Goal: Information Seeking & Learning: Check status

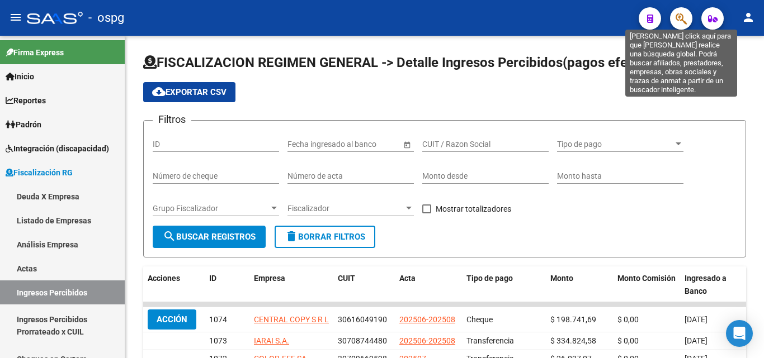
click at [686, 19] on icon "button" at bounding box center [680, 18] width 11 height 13
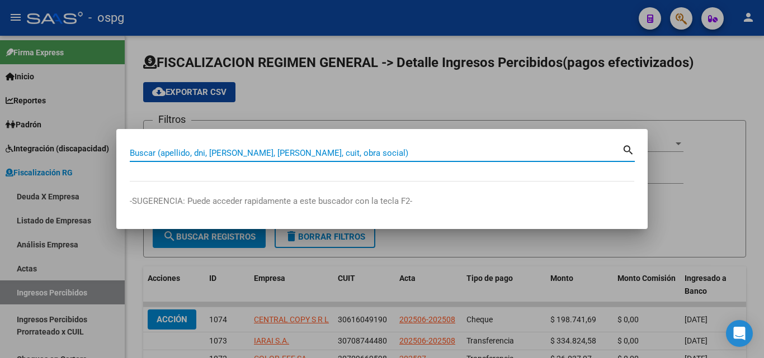
click at [286, 155] on input "Buscar (apellido, dni, [PERSON_NAME], [PERSON_NAME], cuit, obra social)" at bounding box center [376, 153] width 492 height 10
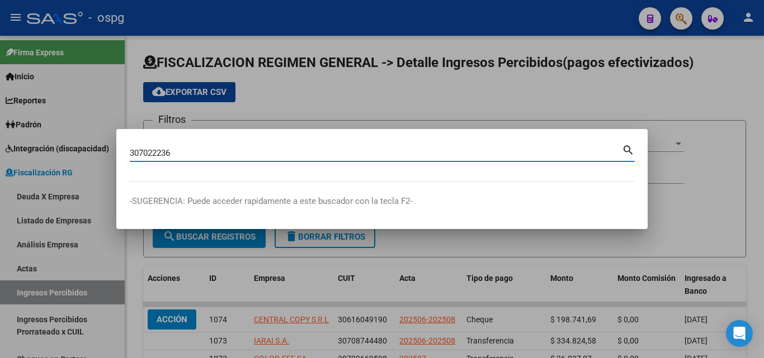
type input "307022236"
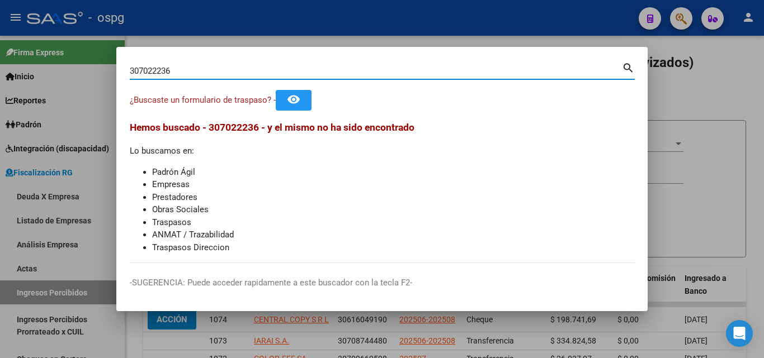
click at [703, 114] on div at bounding box center [382, 179] width 764 height 358
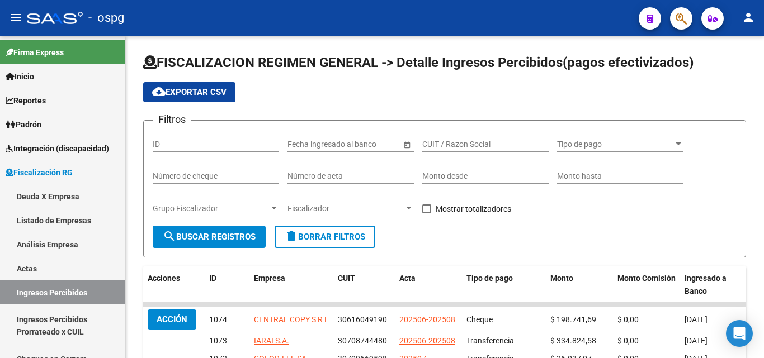
click at [679, 27] on span "button" at bounding box center [680, 18] width 11 height 23
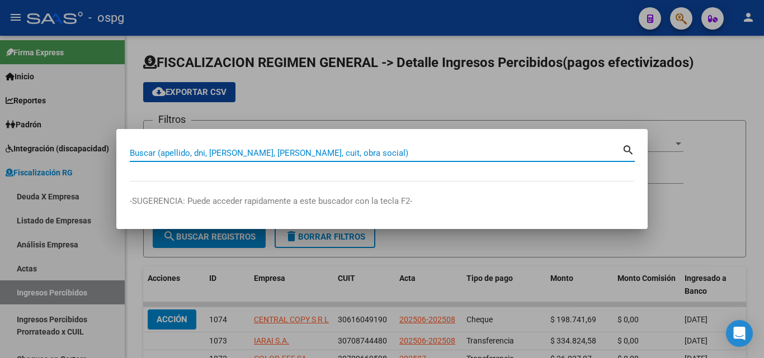
click at [267, 154] on input "Buscar (apellido, dni, [PERSON_NAME], [PERSON_NAME], cuit, obra social)" at bounding box center [376, 153] width 492 height 10
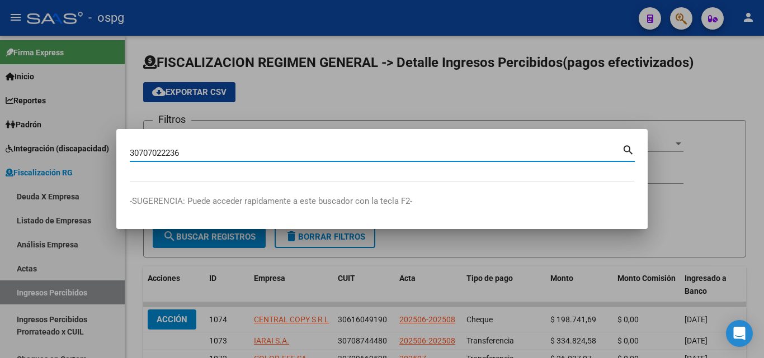
type input "30707022236"
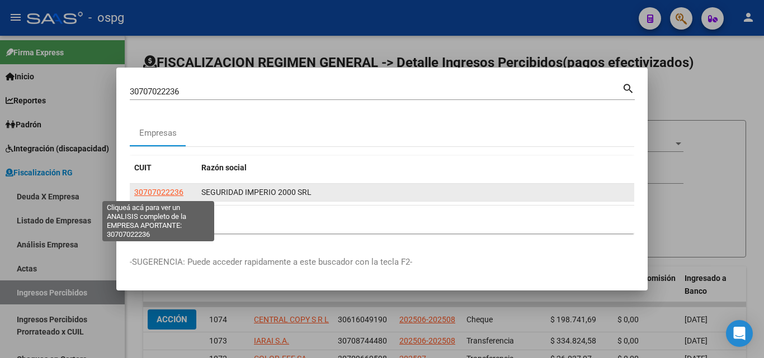
click at [179, 194] on span "30707022236" at bounding box center [158, 192] width 49 height 9
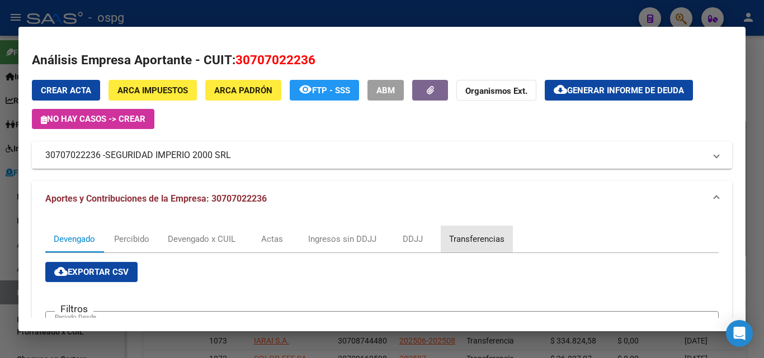
click at [476, 235] on div "Transferencias" at bounding box center [476, 239] width 55 height 12
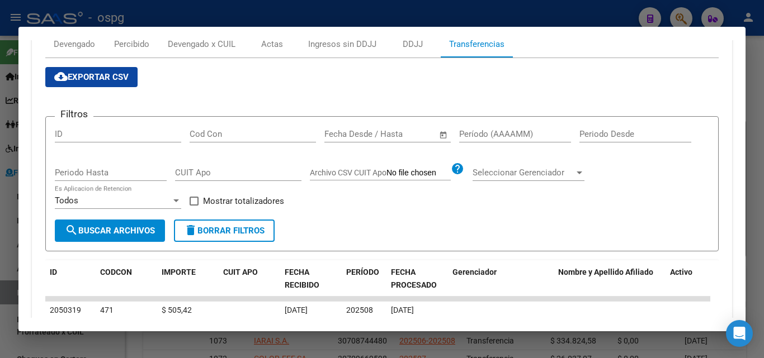
scroll to position [224, 0]
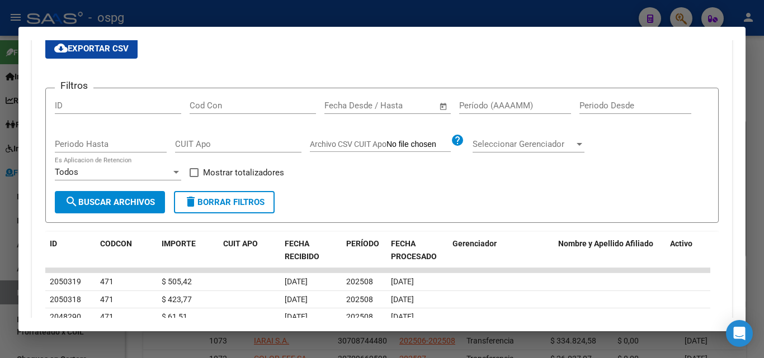
click at [485, 108] on input "Período (AAAAMM)" at bounding box center [515, 106] width 112 height 10
type input "202503"
click at [195, 176] on span at bounding box center [193, 172] width 9 height 9
click at [194, 177] on input "Mostrar totalizadores" at bounding box center [193, 177] width 1 height 1
checkbox input "true"
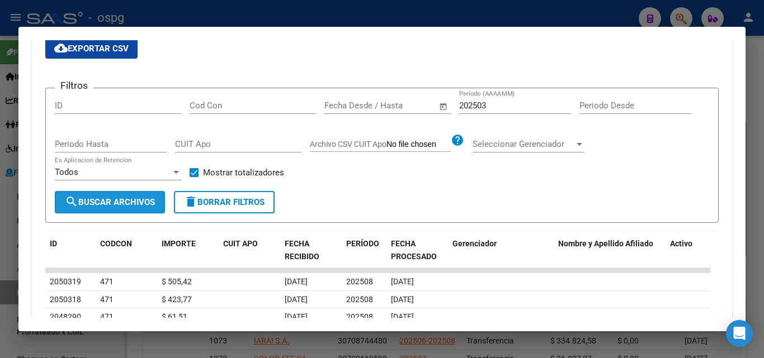
click at [140, 202] on span "search Buscar Archivos" at bounding box center [110, 202] width 90 height 10
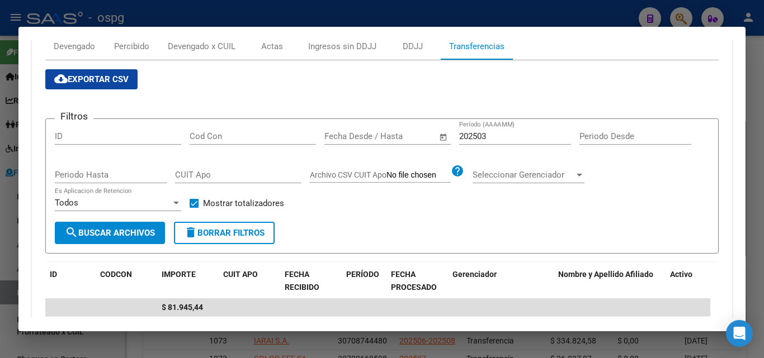
scroll to position [168, 0]
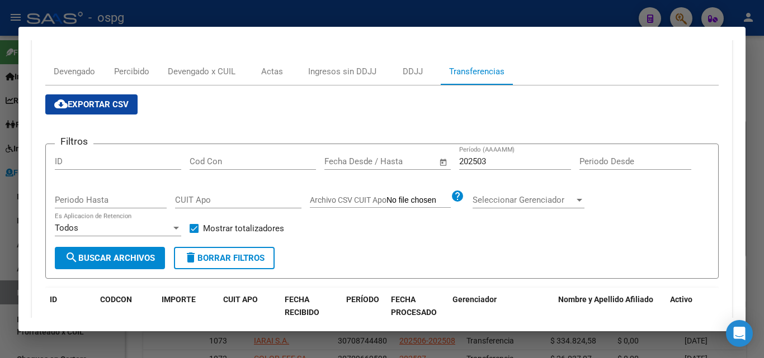
click at [513, 159] on input "202503" at bounding box center [515, 162] width 112 height 10
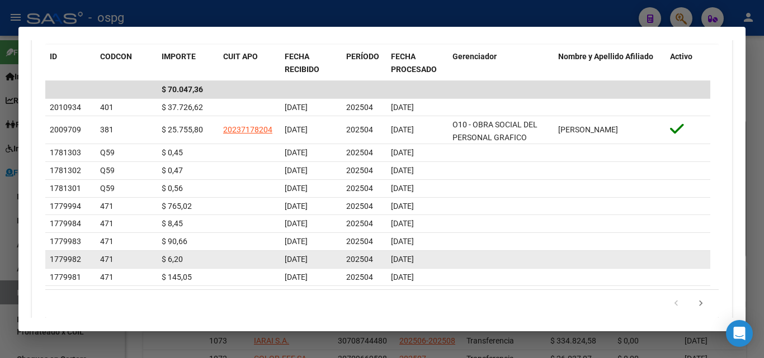
scroll to position [386, 0]
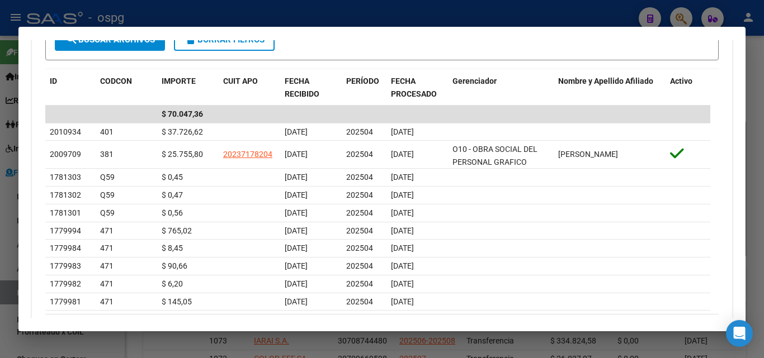
type input "202504"
click at [763, 142] on div at bounding box center [382, 179] width 764 height 358
click at [763, 141] on div at bounding box center [382, 179] width 764 height 358
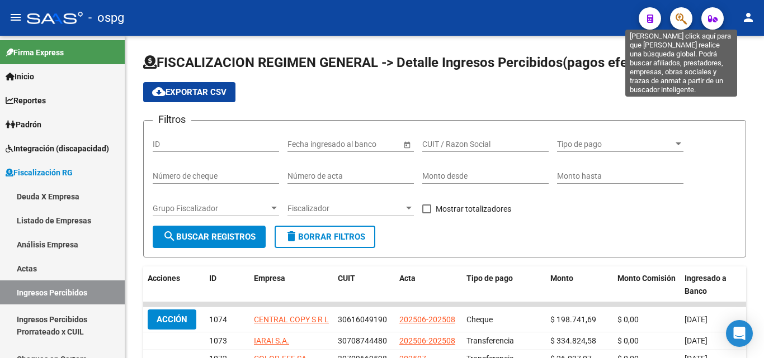
click at [684, 21] on icon "button" at bounding box center [680, 18] width 11 height 13
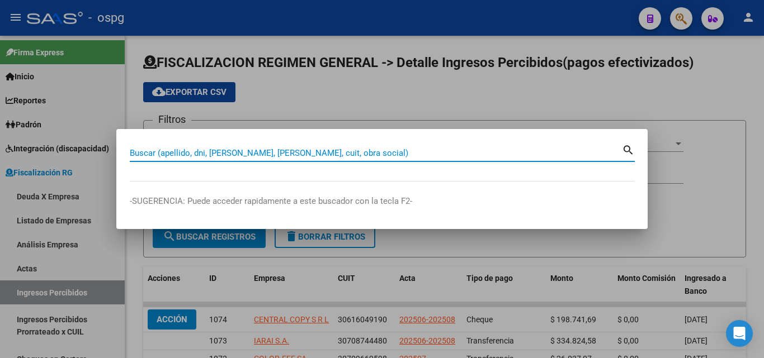
click at [442, 152] on input "Buscar (apellido, dni, [PERSON_NAME], [PERSON_NAME], cuit, obra social)" at bounding box center [376, 153] width 492 height 10
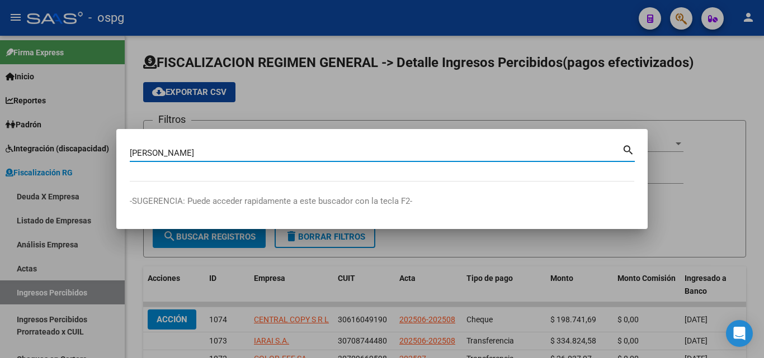
type input "[PERSON_NAME]"
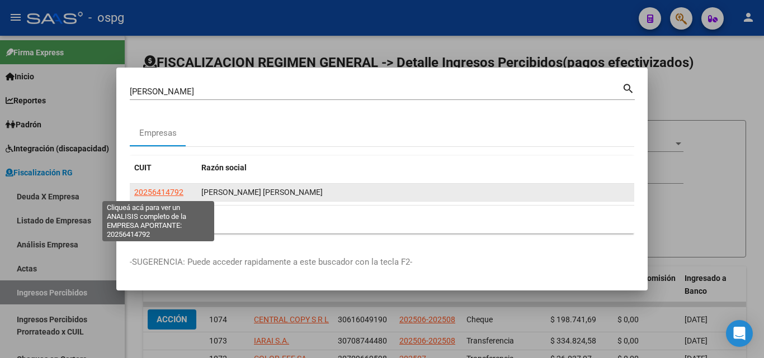
click at [165, 189] on span "20256414792" at bounding box center [158, 192] width 49 height 9
type textarea "20256414792"
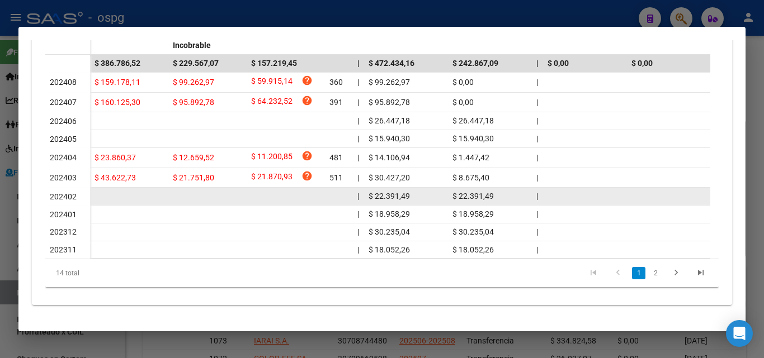
scroll to position [392, 0]
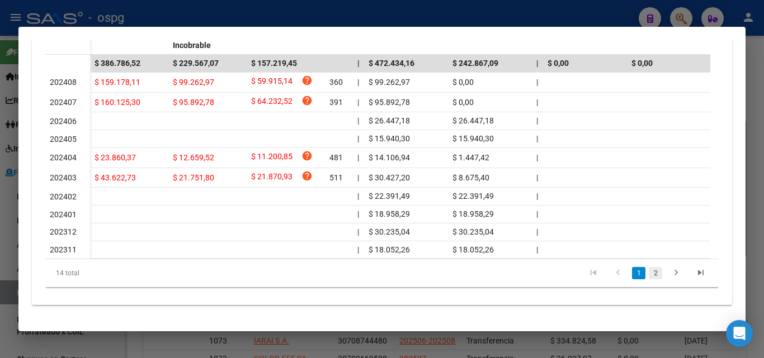
click at [648, 269] on link "2" at bounding box center [654, 273] width 13 height 12
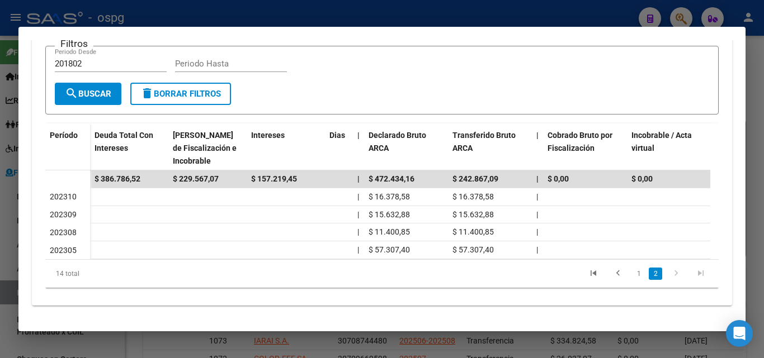
scroll to position [274, 0]
click at [632, 276] on link "1" at bounding box center [638, 274] width 13 height 12
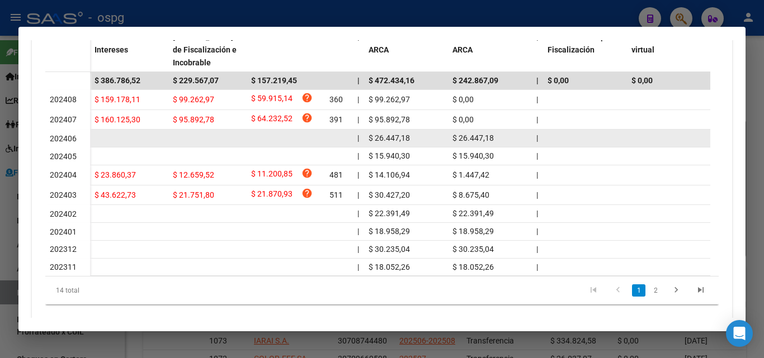
scroll to position [386, 0]
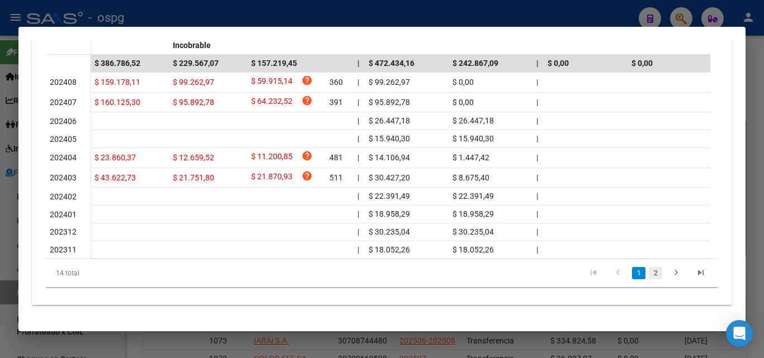
click at [648, 278] on link "2" at bounding box center [654, 273] width 13 height 12
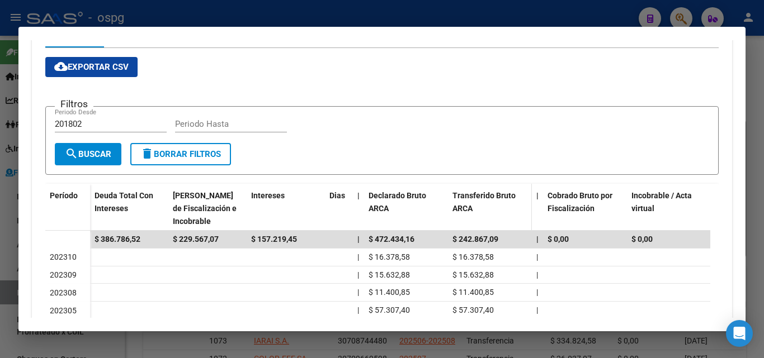
scroll to position [106, 0]
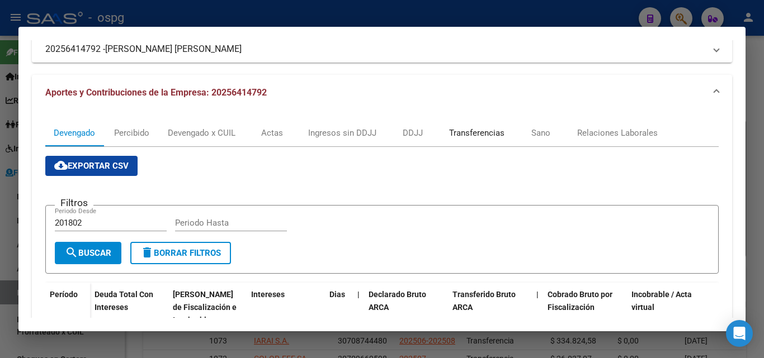
click at [498, 133] on div "Transferencias" at bounding box center [476, 133] width 55 height 12
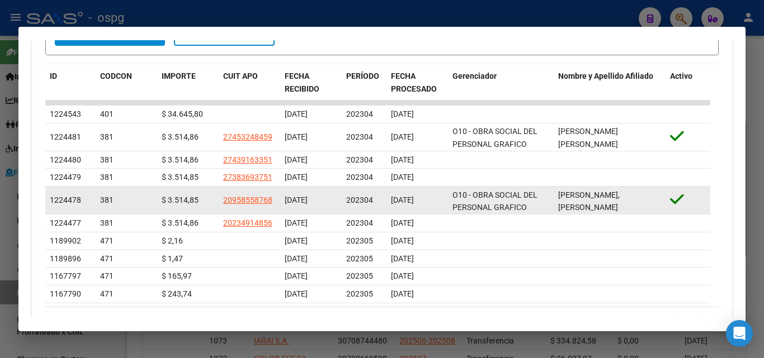
scroll to position [439, 0]
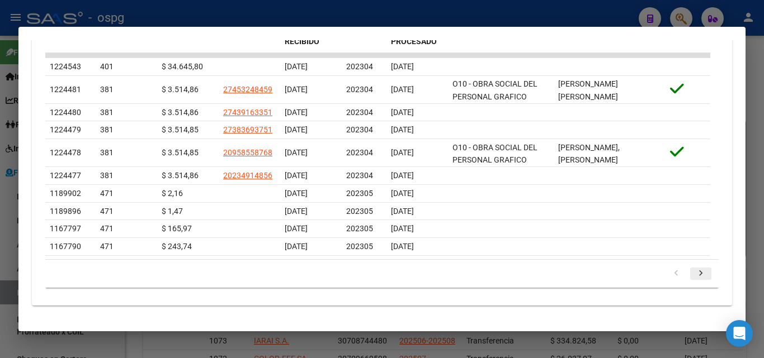
click at [693, 274] on icon "go to next page" at bounding box center [700, 274] width 15 height 13
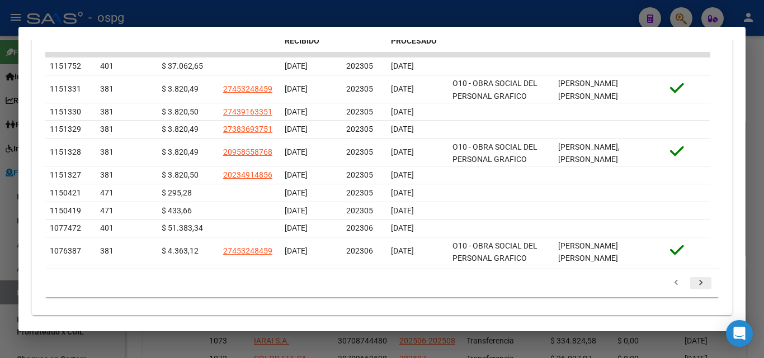
click at [693, 281] on icon "go to next page" at bounding box center [700, 284] width 15 height 13
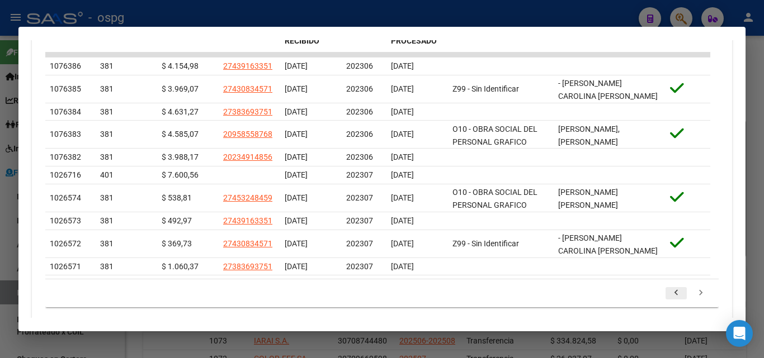
click at [670, 294] on icon "go to previous page" at bounding box center [676, 294] width 15 height 13
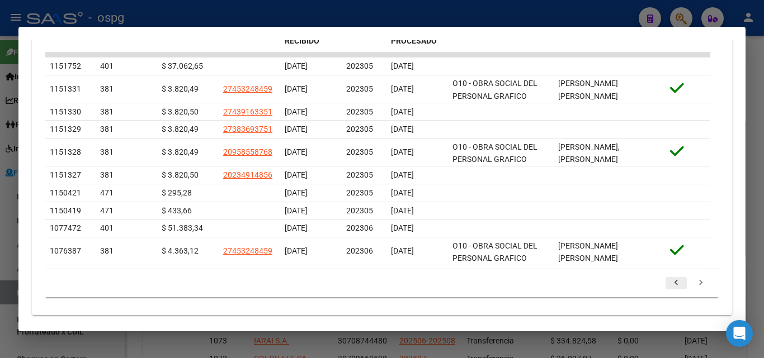
click at [674, 287] on icon "go to previous page" at bounding box center [676, 284] width 15 height 13
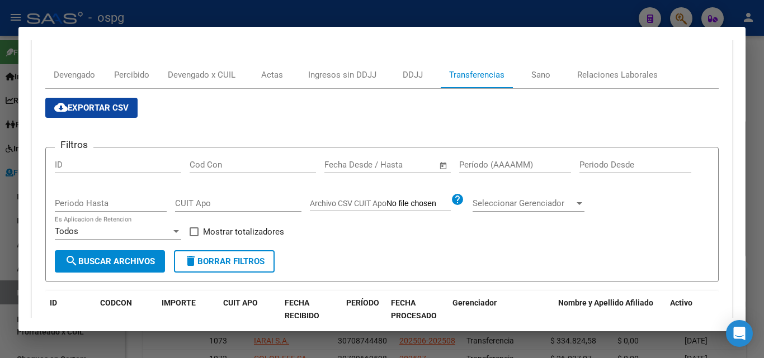
scroll to position [160, 0]
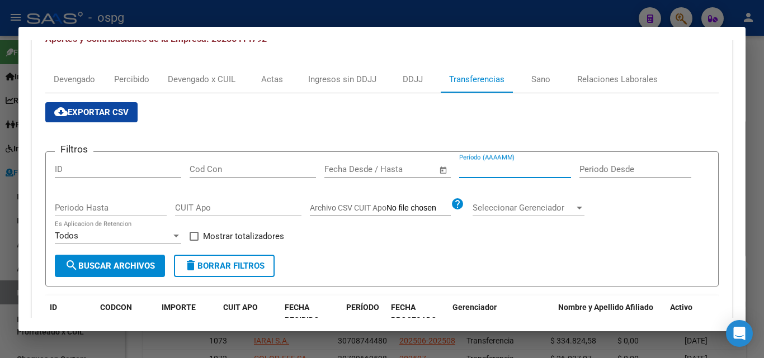
click at [501, 168] on input "Período (AAAAMM)" at bounding box center [515, 169] width 112 height 10
type input "202305"
click at [197, 236] on span at bounding box center [193, 236] width 9 height 9
click at [194, 241] on input "Mostrar totalizadores" at bounding box center [193, 241] width 1 height 1
checkbox input "true"
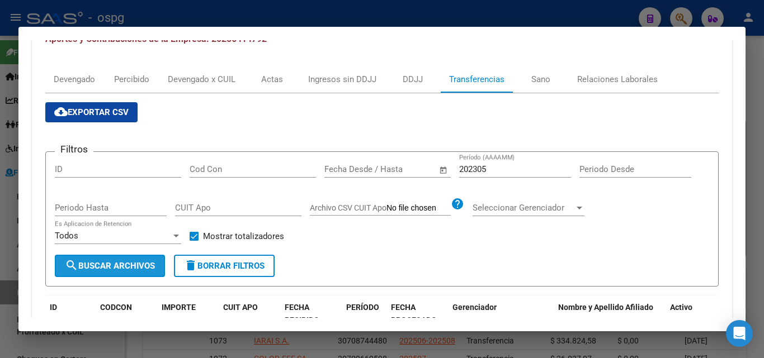
click at [122, 273] on button "search Buscar Archivos" at bounding box center [110, 266] width 110 height 22
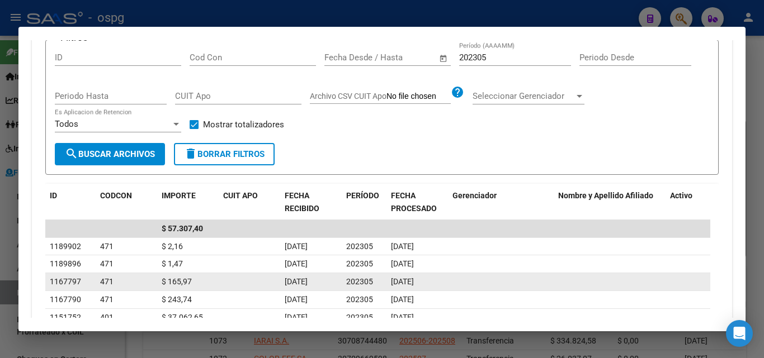
scroll to position [216, 0]
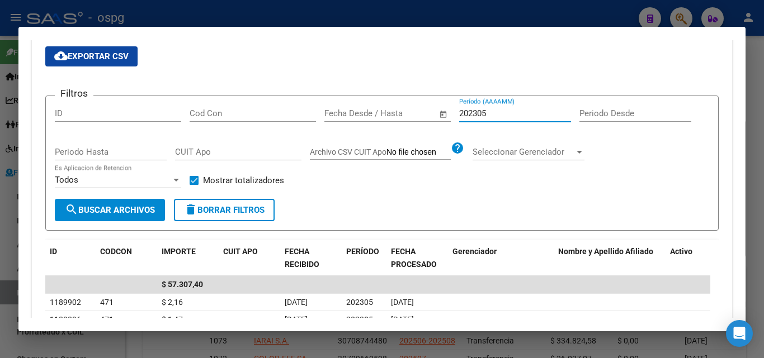
click at [502, 116] on input "202305" at bounding box center [515, 113] width 112 height 10
click at [504, 117] on input "202306" at bounding box center [515, 113] width 112 height 10
click at [512, 110] on input "202304" at bounding box center [515, 113] width 112 height 10
click at [491, 116] on input "202307" at bounding box center [515, 113] width 112 height 10
click at [491, 116] on input "202308" at bounding box center [515, 113] width 112 height 10
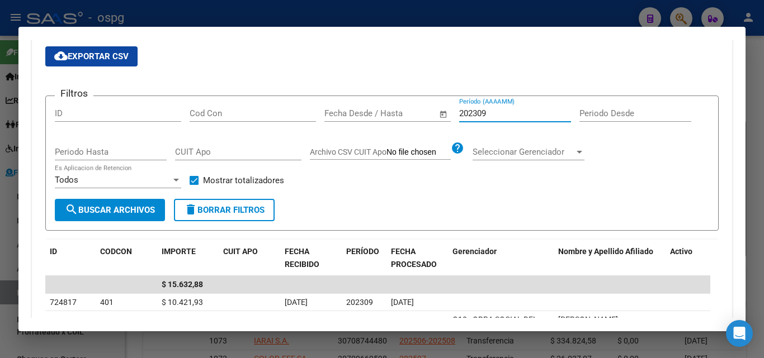
click at [504, 112] on input "202309" at bounding box center [515, 113] width 112 height 10
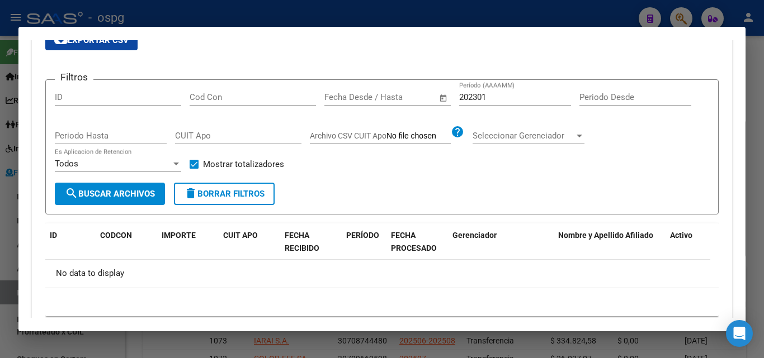
scroll to position [205, 0]
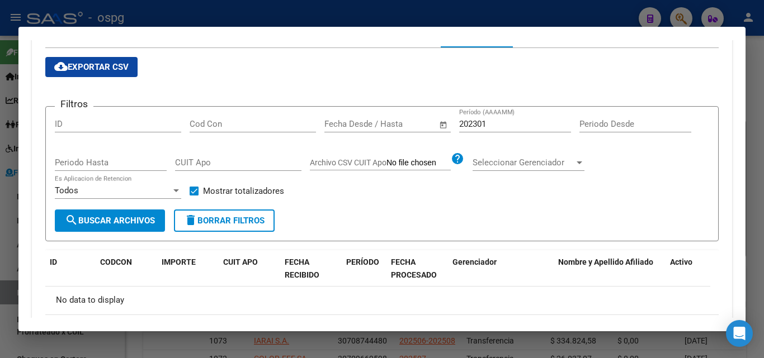
click at [497, 127] on input "202301" at bounding box center [515, 124] width 112 height 10
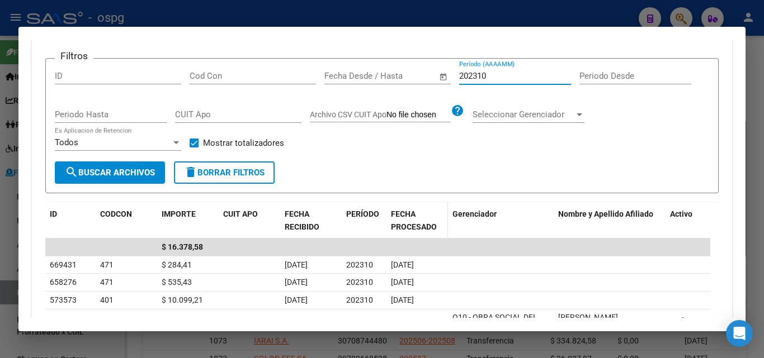
scroll to position [180, 0]
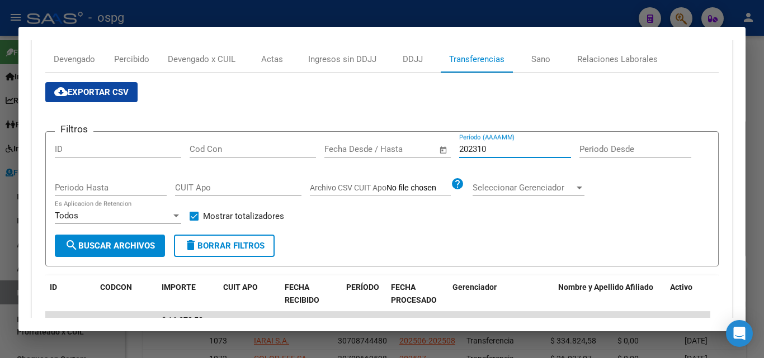
click at [505, 150] on input "202310" at bounding box center [515, 149] width 112 height 10
click at [495, 147] on input "202311" at bounding box center [515, 149] width 112 height 10
click at [503, 151] on input "202312" at bounding box center [515, 149] width 112 height 10
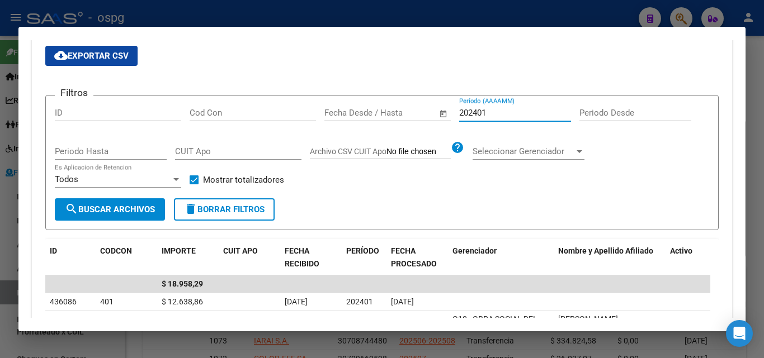
scroll to position [236, 0]
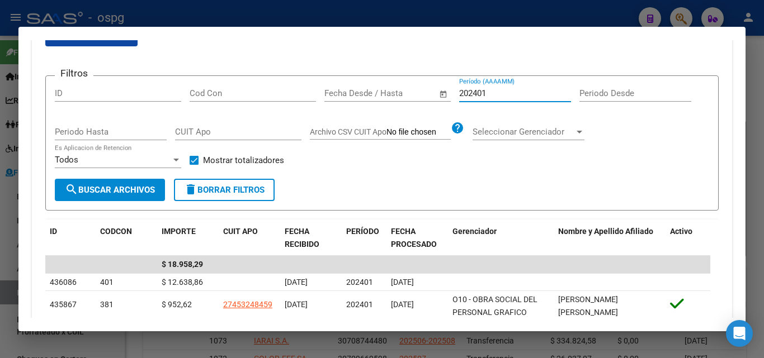
click at [499, 93] on input "202401" at bounding box center [515, 93] width 112 height 10
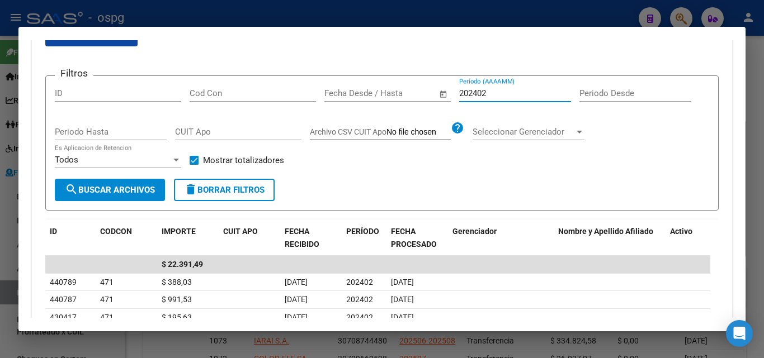
click at [497, 93] on input "202402" at bounding box center [515, 93] width 112 height 10
click at [496, 96] on input "202403" at bounding box center [515, 93] width 112 height 10
click at [492, 89] on input "202404" at bounding box center [515, 93] width 112 height 10
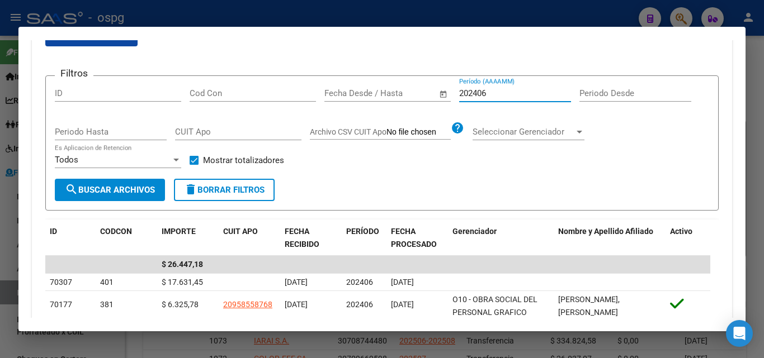
type input "202406"
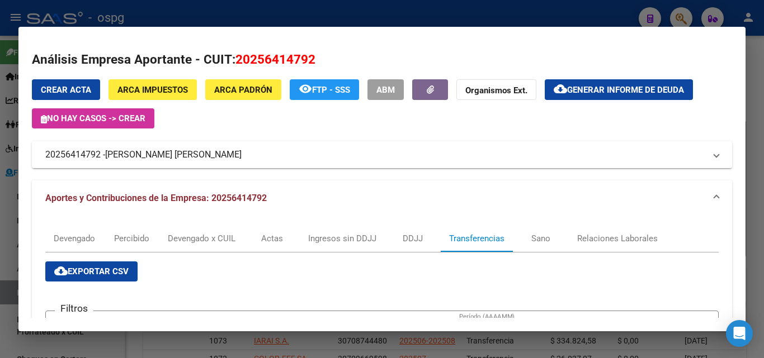
scroll to position [0, 0]
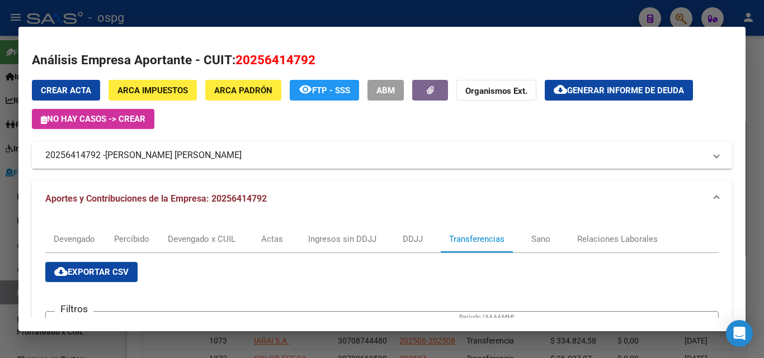
click at [752, 107] on div at bounding box center [382, 179] width 764 height 358
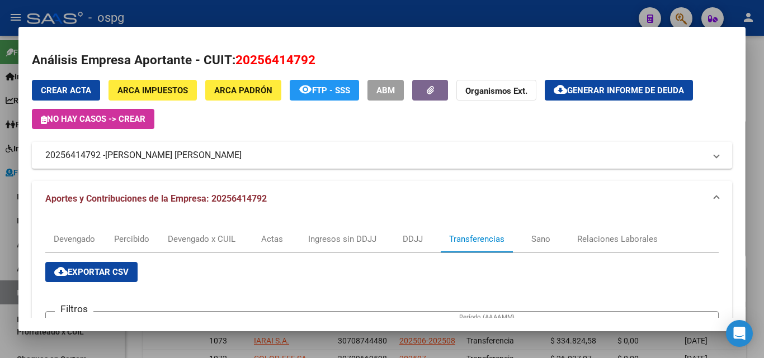
click at [752, 107] on div at bounding box center [382, 179] width 764 height 358
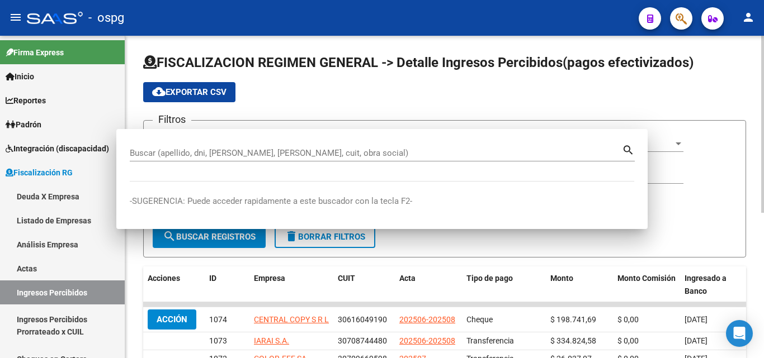
drag, startPoint x: 752, startPoint y: 107, endPoint x: 699, endPoint y: 54, distance: 75.5
click at [752, 106] on div "FISCALIZACION REGIMEN GENERAL -> Detalle Ingresos Percibidos(pagos efectivizado…" at bounding box center [444, 329] width 638 height 586
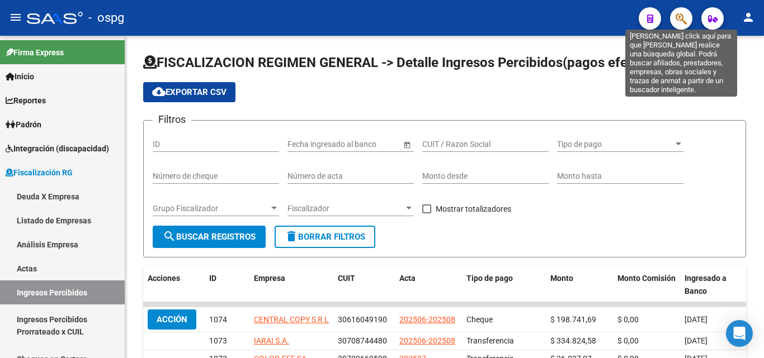
click at [679, 16] on icon "button" at bounding box center [680, 18] width 11 height 13
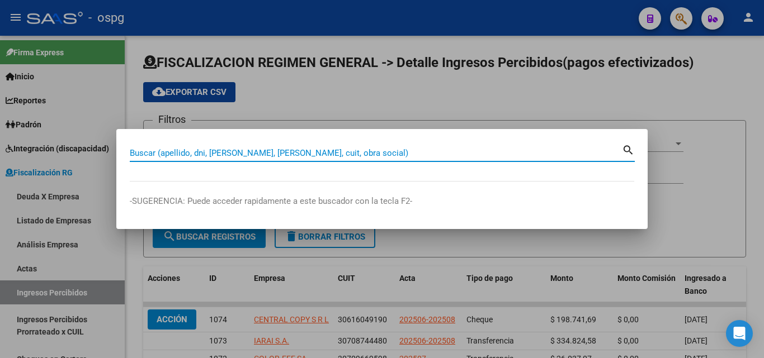
click at [288, 151] on input "Buscar (apellido, dni, [PERSON_NAME], [PERSON_NAME], cuit, obra social)" at bounding box center [376, 153] width 492 height 10
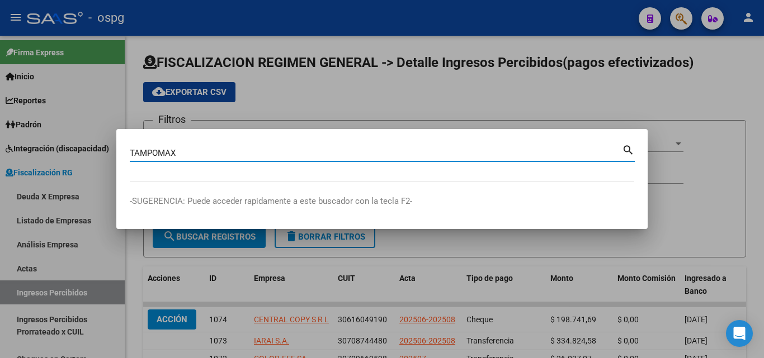
type input "TAMPOMAX"
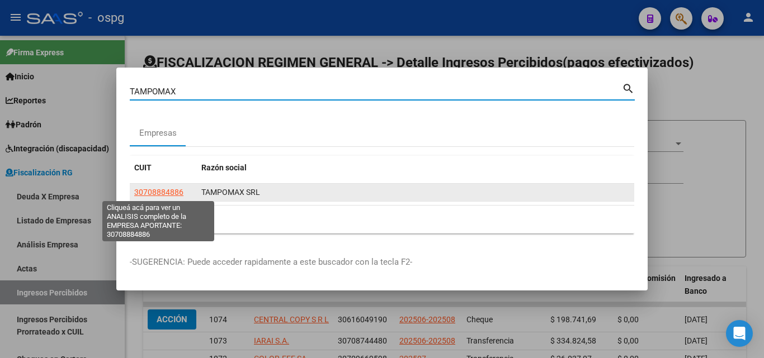
click at [158, 195] on span "30708884886" at bounding box center [158, 192] width 49 height 9
type textarea "30708884886"
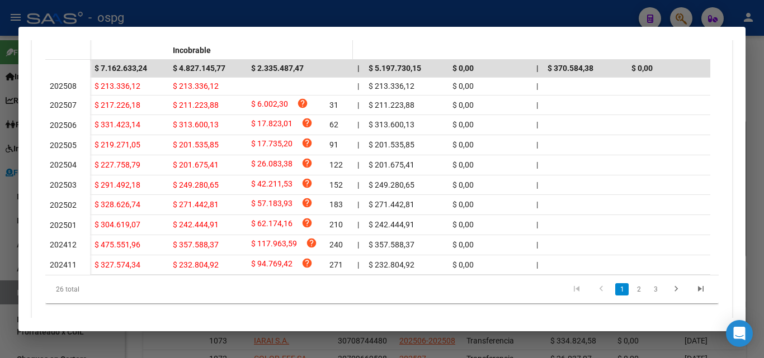
scroll to position [391, 0]
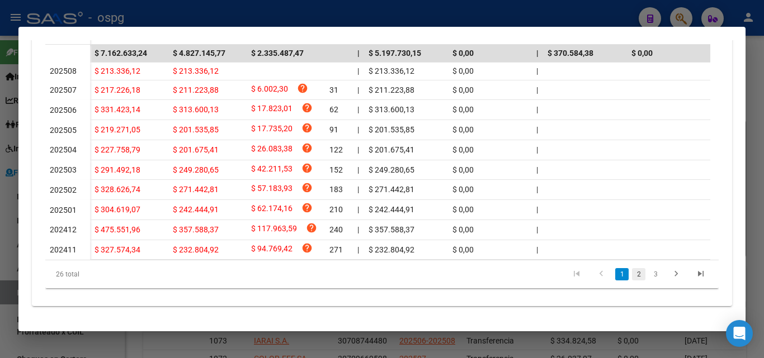
click at [632, 281] on link "2" at bounding box center [638, 274] width 13 height 12
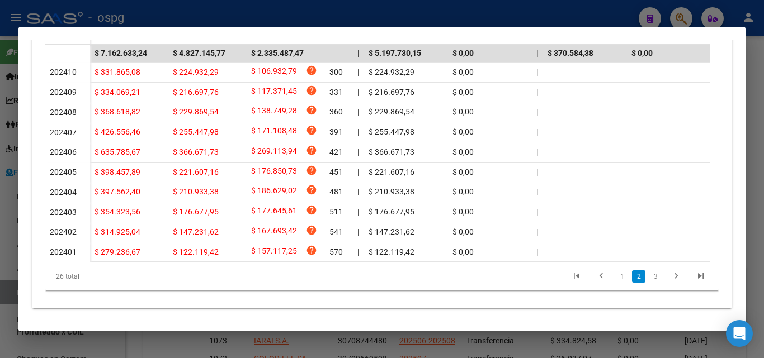
click at [762, 129] on div at bounding box center [382, 179] width 764 height 358
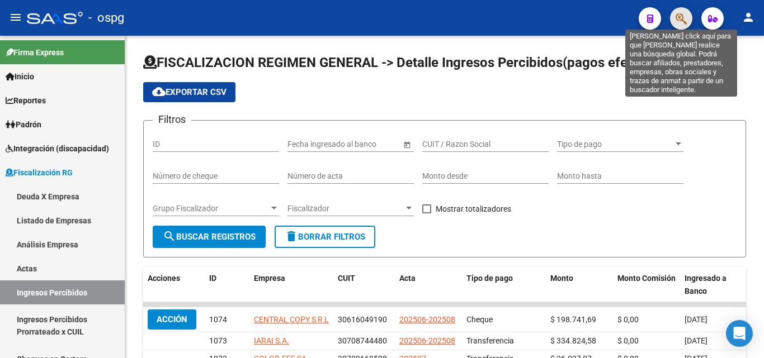
click at [684, 22] on icon "button" at bounding box center [680, 18] width 11 height 13
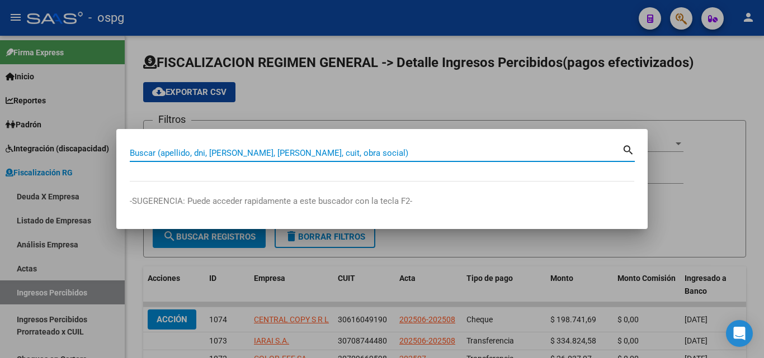
click at [344, 153] on input "Buscar (apellido, dni, [PERSON_NAME], [PERSON_NAME], cuit, obra social)" at bounding box center [376, 153] width 492 height 10
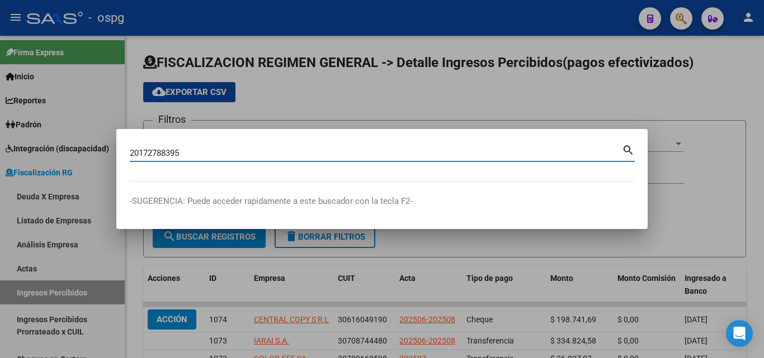
type input "20172788395"
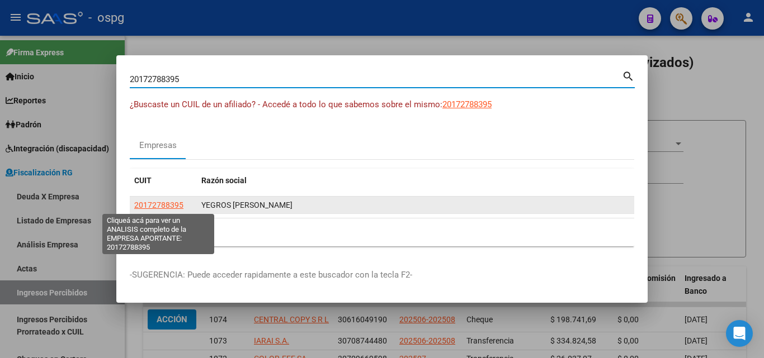
click at [158, 206] on span "20172788395" at bounding box center [158, 205] width 49 height 9
type textarea "20172788395"
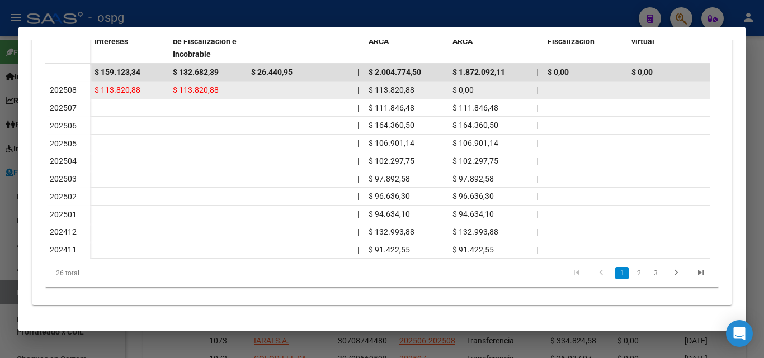
scroll to position [381, 0]
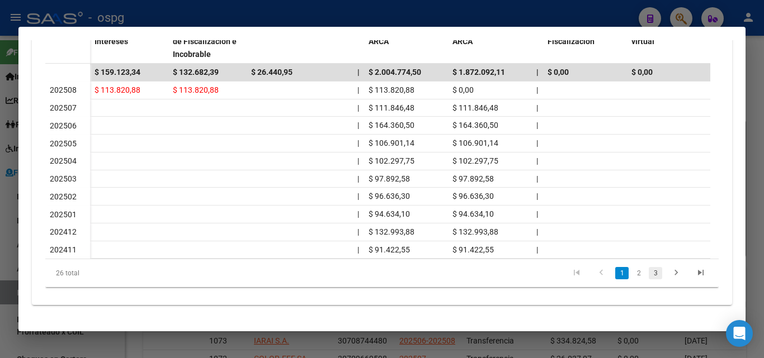
click at [648, 279] on link "3" at bounding box center [654, 273] width 13 height 12
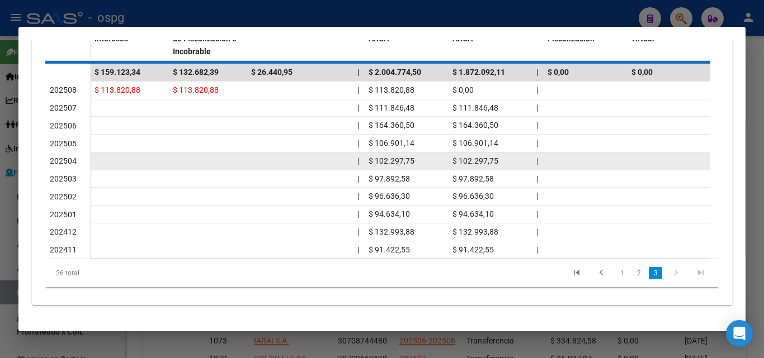
scroll to position [312, 0]
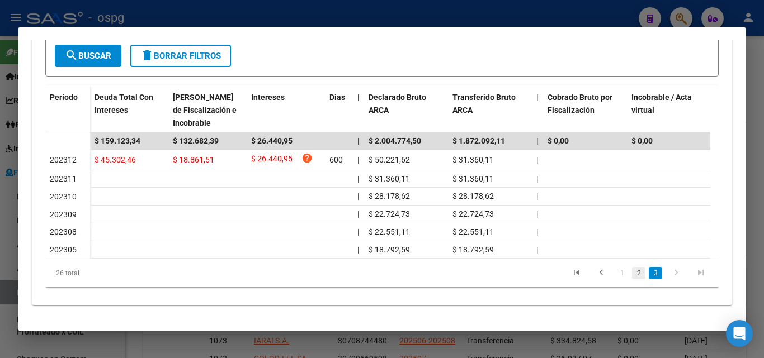
click at [632, 275] on link "2" at bounding box center [638, 273] width 13 height 12
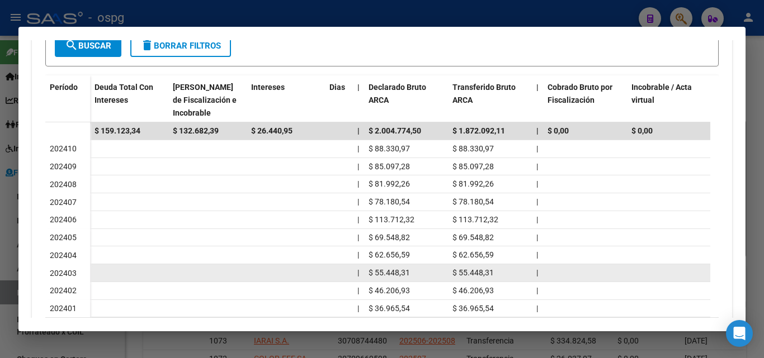
scroll to position [369, 0]
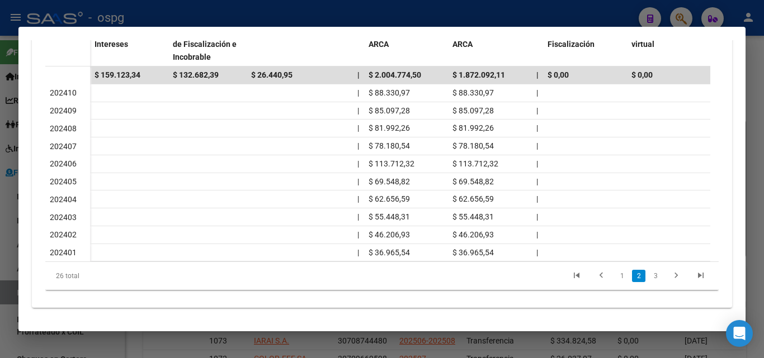
click at [759, 115] on div at bounding box center [382, 179] width 764 height 358
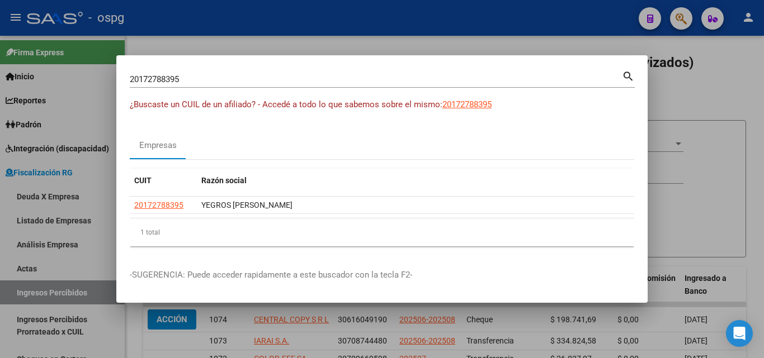
click at [759, 115] on div at bounding box center [382, 179] width 764 height 358
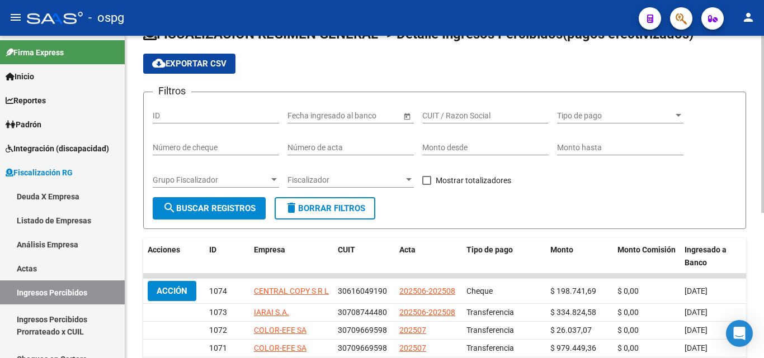
scroll to position [56, 0]
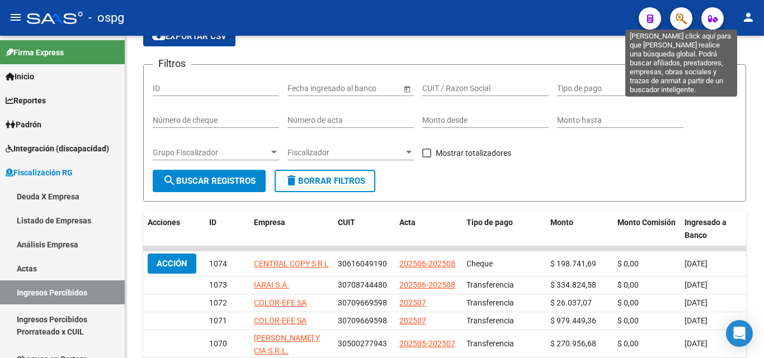
click at [684, 18] on icon "button" at bounding box center [680, 18] width 11 height 13
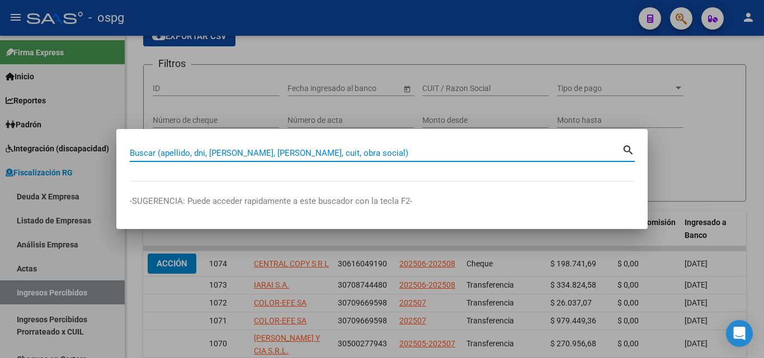
click at [440, 151] on input "Buscar (apellido, dni, [PERSON_NAME], [PERSON_NAME], cuit, obra social)" at bounding box center [376, 153] width 492 height 10
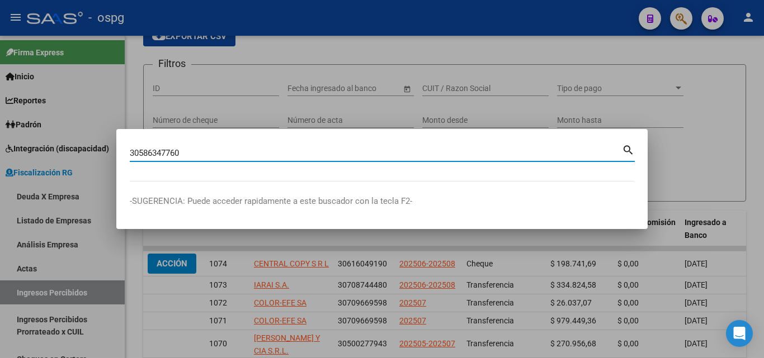
type input "30586347760"
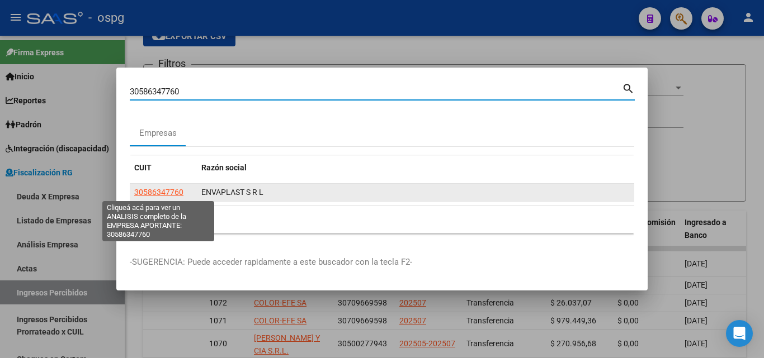
click at [181, 189] on span "30586347760" at bounding box center [158, 192] width 49 height 9
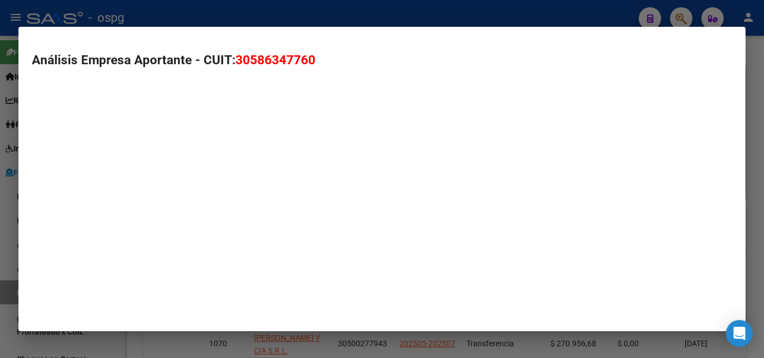
type textarea "30586347760"
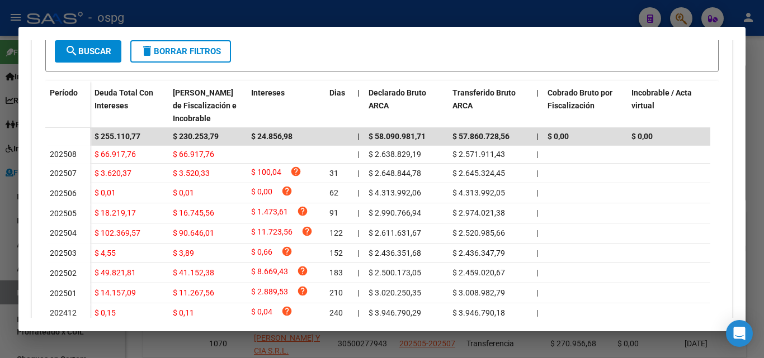
scroll to position [335, 0]
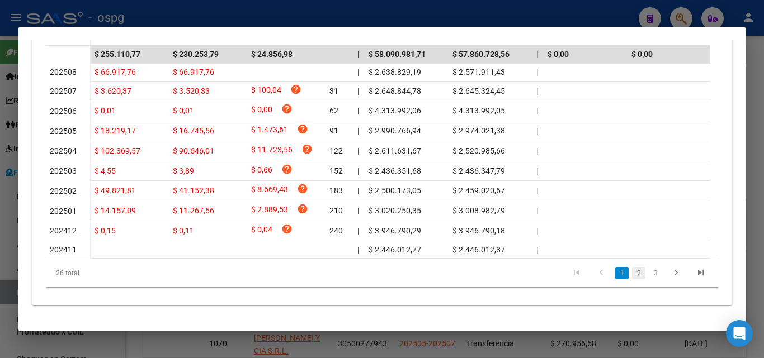
click at [632, 275] on link "2" at bounding box center [638, 273] width 13 height 12
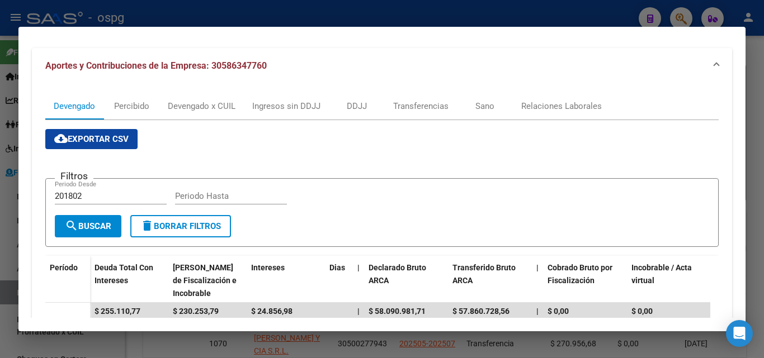
scroll to position [107, 0]
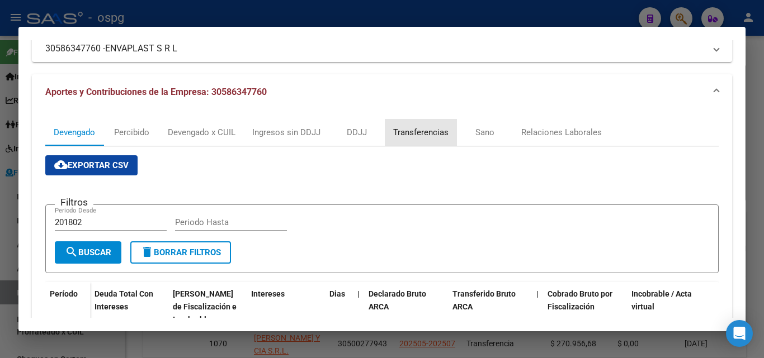
click at [425, 127] on div "Transferencias" at bounding box center [420, 132] width 55 height 12
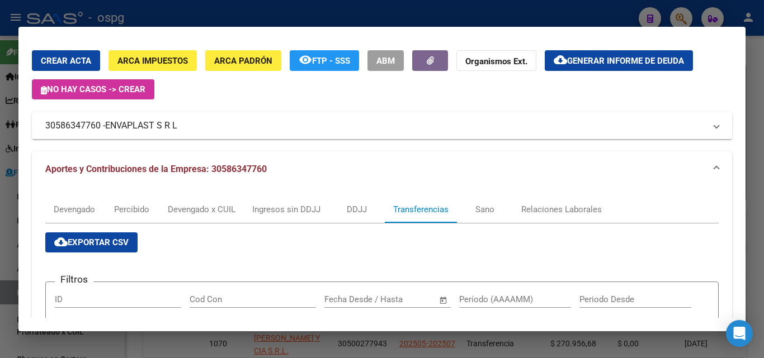
scroll to position [56, 0]
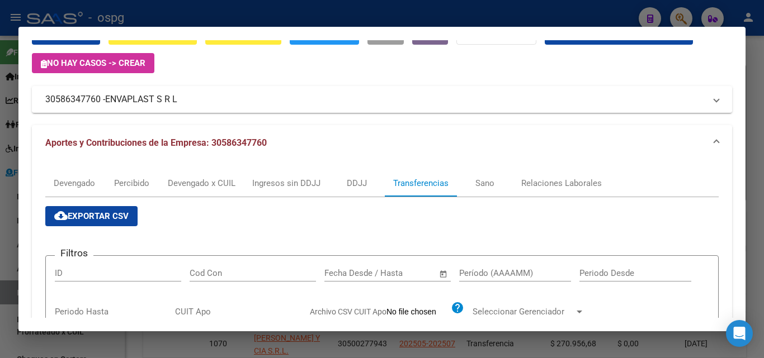
click at [482, 274] on input "Período (AAAAMM)" at bounding box center [515, 273] width 112 height 10
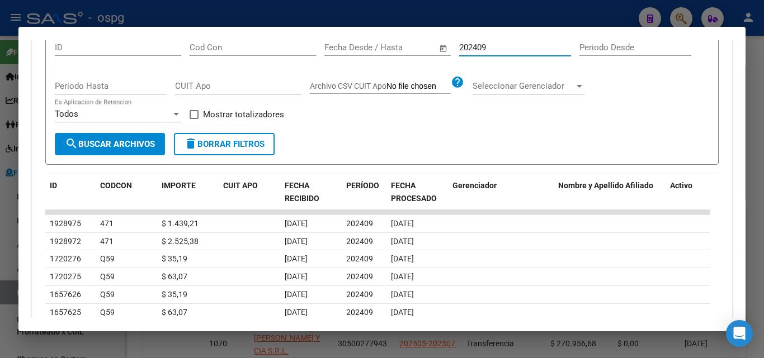
scroll to position [279, 0]
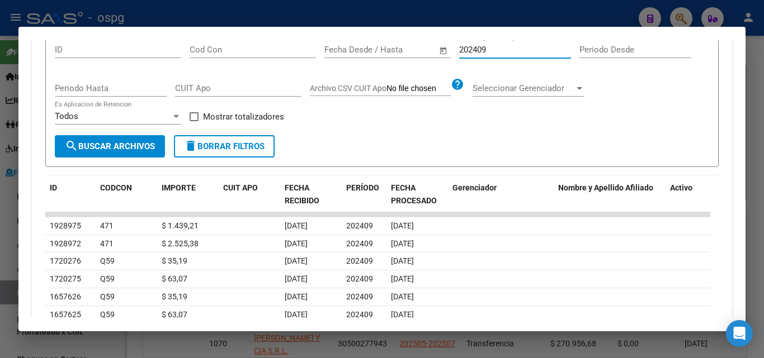
type input "202409"
click at [195, 115] on span at bounding box center [193, 116] width 9 height 9
click at [194, 121] on input "Mostrar totalizadores" at bounding box center [193, 121] width 1 height 1
checkbox input "true"
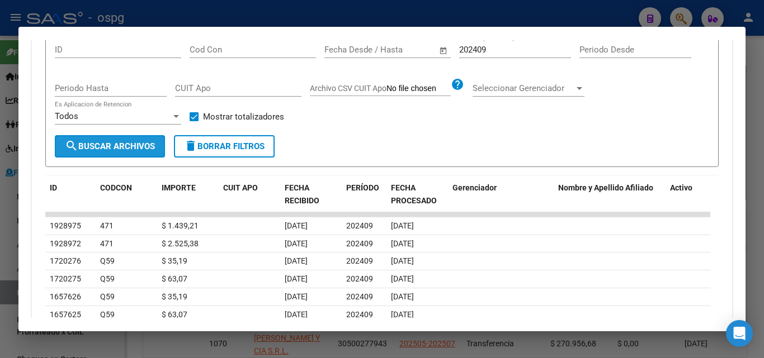
click at [137, 145] on span "search Buscar Archivos" at bounding box center [110, 146] width 90 height 10
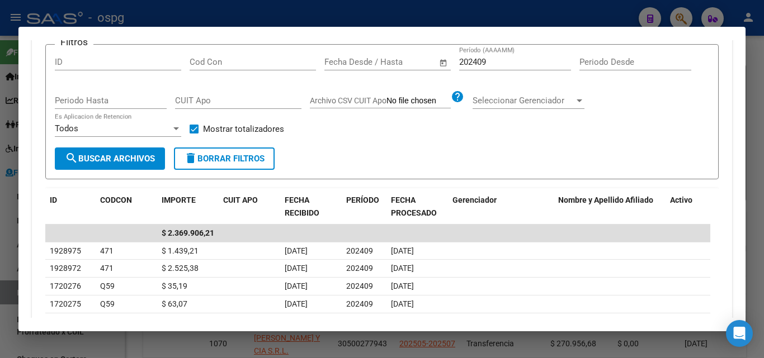
scroll to position [211, 0]
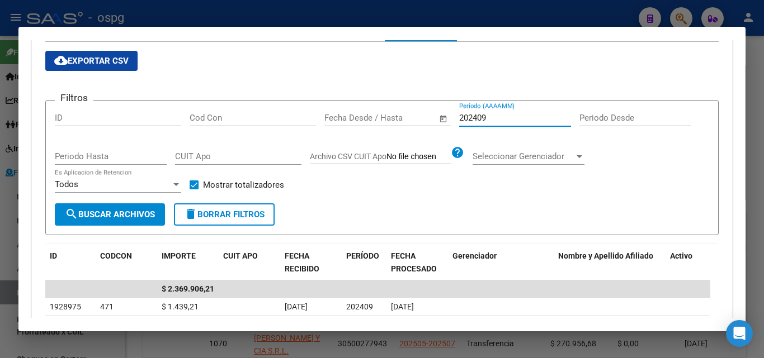
click at [499, 120] on input "202409" at bounding box center [515, 118] width 112 height 10
click at [499, 120] on input "202401" at bounding box center [515, 118] width 112 height 10
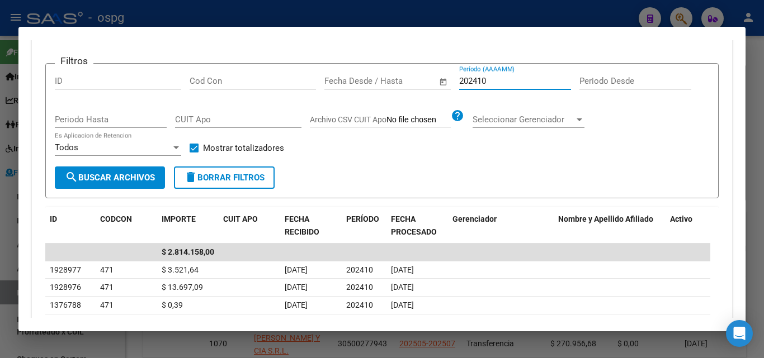
scroll to position [267, 0]
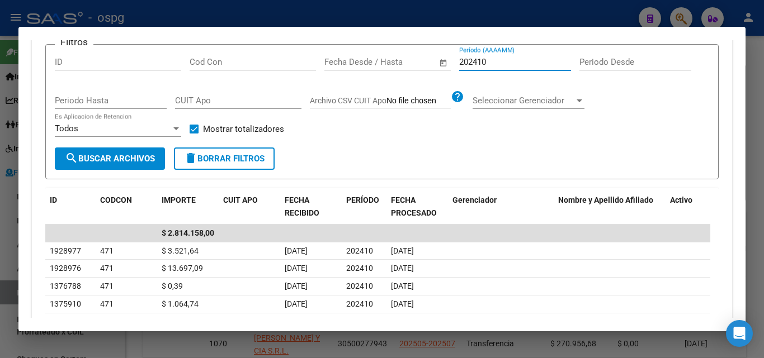
click at [499, 63] on input "202410" at bounding box center [515, 62] width 112 height 10
click at [138, 159] on span "search Buscar Archivos" at bounding box center [110, 159] width 90 height 10
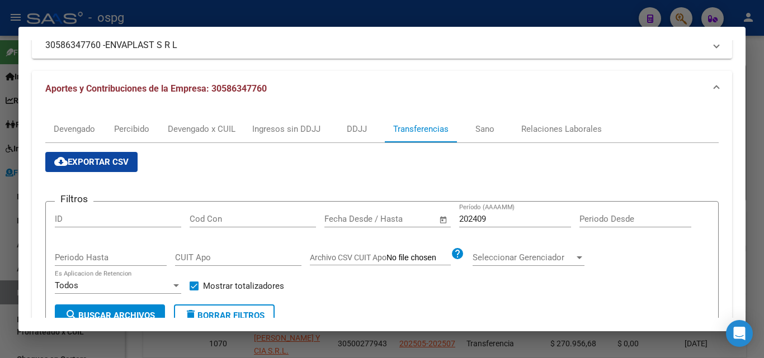
scroll to position [99, 0]
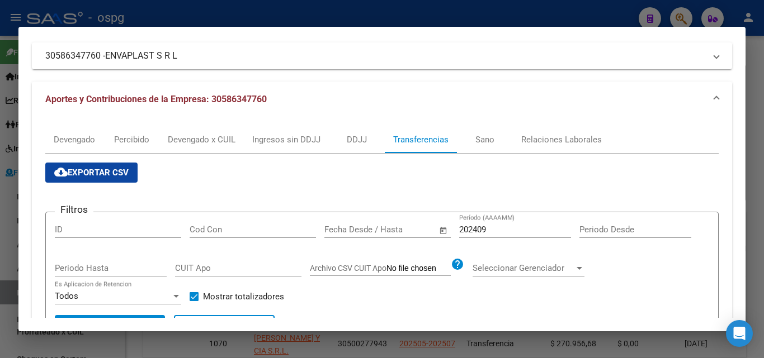
click at [503, 230] on input "202409" at bounding box center [515, 230] width 112 height 10
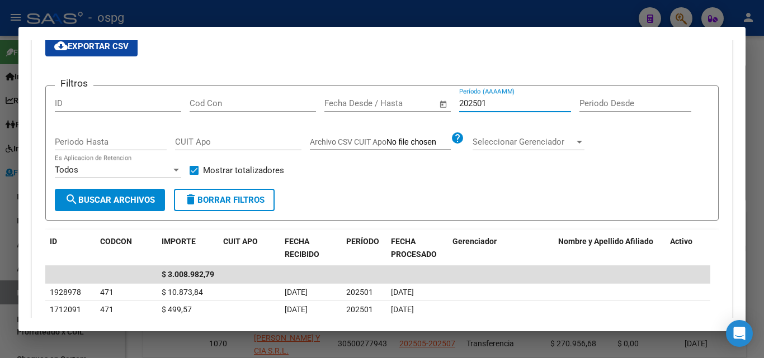
scroll to position [267, 0]
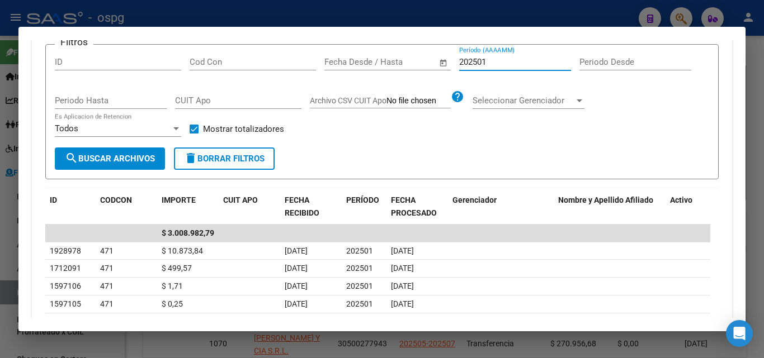
type input "202501"
click at [0, 228] on div at bounding box center [382, 179] width 764 height 358
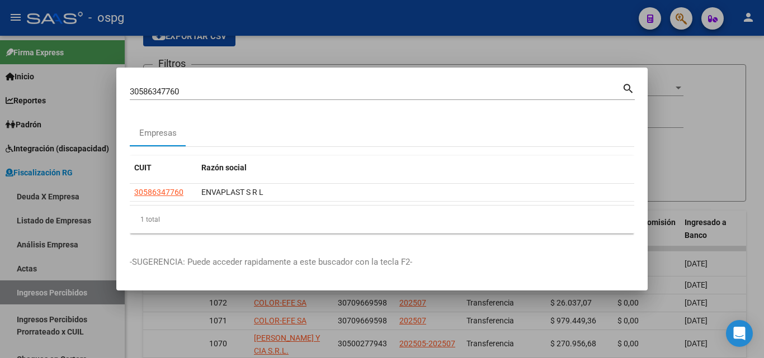
click at [369, 50] on div at bounding box center [382, 179] width 764 height 358
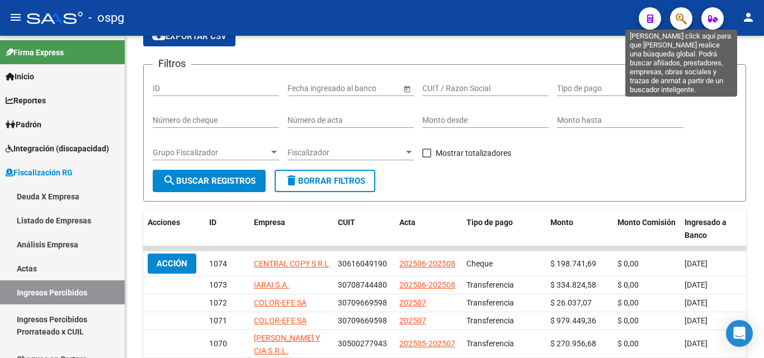
click at [676, 15] on icon "button" at bounding box center [680, 18] width 11 height 13
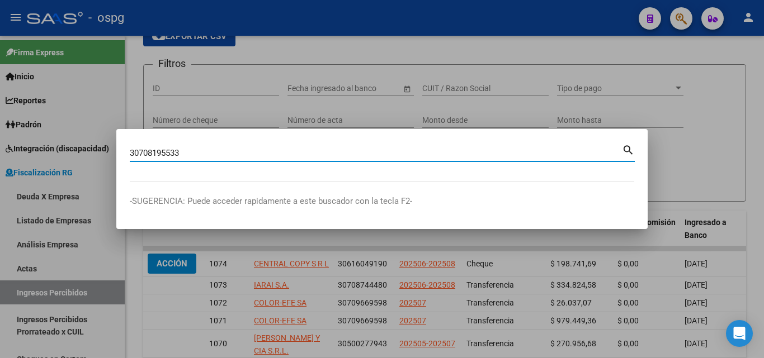
type input "30708195533"
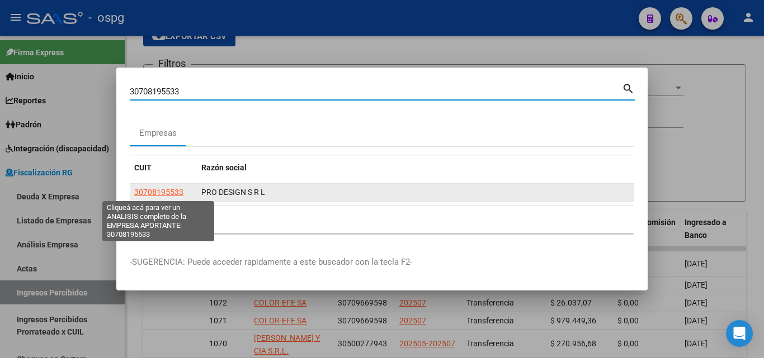
click at [150, 193] on span "30708195533" at bounding box center [158, 192] width 49 height 9
type textarea "30708195533"
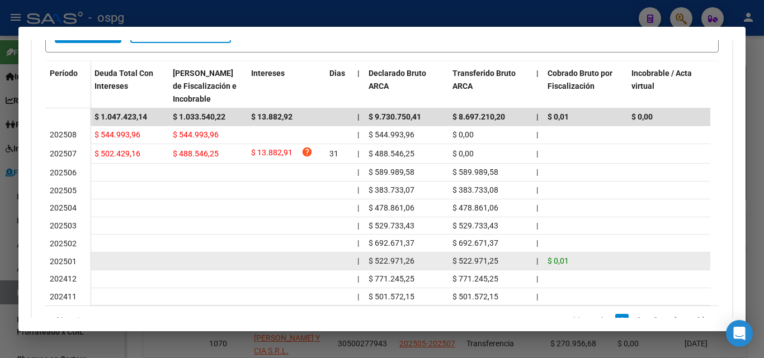
scroll to position [383, 0]
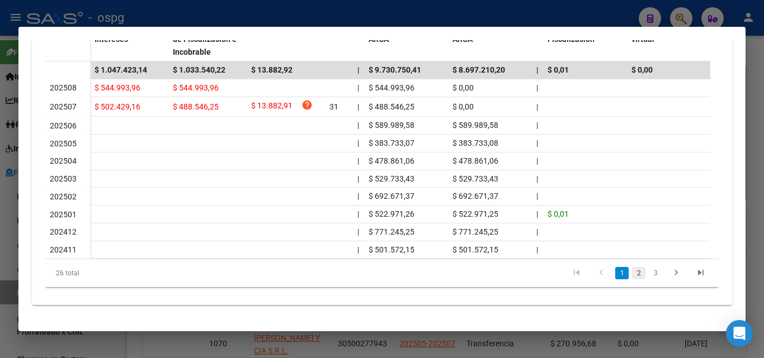
click at [632, 274] on link "2" at bounding box center [638, 273] width 13 height 12
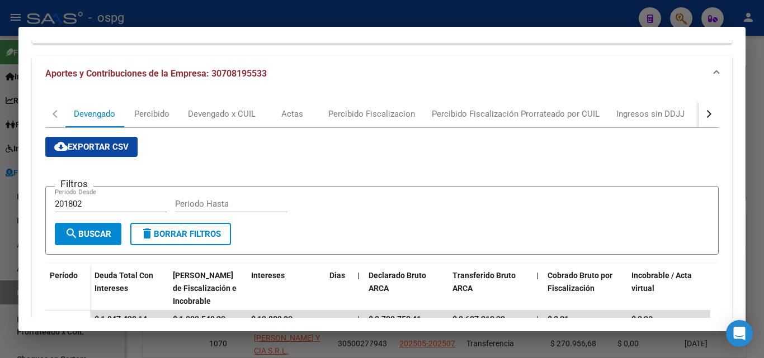
scroll to position [168, 0]
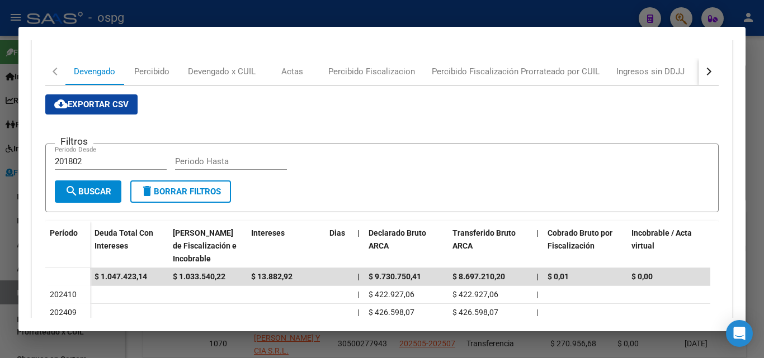
click at [703, 69] on button "button" at bounding box center [708, 71] width 20 height 27
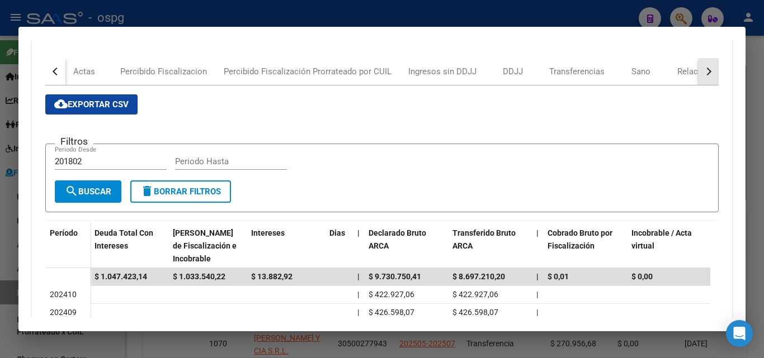
click at [703, 73] on div "button" at bounding box center [707, 72] width 8 height 8
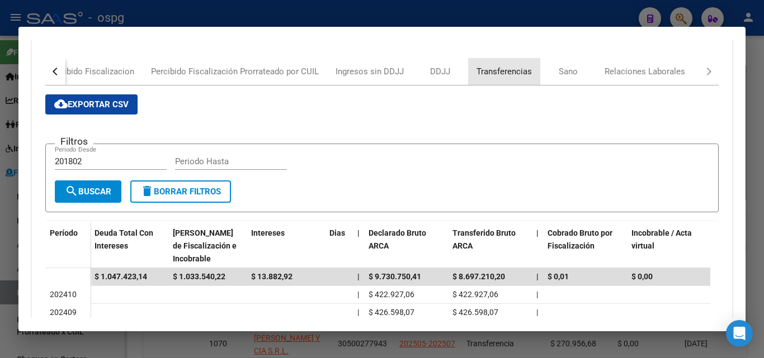
click at [514, 69] on div "Transferencias" at bounding box center [503, 71] width 55 height 12
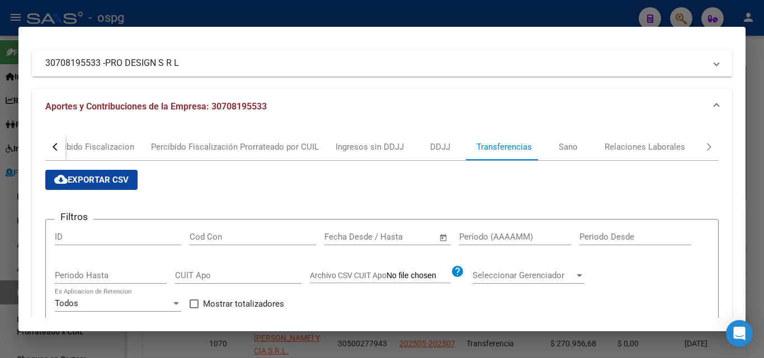
scroll to position [112, 0]
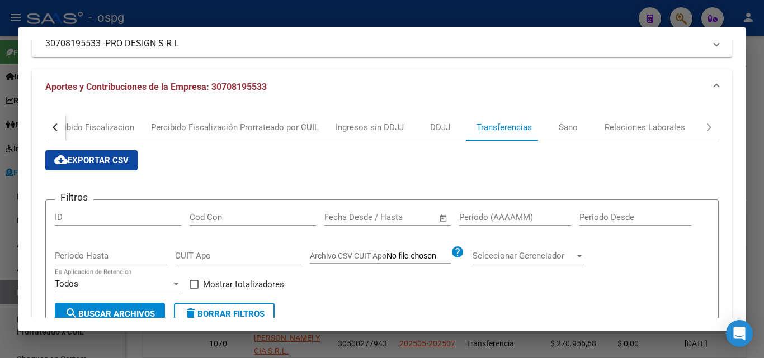
click at [483, 212] on form "Filtros ID Cod Con Fecha inicio – Fecha fin Fecha Desde / Hasta Período (AAAAMM…" at bounding box center [381, 267] width 673 height 135
click at [482, 215] on input "Período (AAAAMM)" at bounding box center [515, 217] width 112 height 10
type input "202409"
click at [186, 281] on app-bool-drop-down "Todos Es Aplicacion de Retencion" at bounding box center [122, 284] width 135 height 10
drag, startPoint x: 192, startPoint y: 286, endPoint x: 150, endPoint y: 304, distance: 45.9
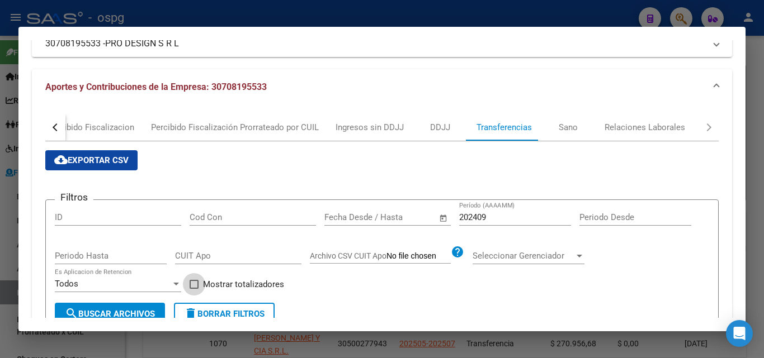
click at [191, 287] on span at bounding box center [193, 284] width 9 height 9
click at [193, 289] on input "Mostrar totalizadores" at bounding box center [193, 289] width 1 height 1
checkbox input "true"
click at [136, 305] on button "search Buscar Archivos" at bounding box center [110, 314] width 110 height 22
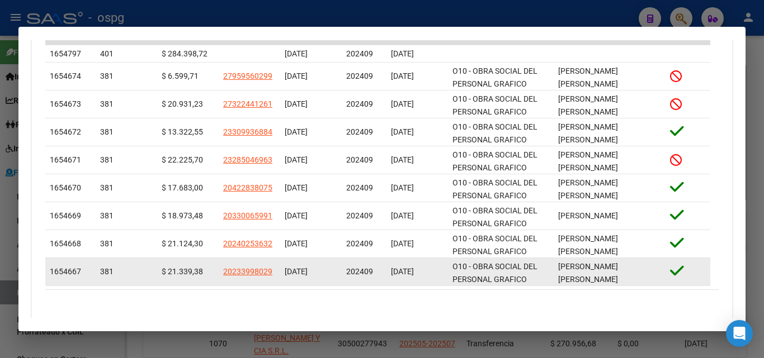
scroll to position [440, 0]
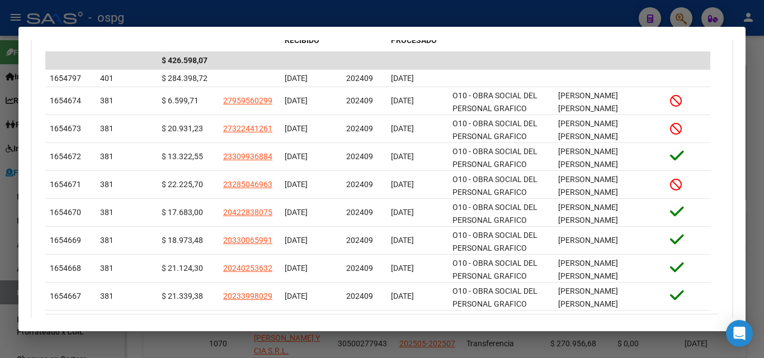
click at [761, 88] on div at bounding box center [382, 179] width 764 height 358
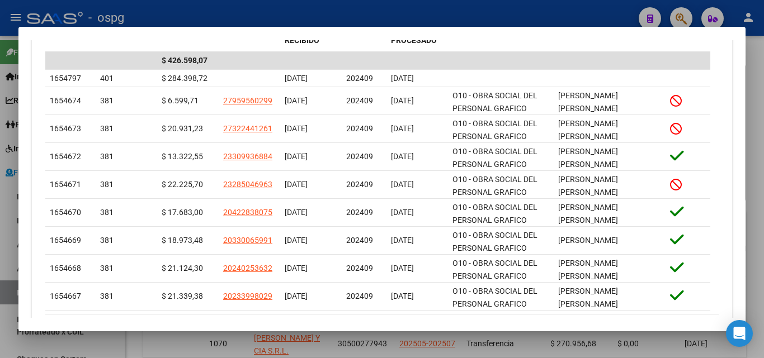
click at [761, 88] on div at bounding box center [382, 179] width 764 height 358
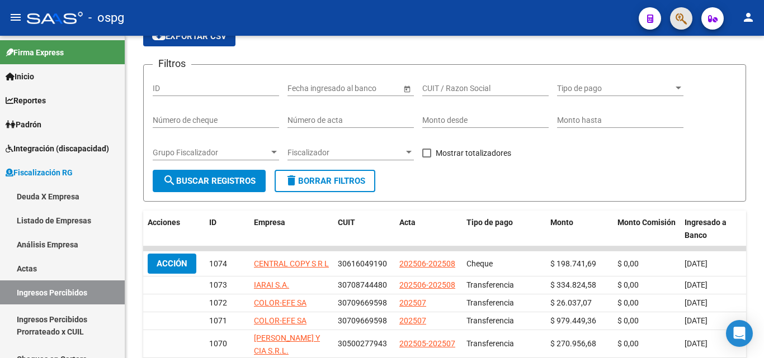
click at [678, 26] on span "button" at bounding box center [680, 18] width 11 height 23
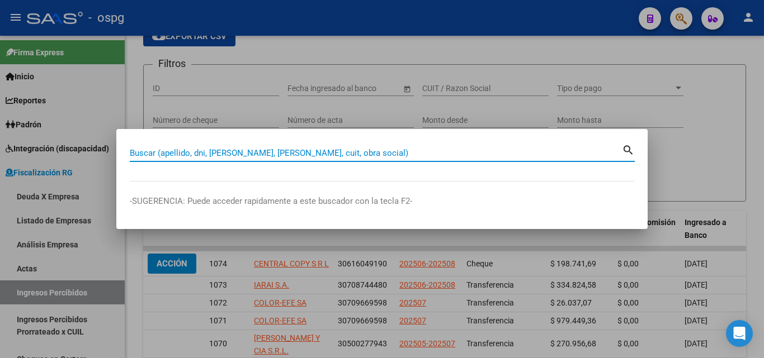
click at [353, 156] on input "Buscar (apellido, dni, [PERSON_NAME], [PERSON_NAME], cuit, obra social)" at bounding box center [376, 153] width 492 height 10
click at [304, 154] on input "Buscar (apellido, dni, [PERSON_NAME], [PERSON_NAME], cuit, obra social)" at bounding box center [376, 153] width 492 height 10
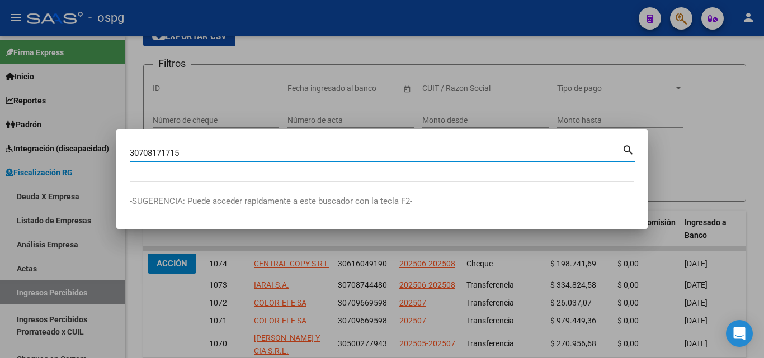
type input "30708171715"
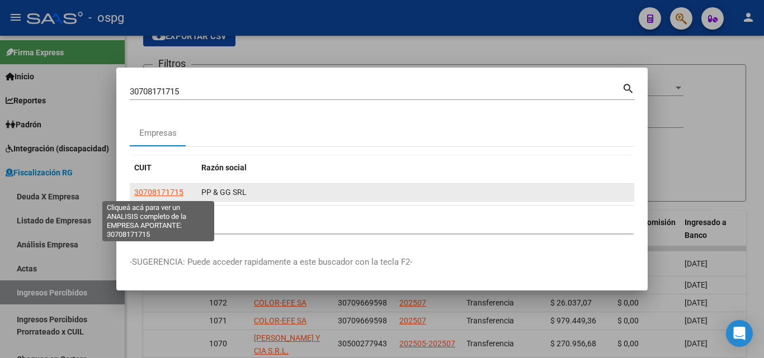
click at [169, 192] on span "30708171715" at bounding box center [158, 192] width 49 height 9
type textarea "30708171715"
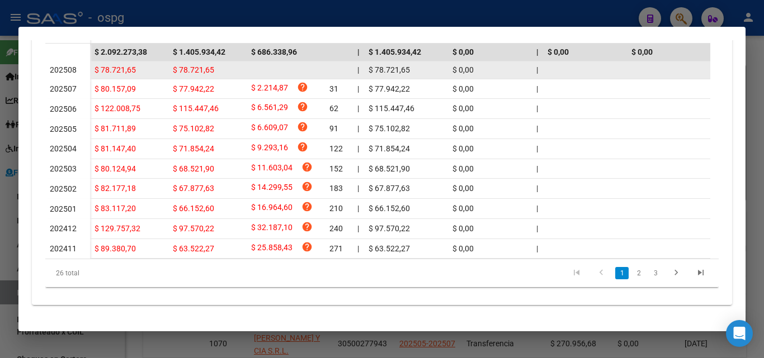
scroll to position [406, 0]
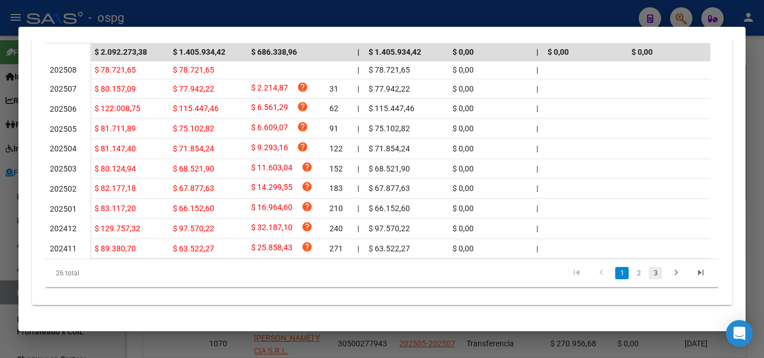
click at [648, 272] on link "3" at bounding box center [654, 273] width 13 height 12
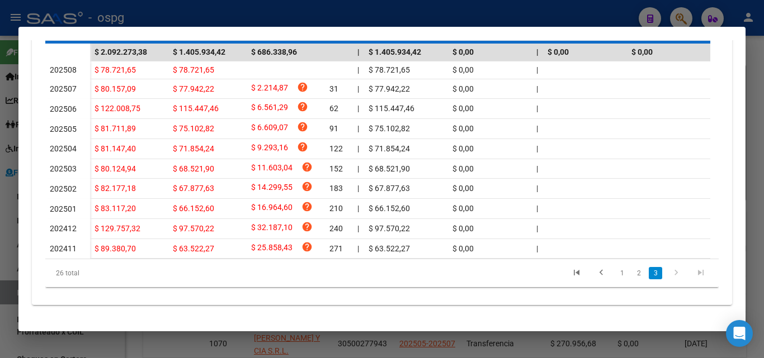
scroll to position [326, 0]
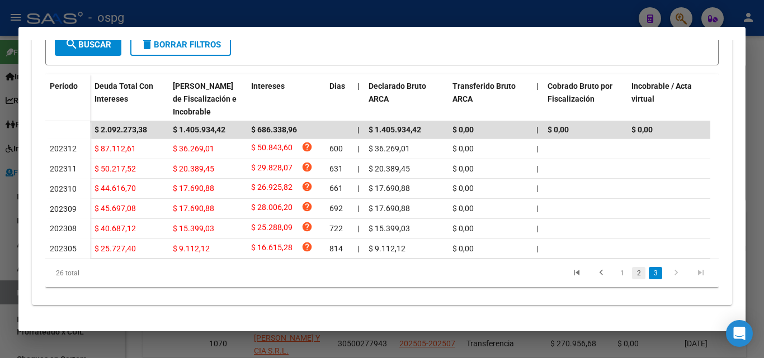
click at [632, 276] on link "2" at bounding box center [638, 273] width 13 height 12
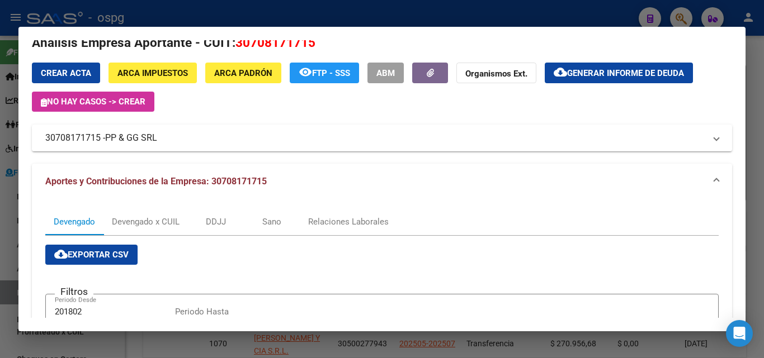
scroll to position [0, 0]
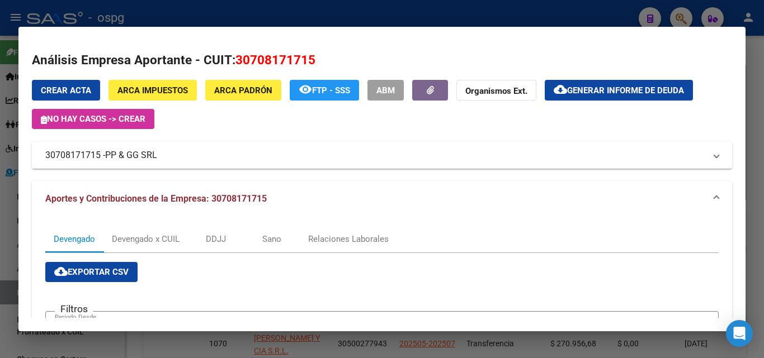
click at [748, 106] on div at bounding box center [382, 179] width 764 height 358
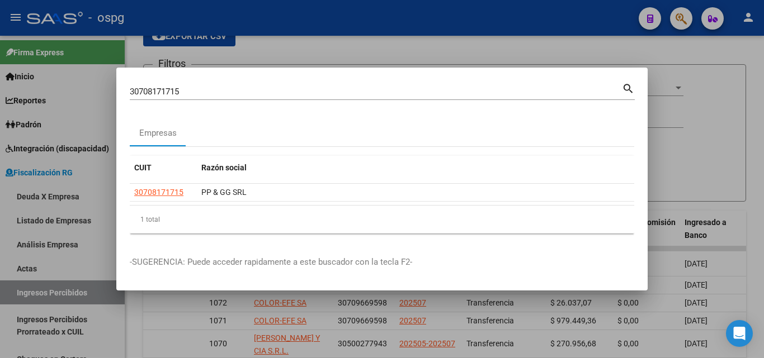
click at [748, 106] on div at bounding box center [382, 179] width 764 height 358
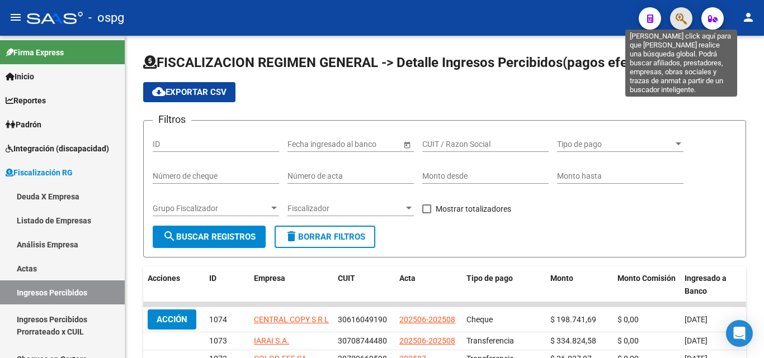
click at [677, 25] on icon "button" at bounding box center [680, 18] width 11 height 13
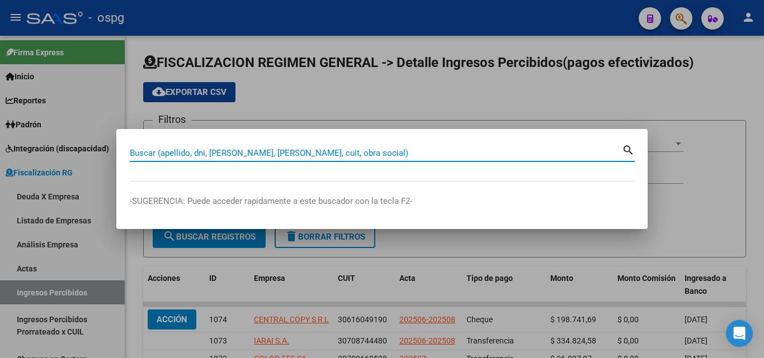
click at [378, 154] on input "Buscar (apellido, dni, [PERSON_NAME], [PERSON_NAME], cuit, obra social)" at bounding box center [376, 153] width 492 height 10
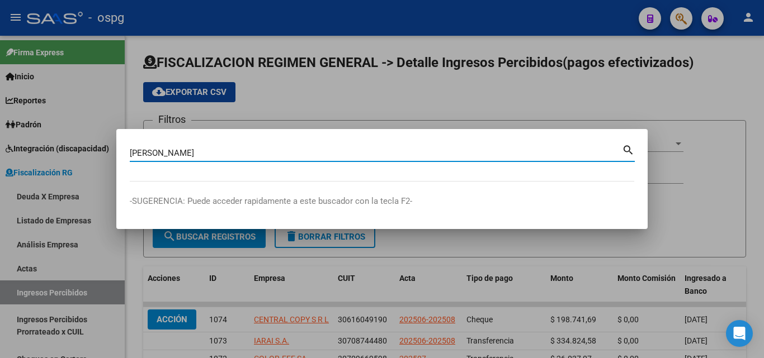
type input "[PERSON_NAME]"
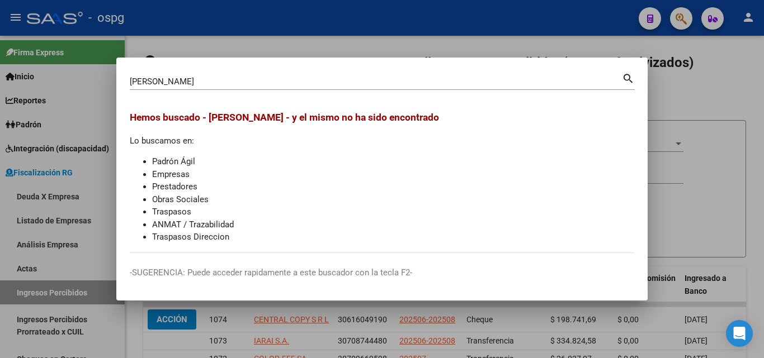
click at [726, 89] on div at bounding box center [382, 179] width 764 height 358
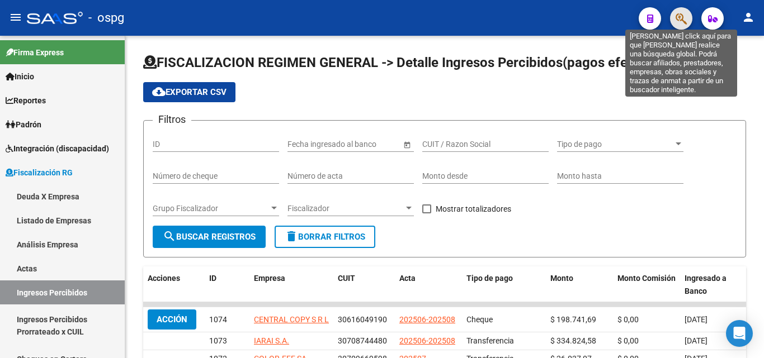
click at [686, 25] on icon "button" at bounding box center [680, 18] width 11 height 13
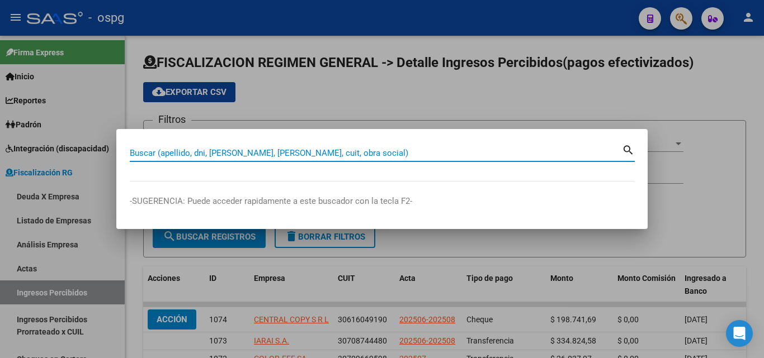
click at [349, 157] on input "Buscar (apellido, dni, [PERSON_NAME], [PERSON_NAME], cuit, obra social)" at bounding box center [376, 153] width 492 height 10
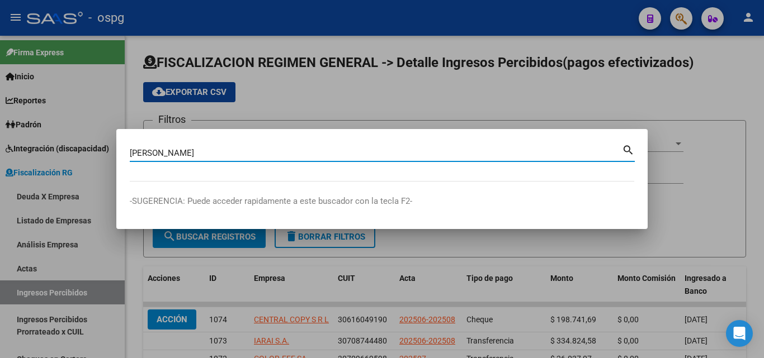
type input "[PERSON_NAME]"
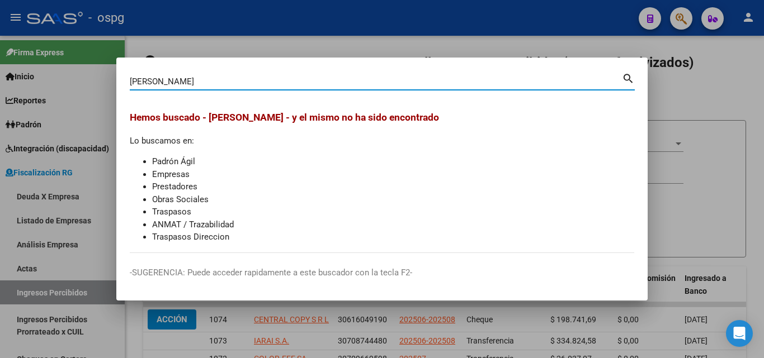
click at [700, 111] on div at bounding box center [382, 179] width 764 height 358
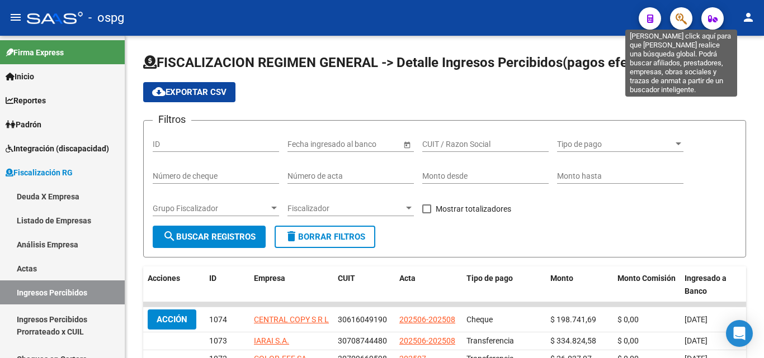
click at [679, 20] on icon "button" at bounding box center [680, 18] width 11 height 13
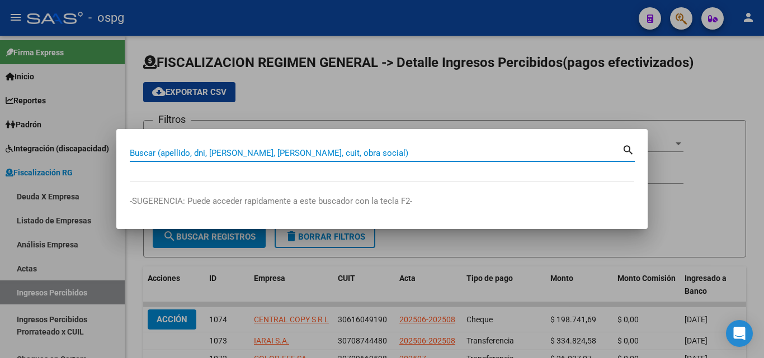
click at [250, 151] on input "Buscar (apellido, dni, [PERSON_NAME], [PERSON_NAME], cuit, obra social)" at bounding box center [376, 153] width 492 height 10
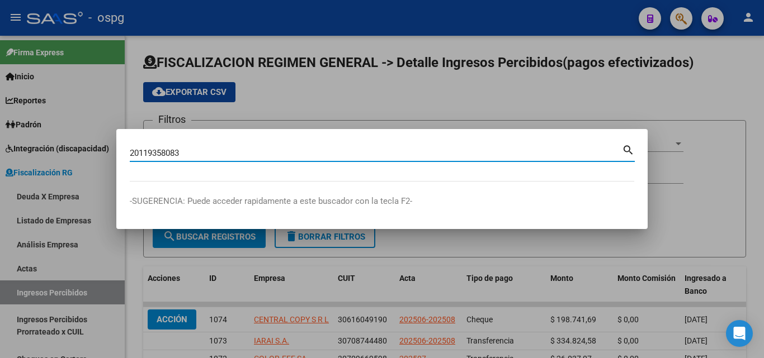
type input "20119358083"
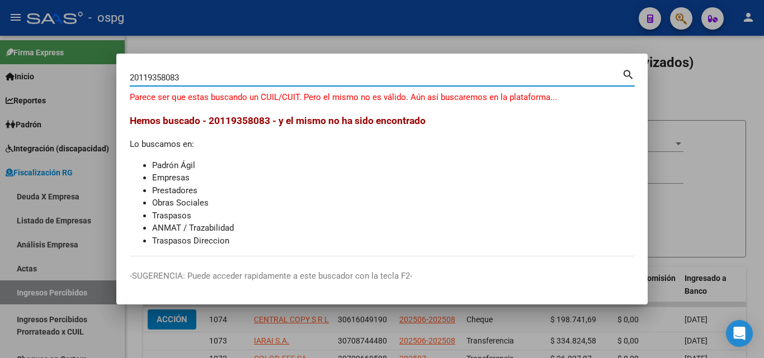
click at [423, 49] on div at bounding box center [382, 179] width 764 height 358
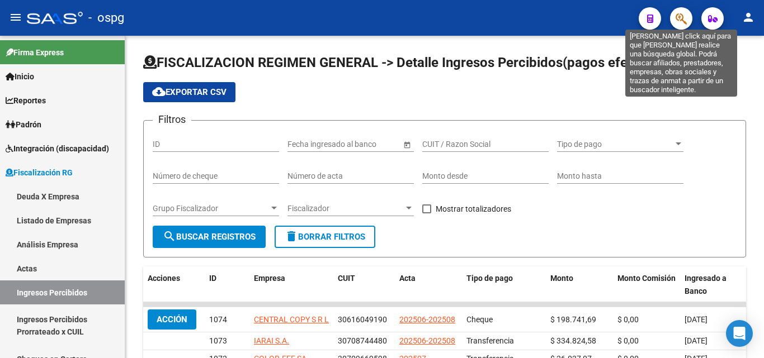
click at [684, 18] on icon "button" at bounding box center [680, 18] width 11 height 13
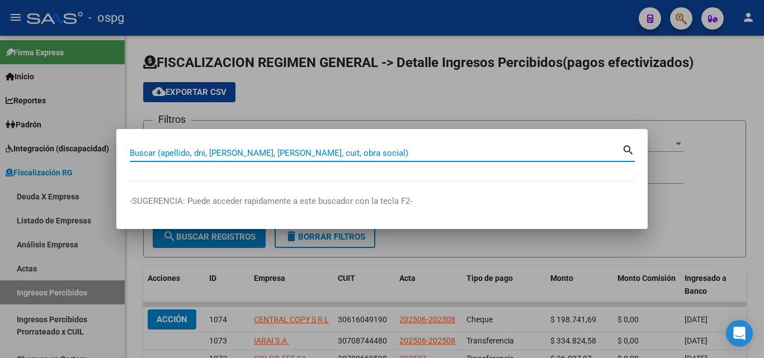
click at [386, 152] on input "Buscar (apellido, dni, [PERSON_NAME], [PERSON_NAME], cuit, obra social)" at bounding box center [376, 153] width 492 height 10
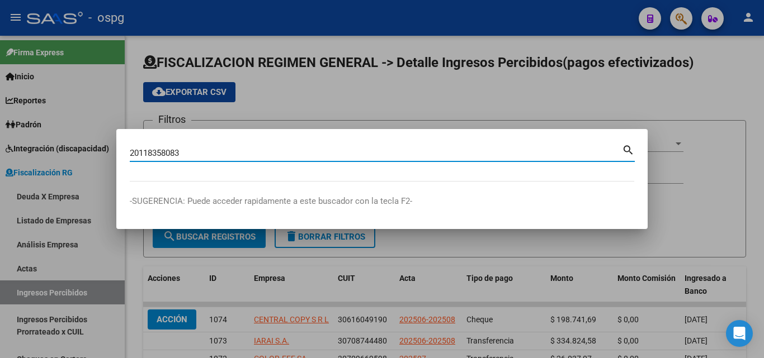
type input "20118358083"
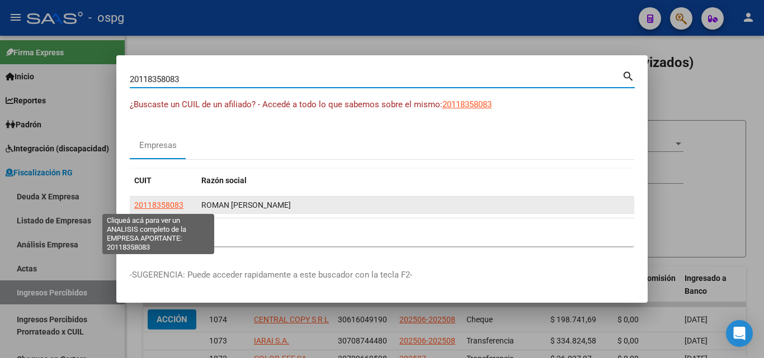
click at [178, 206] on span "20118358083" at bounding box center [158, 205] width 49 height 9
type textarea "20118358083"
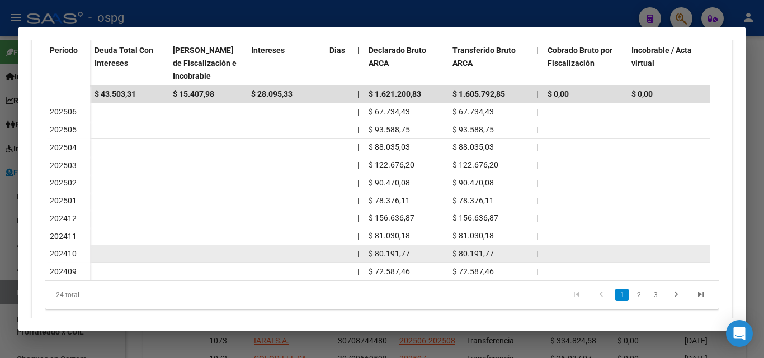
scroll to position [381, 0]
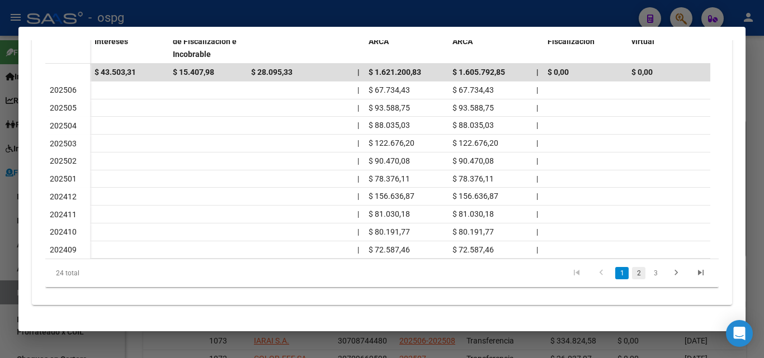
click at [632, 277] on link "2" at bounding box center [638, 273] width 13 height 12
click at [648, 277] on link "3" at bounding box center [654, 273] width 13 height 12
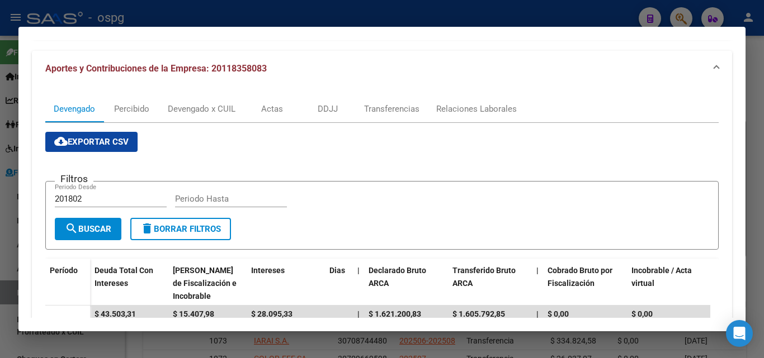
scroll to position [109, 0]
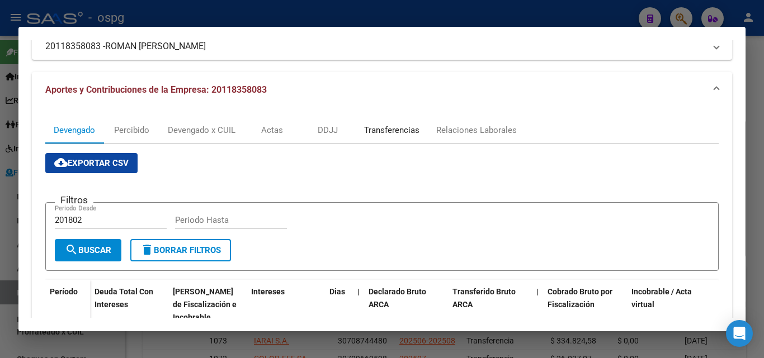
click at [405, 126] on div "Transferencias" at bounding box center [391, 130] width 55 height 12
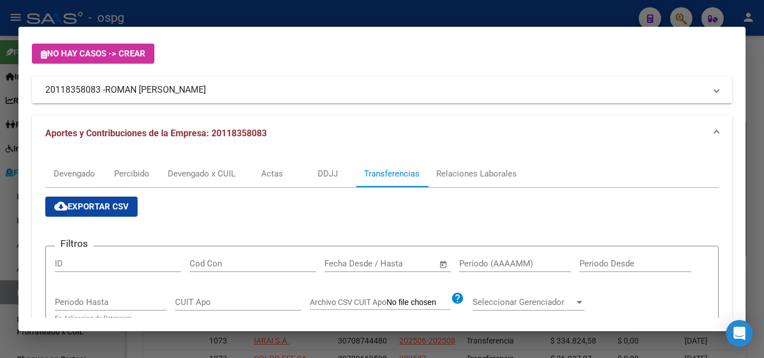
scroll to position [168, 0]
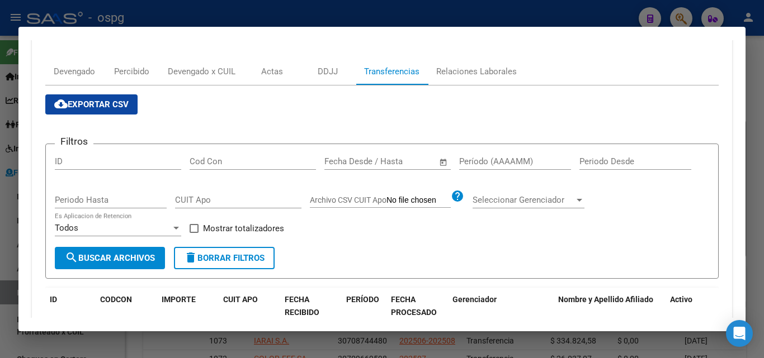
click at [488, 165] on input "Período (AAAAMM)" at bounding box center [515, 162] width 112 height 10
type input "202409"
click at [191, 228] on span at bounding box center [193, 228] width 9 height 9
click at [193, 233] on input "Mostrar totalizadores" at bounding box center [193, 233] width 1 height 1
checkbox input "true"
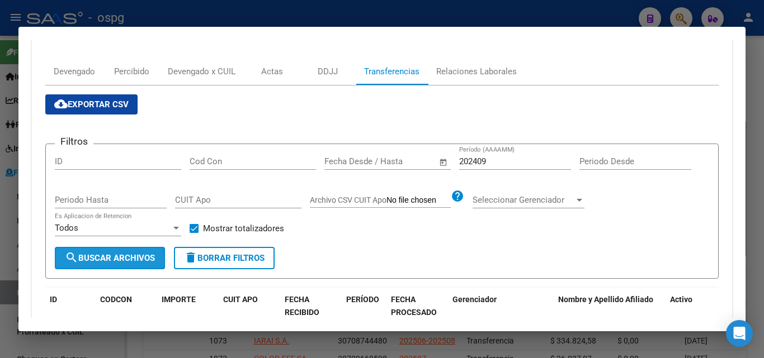
click at [149, 249] on button "search Buscar Archivos" at bounding box center [110, 258] width 110 height 22
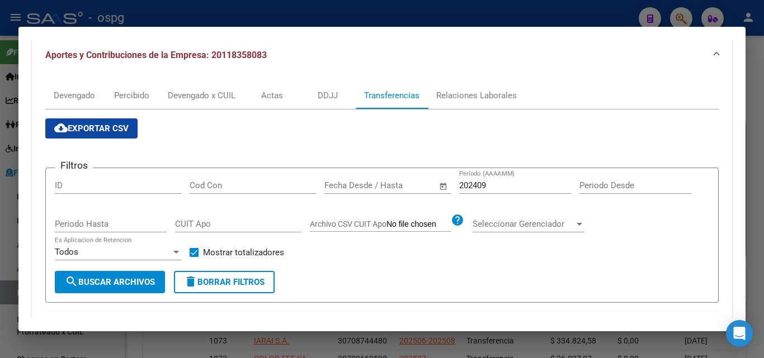
scroll to position [132, 0]
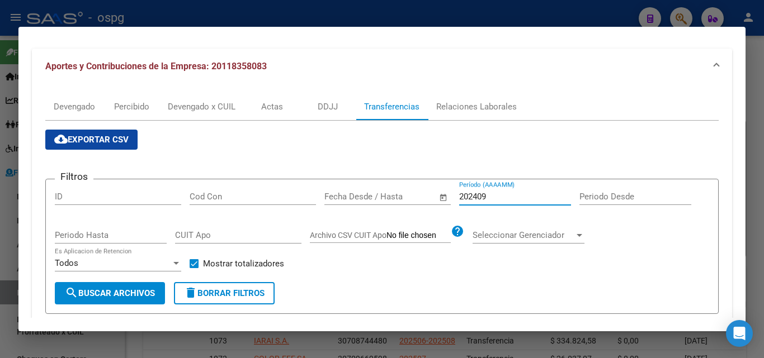
click at [507, 196] on input "202409" at bounding box center [515, 197] width 112 height 10
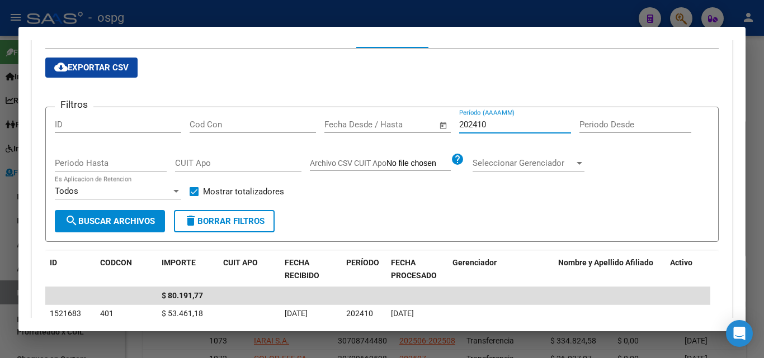
scroll to position [188, 0]
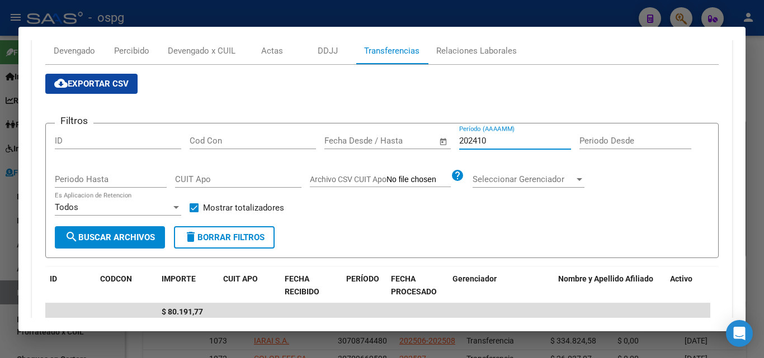
click at [494, 143] on input "202410" at bounding box center [515, 141] width 112 height 10
click at [496, 141] on input "202411" at bounding box center [515, 141] width 112 height 10
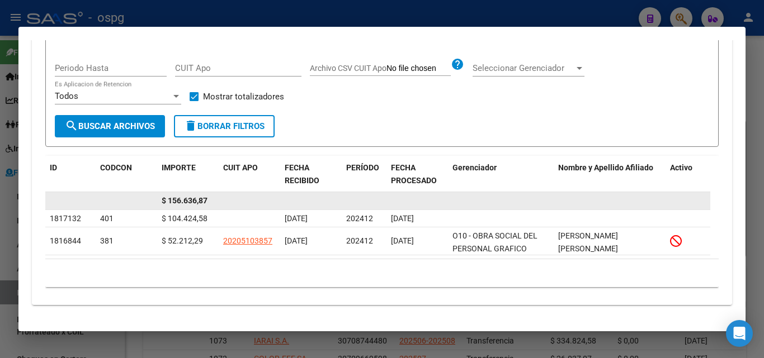
scroll to position [244, 0]
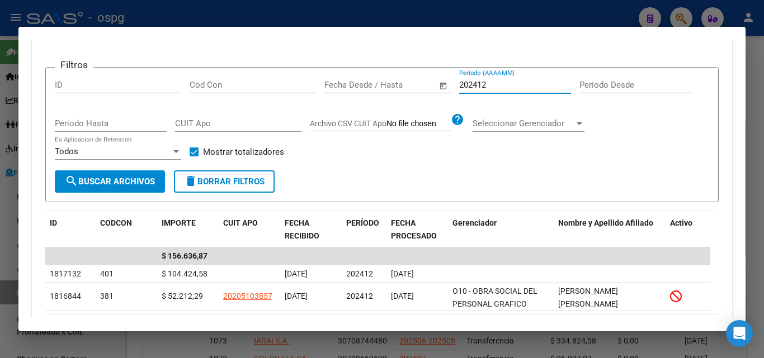
click at [501, 88] on input "202412" at bounding box center [515, 85] width 112 height 10
type input "202501"
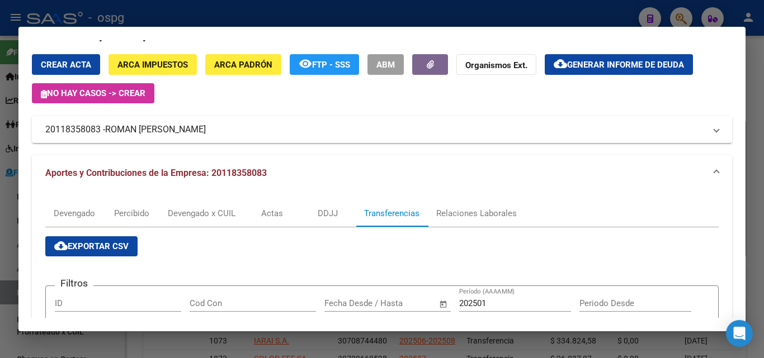
scroll to position [21, 0]
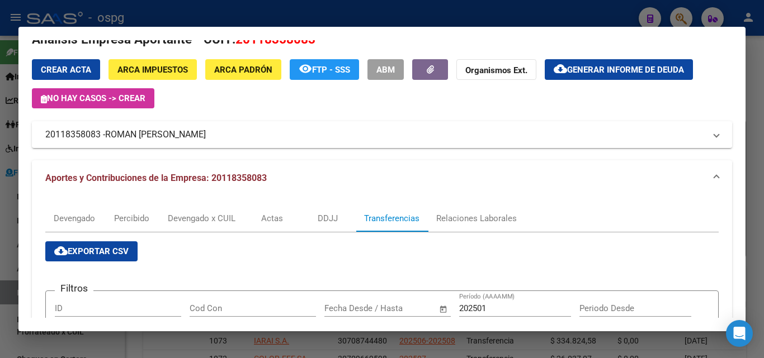
click at [0, 251] on div at bounding box center [382, 179] width 764 height 358
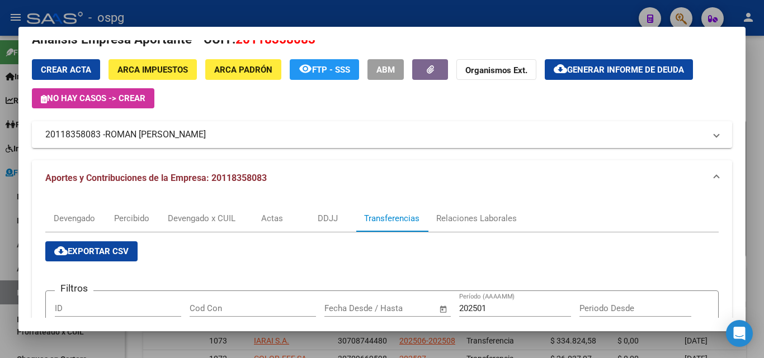
click at [0, 251] on div at bounding box center [382, 179] width 764 height 358
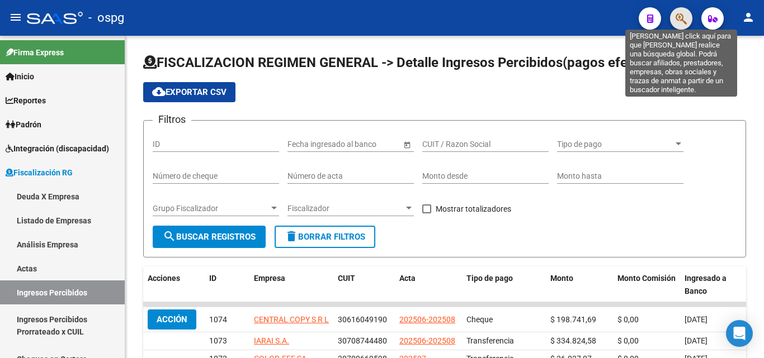
click at [678, 22] on icon "button" at bounding box center [680, 18] width 11 height 13
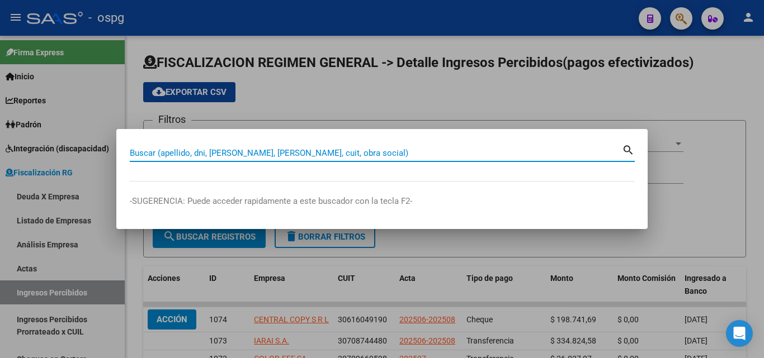
click at [279, 151] on input "Buscar (apellido, dni, [PERSON_NAME], [PERSON_NAME], cuit, obra social)" at bounding box center [376, 153] width 492 height 10
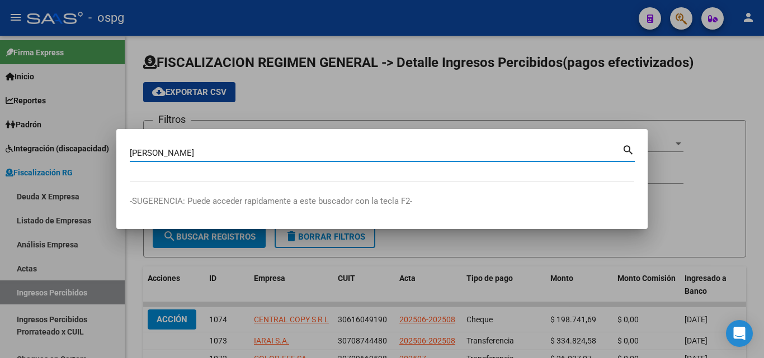
type input "[PERSON_NAME]"
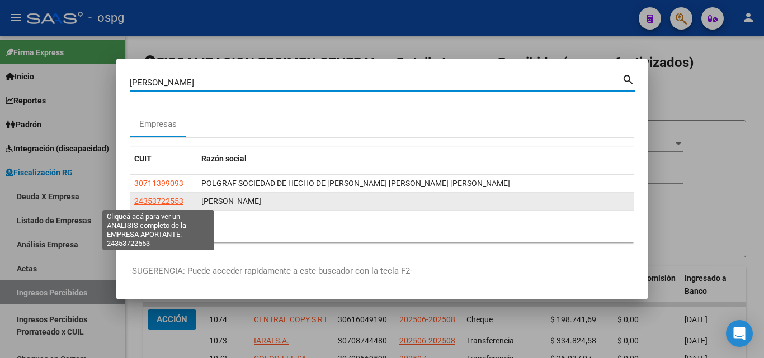
click at [163, 199] on span "24353722553" at bounding box center [158, 201] width 49 height 9
type textarea "24353722553"
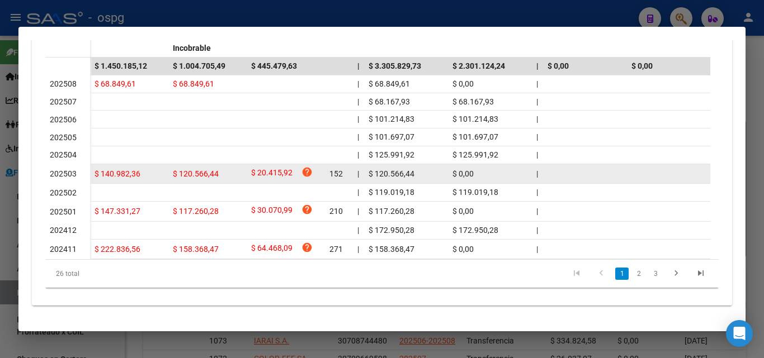
scroll to position [389, 0]
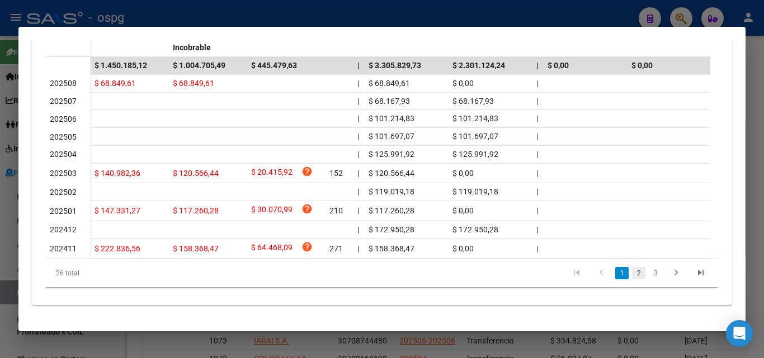
click at [632, 278] on link "2" at bounding box center [638, 273] width 13 height 12
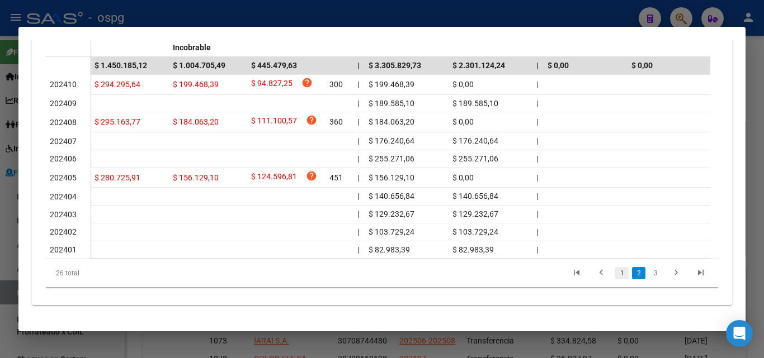
click at [615, 272] on link "1" at bounding box center [621, 273] width 13 height 12
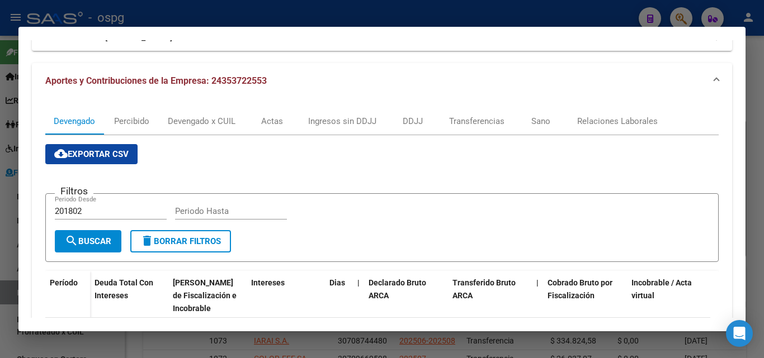
scroll to position [110, 0]
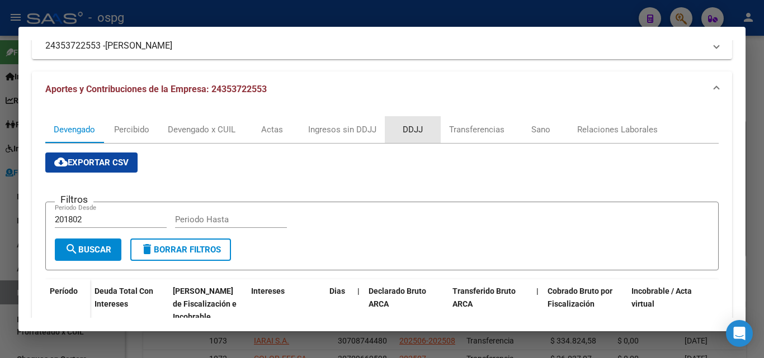
click at [408, 129] on div "DDJJ" at bounding box center [412, 130] width 20 height 12
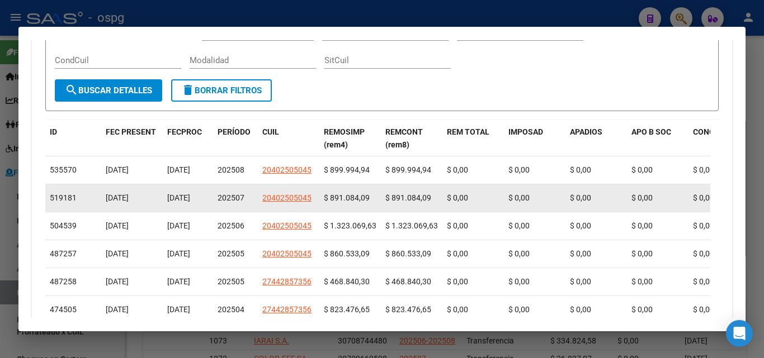
scroll to position [503, 0]
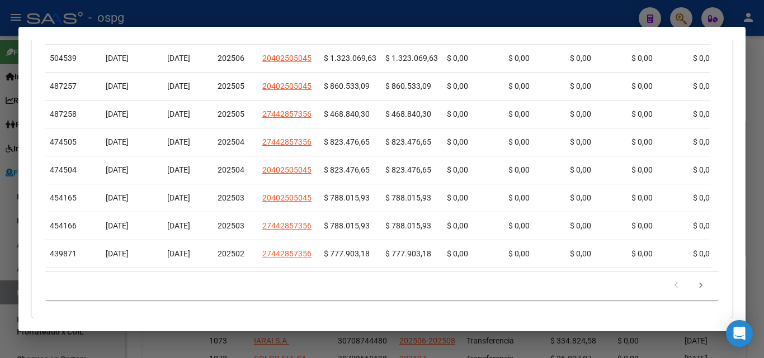
click at [6, 262] on div at bounding box center [382, 179] width 764 height 358
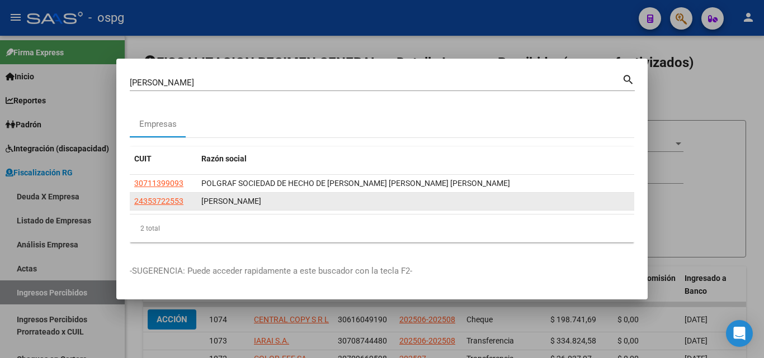
click at [155, 193] on datatable-body-cell "24353722553" at bounding box center [163, 201] width 67 height 17
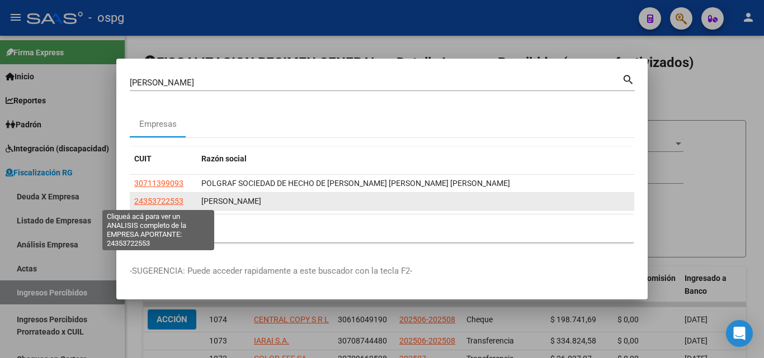
click at [158, 201] on span "24353722553" at bounding box center [158, 201] width 49 height 9
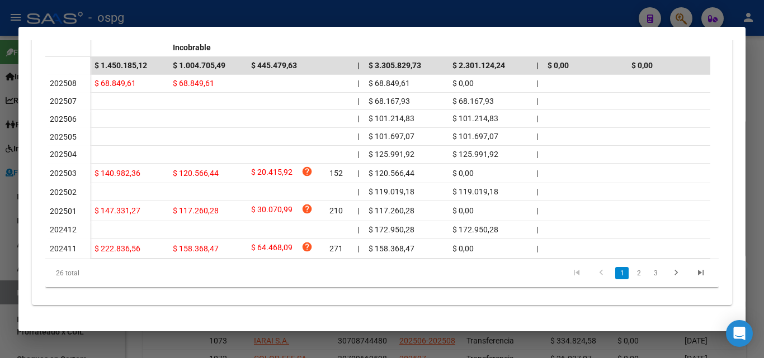
scroll to position [389, 0]
click at [0, 246] on div at bounding box center [382, 179] width 764 height 358
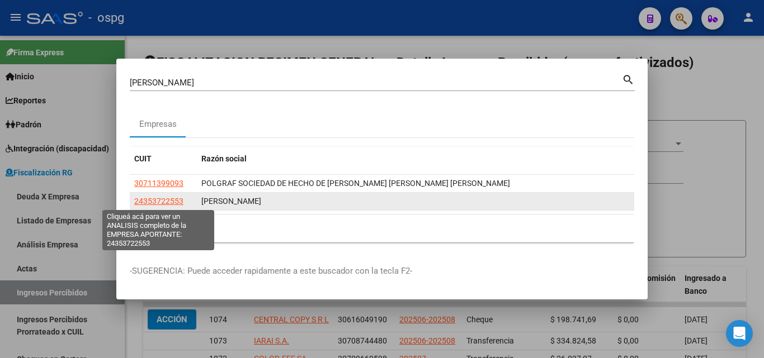
click at [167, 202] on span "24353722553" at bounding box center [158, 201] width 49 height 9
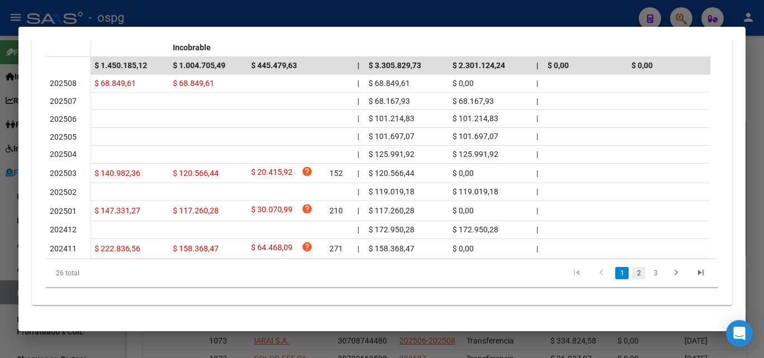
click at [632, 274] on link "2" at bounding box center [638, 273] width 13 height 12
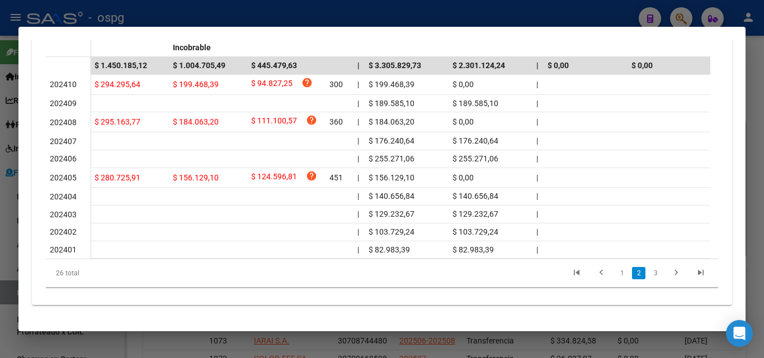
click at [762, 229] on div at bounding box center [382, 179] width 764 height 358
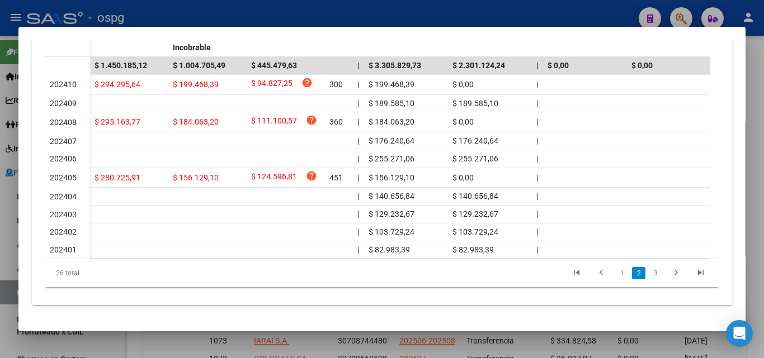
click at [762, 229] on div at bounding box center [382, 179] width 764 height 358
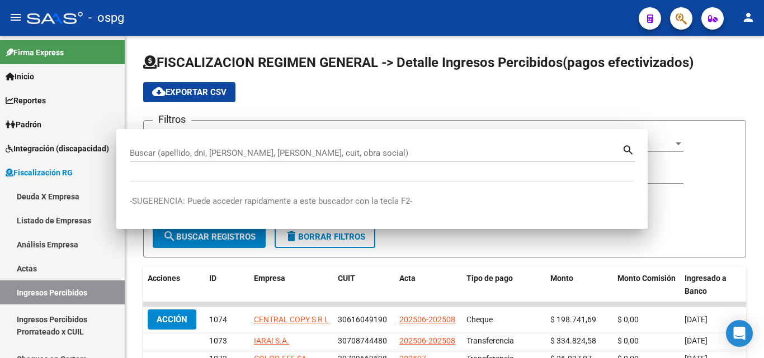
scroll to position [264, 0]
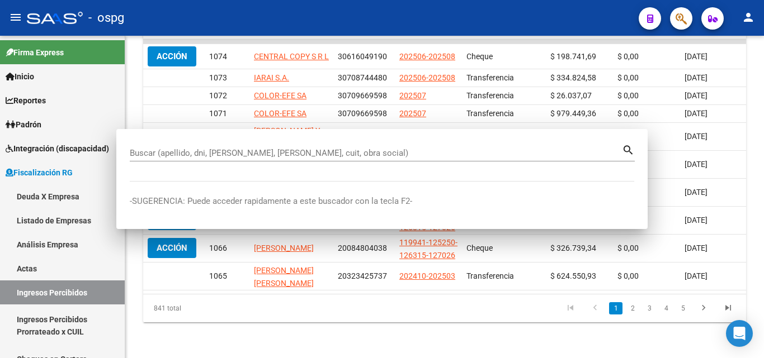
click at [762, 229] on div at bounding box center [762, 197] width 3 height 323
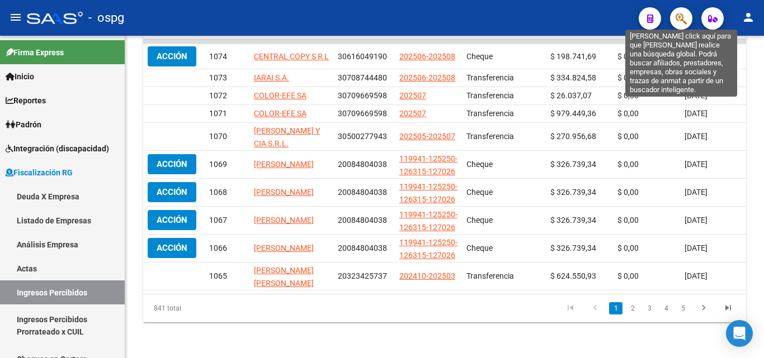
click at [679, 13] on icon "button" at bounding box center [680, 18] width 11 height 13
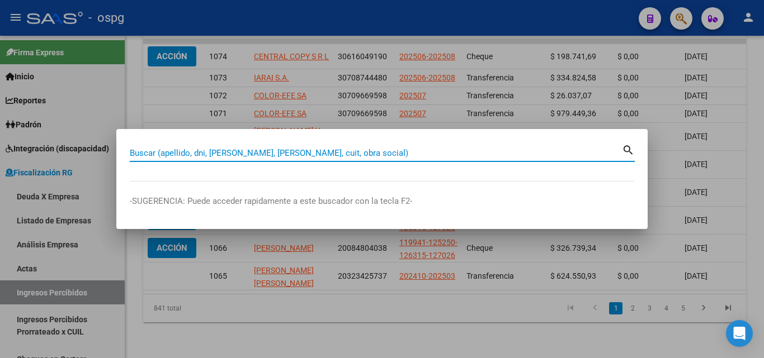
click at [282, 154] on input "Buscar (apellido, dni, [PERSON_NAME], [PERSON_NAME], cuit, obra social)" at bounding box center [376, 153] width 492 height 10
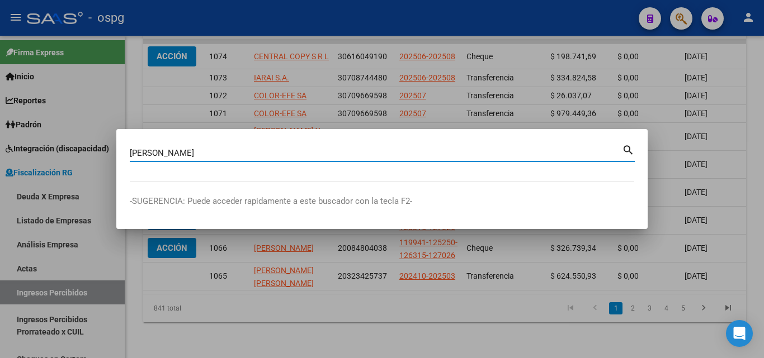
type input "[PERSON_NAME]"
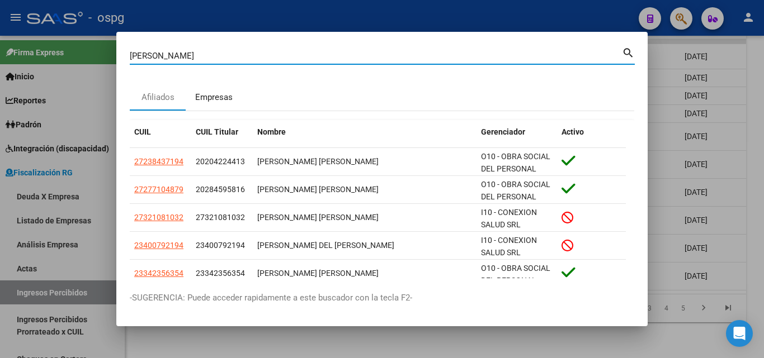
drag, startPoint x: 186, startPoint y: 96, endPoint x: 210, endPoint y: 101, distance: 24.7
click at [210, 101] on div "Empresas" at bounding box center [214, 97] width 56 height 27
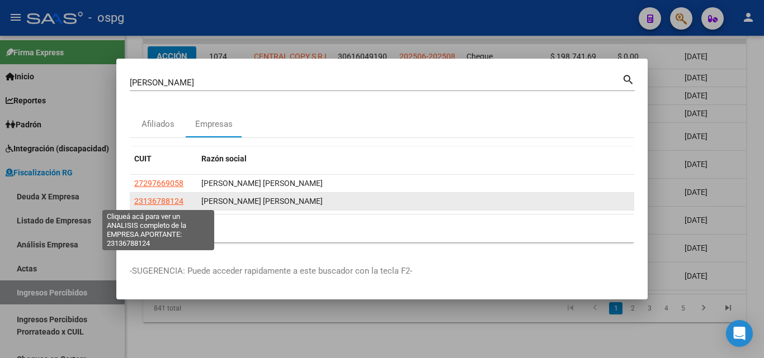
click at [163, 202] on span "23136788124" at bounding box center [158, 201] width 49 height 9
type textarea "23136788124"
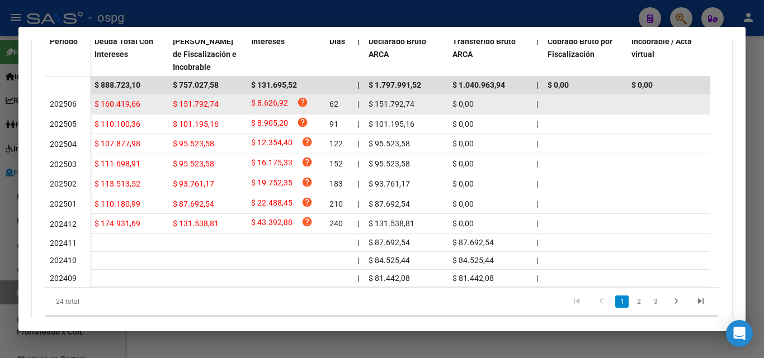
scroll to position [391, 0]
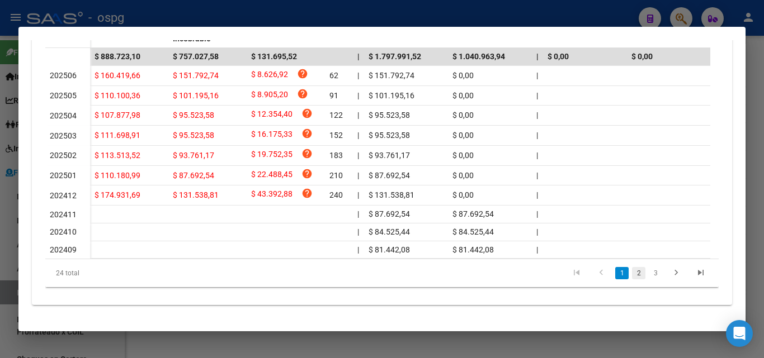
click at [632, 279] on link "2" at bounding box center [638, 273] width 13 height 12
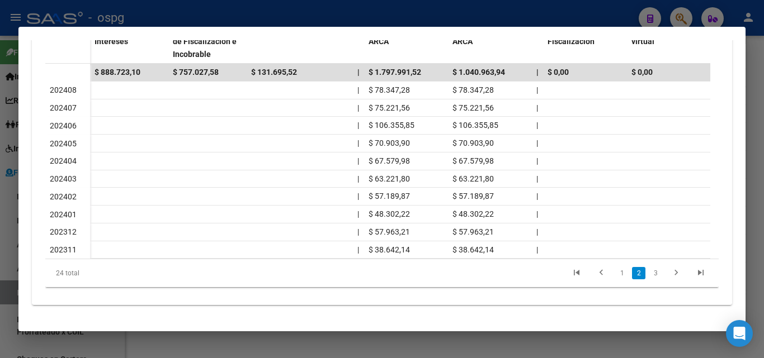
scroll to position [381, 0]
click at [615, 276] on link "1" at bounding box center [621, 273] width 13 height 12
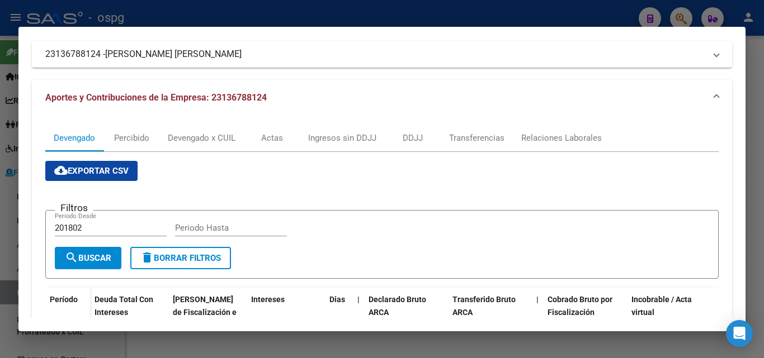
scroll to position [0, 0]
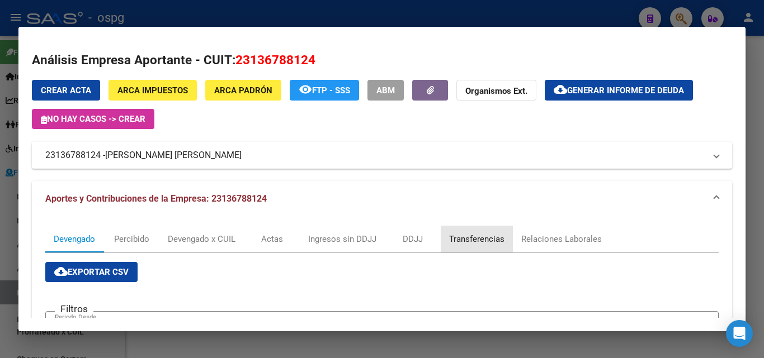
click at [461, 239] on div "Transferencias" at bounding box center [476, 239] width 55 height 12
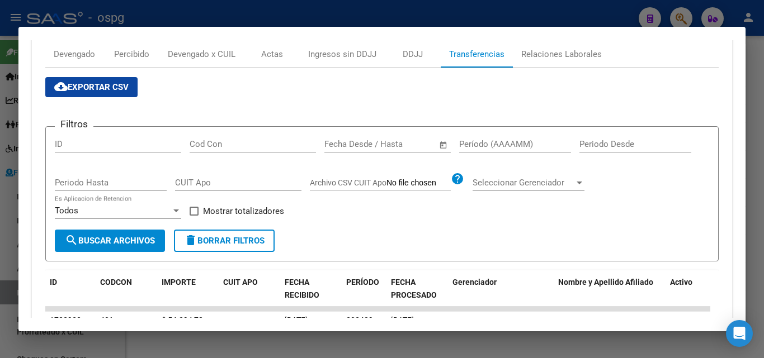
scroll to position [224, 0]
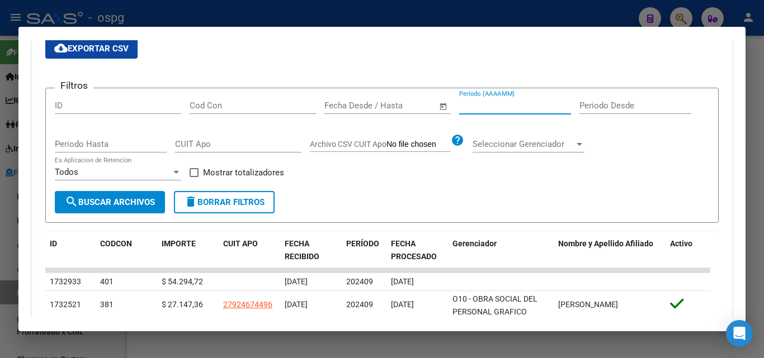
click at [500, 105] on input "Período (AAAAMM)" at bounding box center [515, 106] width 112 height 10
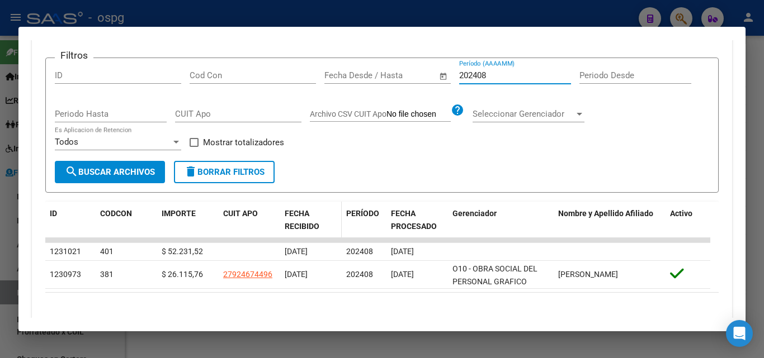
scroll to position [279, 0]
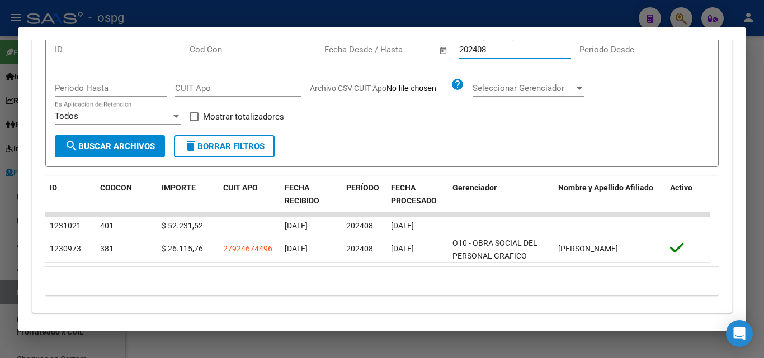
type input "202408"
click at [198, 120] on label "Mostrar totalizadores" at bounding box center [236, 116] width 94 height 13
click at [194, 121] on input "Mostrar totalizadores" at bounding box center [193, 121] width 1 height 1
checkbox input "true"
click at [136, 146] on span "search Buscar Archivos" at bounding box center [110, 146] width 90 height 10
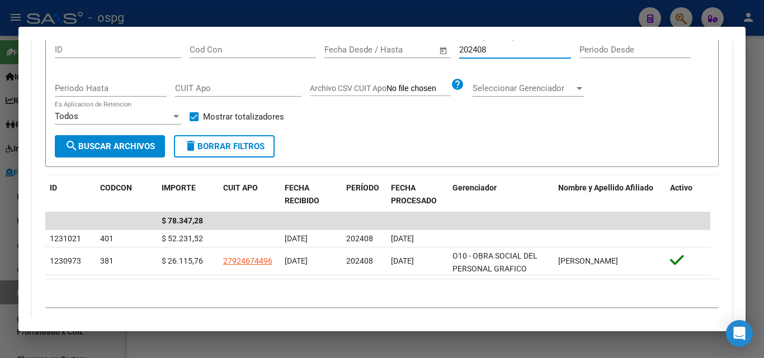
click at [501, 50] on input "202408" at bounding box center [515, 50] width 112 height 10
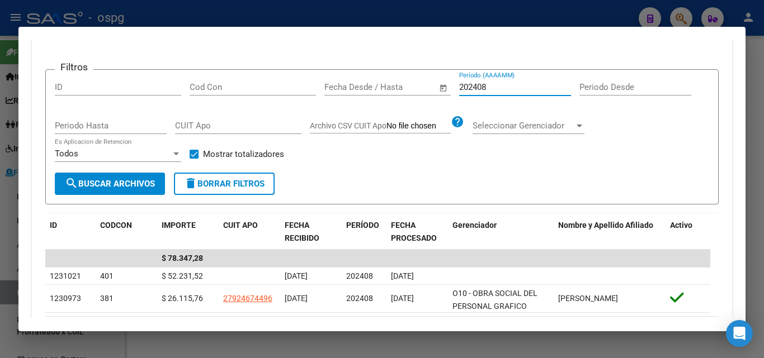
scroll to position [168, 0]
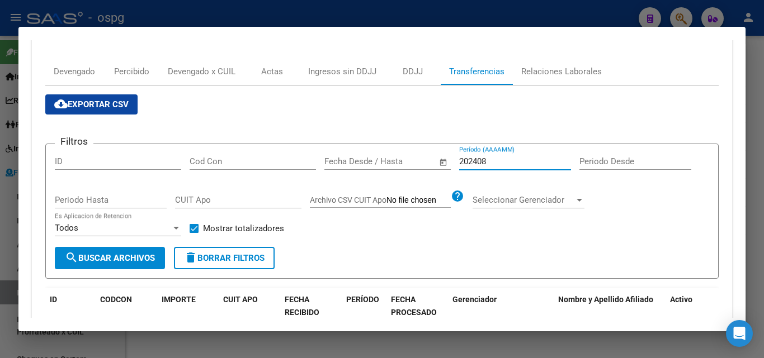
click at [500, 162] on input "202408" at bounding box center [515, 162] width 112 height 10
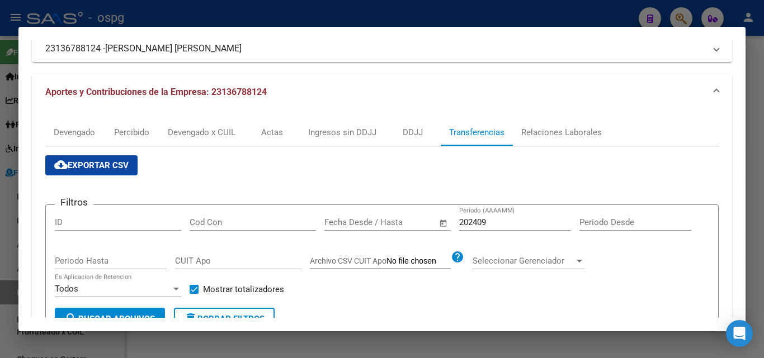
scroll to position [132, 0]
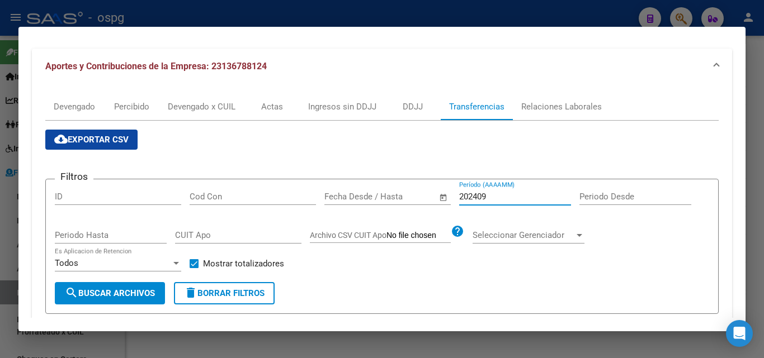
click at [510, 196] on input "202409" at bounding box center [515, 197] width 112 height 10
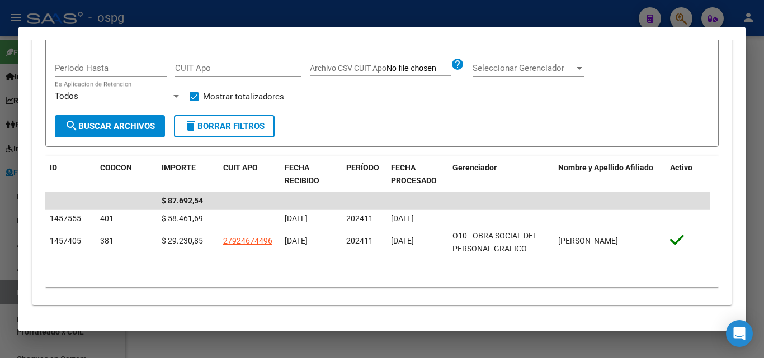
scroll to position [300, 0]
type input "202411"
click at [762, 136] on div at bounding box center [382, 179] width 764 height 358
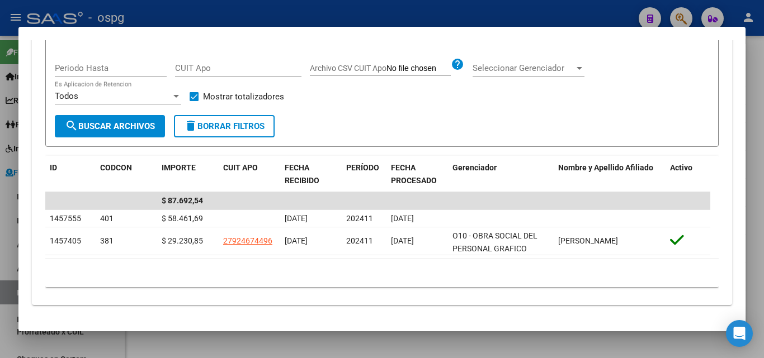
click at [762, 135] on div at bounding box center [382, 179] width 764 height 358
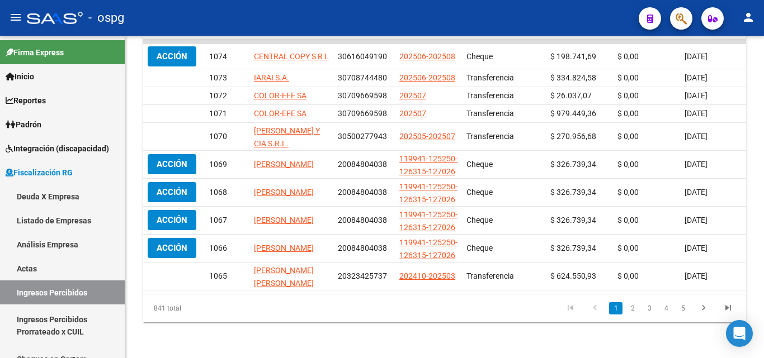
click at [762, 135] on div at bounding box center [762, 197] width 3 height 323
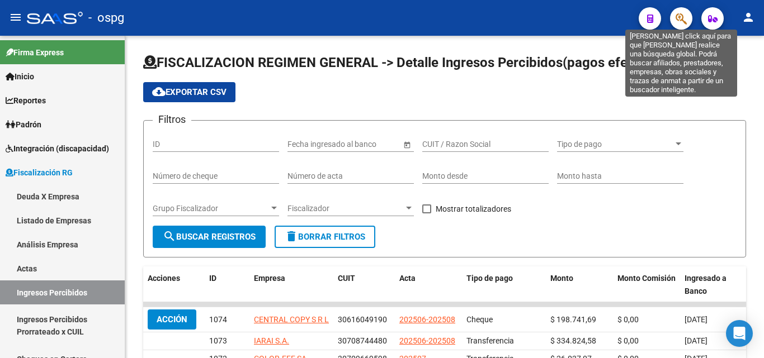
click at [679, 20] on icon "button" at bounding box center [680, 18] width 11 height 13
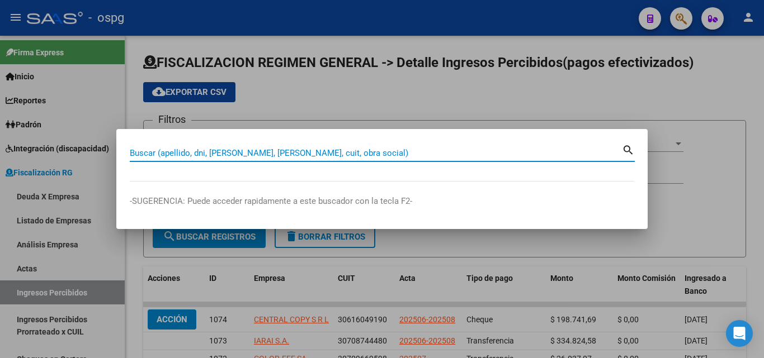
click at [267, 152] on input "Buscar (apellido, dni, [PERSON_NAME], [PERSON_NAME], cuit, obra social)" at bounding box center [376, 153] width 492 height 10
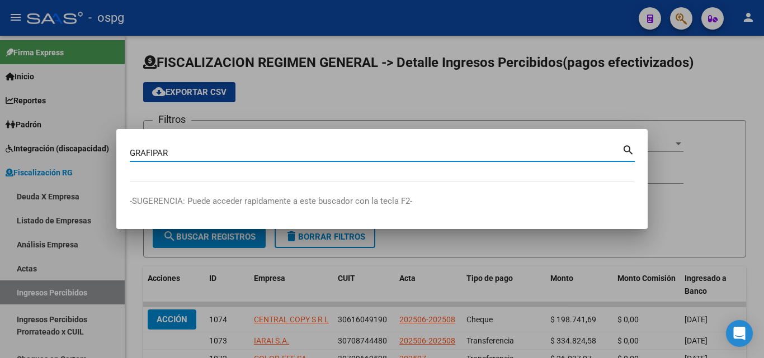
type input "GRAFIPAR"
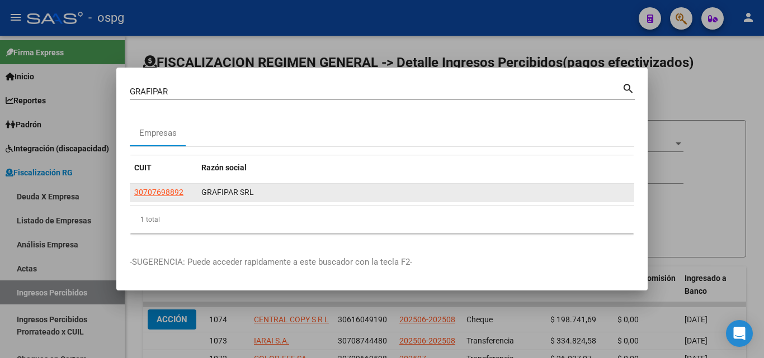
click at [170, 197] on app-link-go-to "30707698892" at bounding box center [158, 192] width 49 height 13
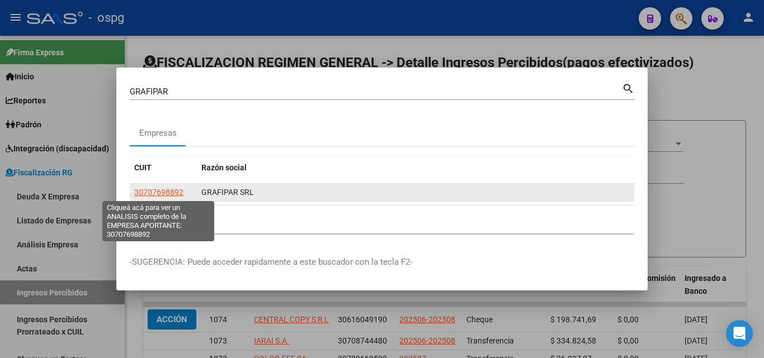
click at [168, 194] on span "30707698892" at bounding box center [158, 192] width 49 height 9
type textarea "30707698892"
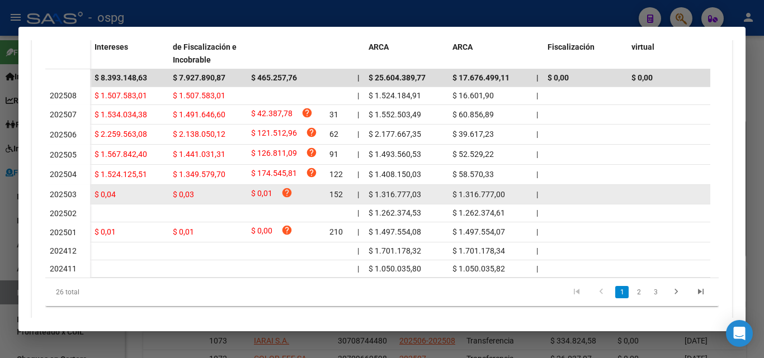
scroll to position [397, 0]
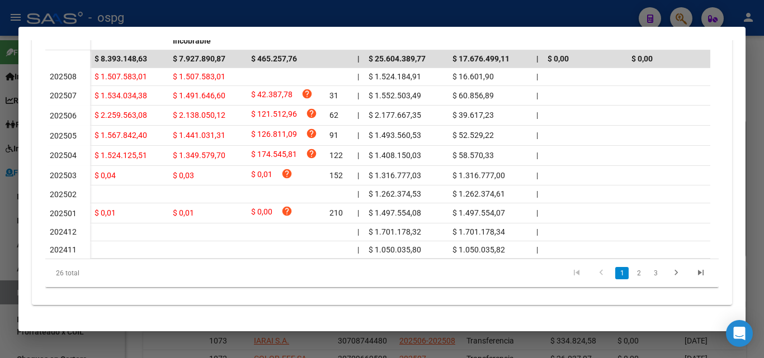
click at [632, 279] on link "2" at bounding box center [638, 273] width 13 height 12
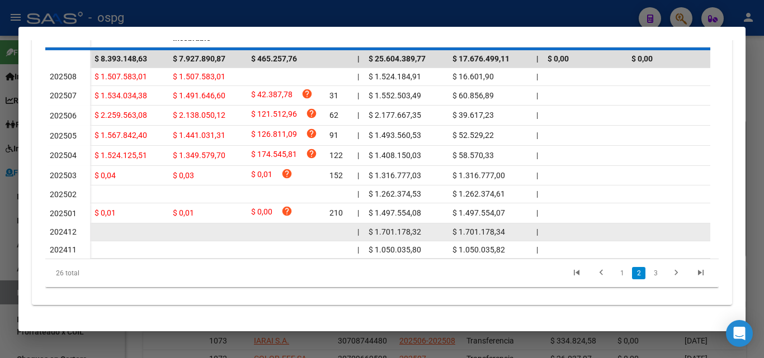
scroll to position [389, 0]
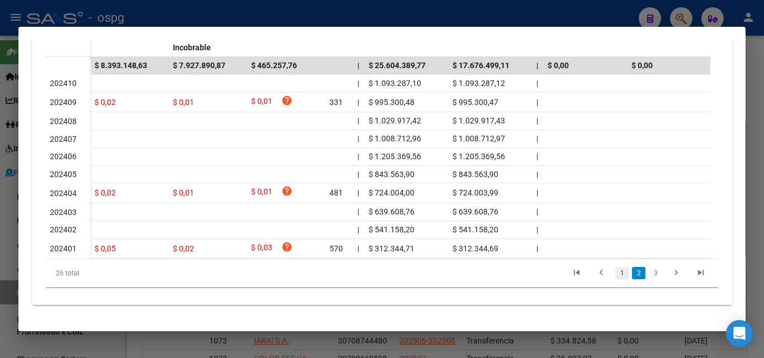
click at [615, 274] on link "1" at bounding box center [621, 273] width 13 height 12
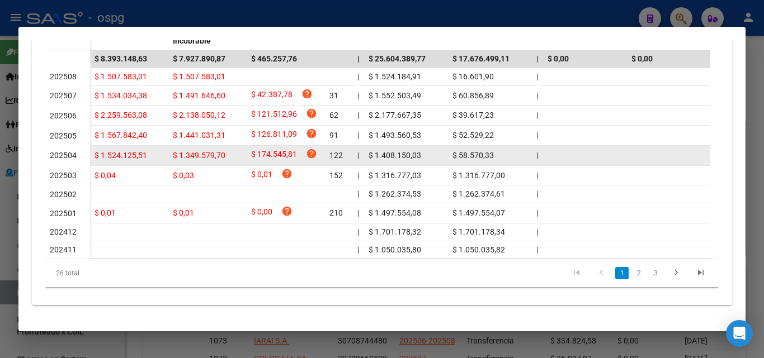
scroll to position [397, 0]
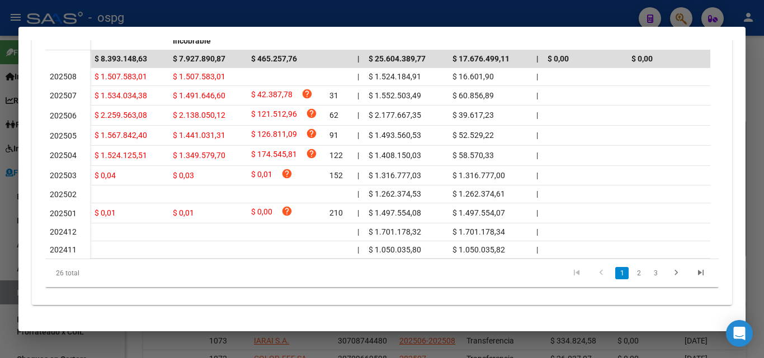
click at [1, 307] on div at bounding box center [382, 179] width 764 height 358
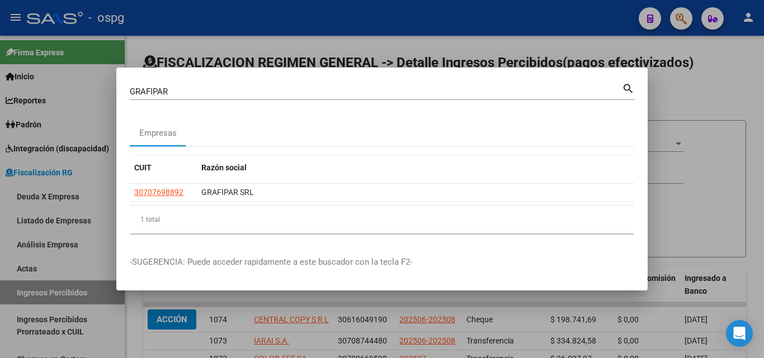
click at [0, 296] on div at bounding box center [382, 179] width 764 height 358
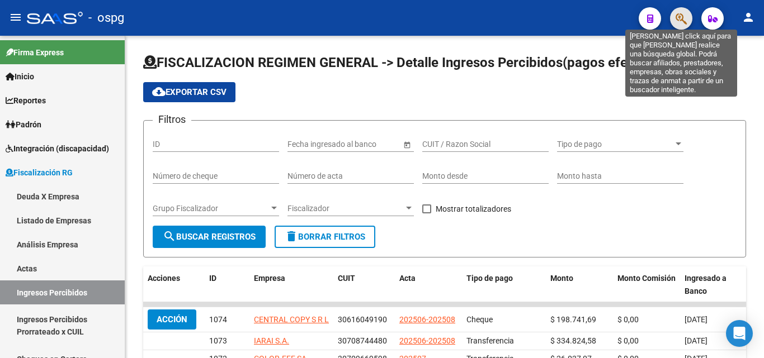
click at [683, 25] on icon "button" at bounding box center [680, 18] width 11 height 13
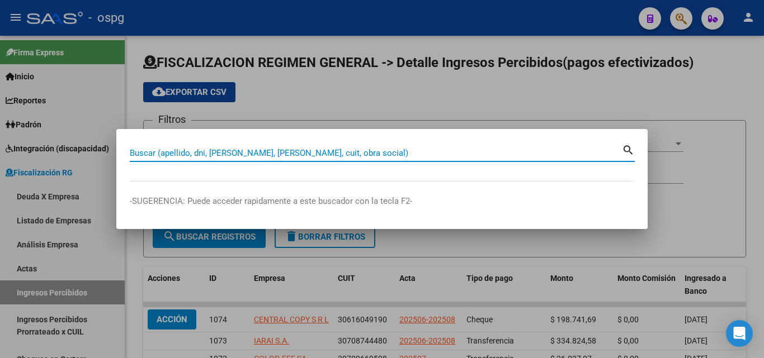
click at [222, 155] on input "Buscar (apellido, dni, [PERSON_NAME], [PERSON_NAME], cuit, obra social)" at bounding box center [376, 153] width 492 height 10
click at [221, 154] on input "Buscar (apellido, dni, [PERSON_NAME], [PERSON_NAME], cuit, obra social)" at bounding box center [376, 153] width 492 height 10
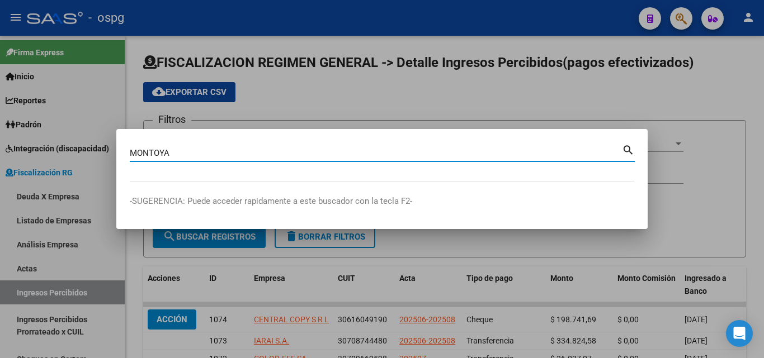
type input "MONTOYA"
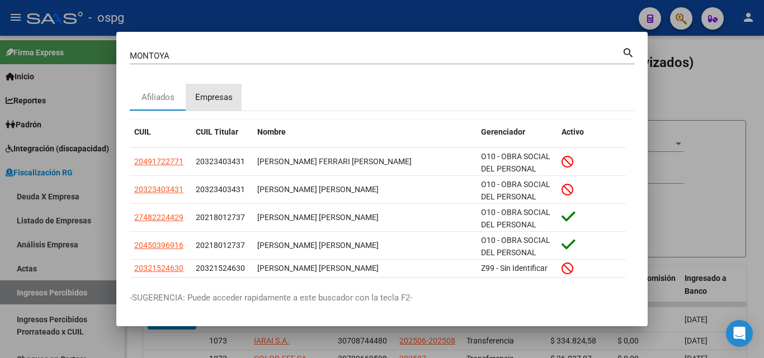
click at [219, 92] on div "Empresas" at bounding box center [213, 97] width 37 height 13
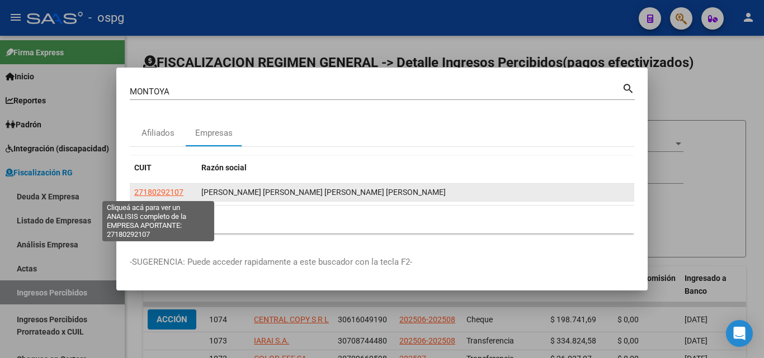
click at [153, 196] on span "27180292107" at bounding box center [158, 192] width 49 height 9
type textarea "27180292107"
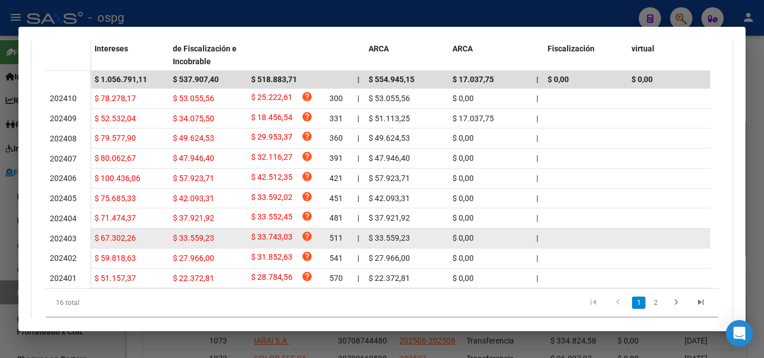
scroll to position [391, 0]
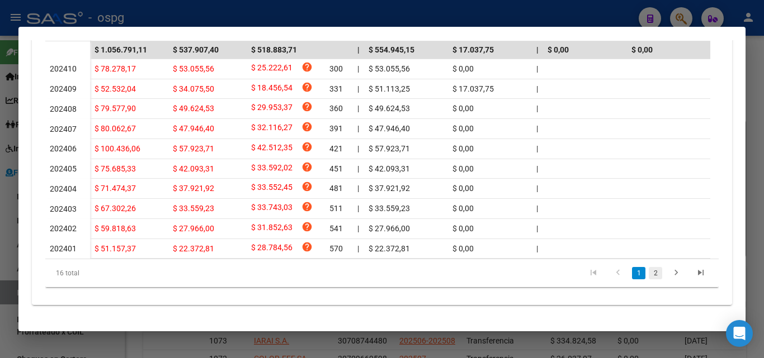
click at [648, 273] on link "2" at bounding box center [654, 273] width 13 height 12
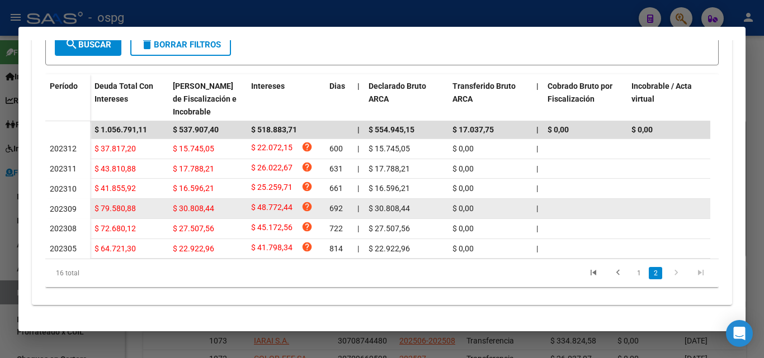
scroll to position [326, 0]
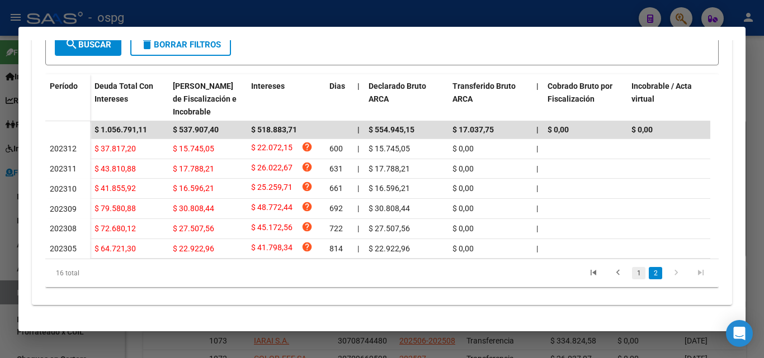
click at [632, 273] on link "1" at bounding box center [638, 273] width 13 height 12
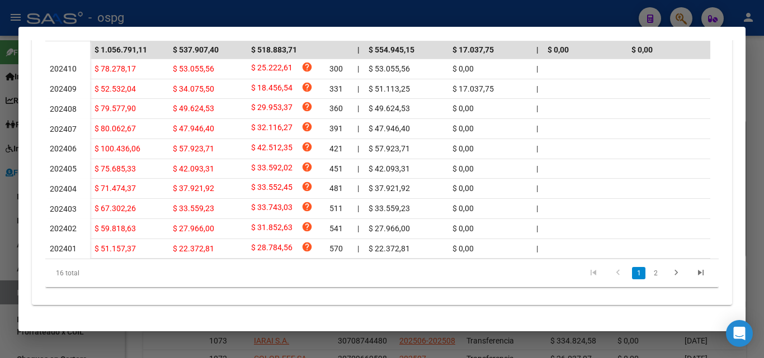
scroll to position [409, 0]
click at [750, 150] on div at bounding box center [382, 179] width 764 height 358
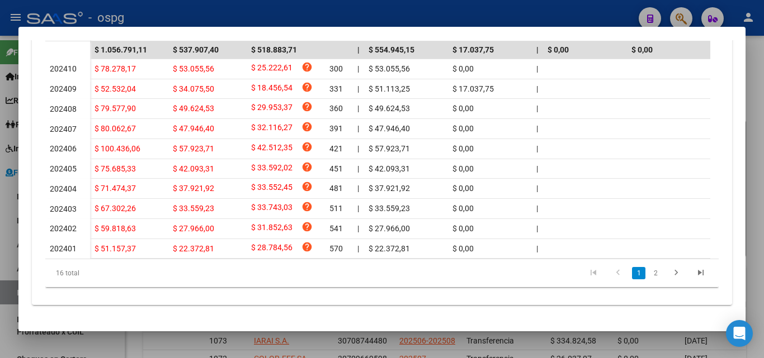
click at [750, 150] on div at bounding box center [382, 179] width 764 height 358
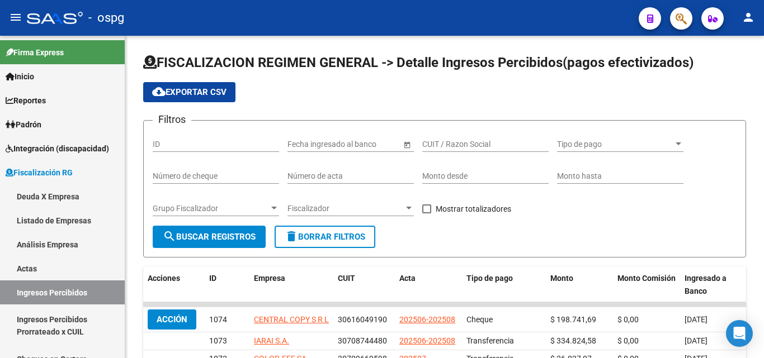
click at [750, 150] on div "FISCALIZACION REGIMEN GENERAL -> Detalle Ingresos Percibidos(pagos efectivizado…" at bounding box center [444, 329] width 638 height 586
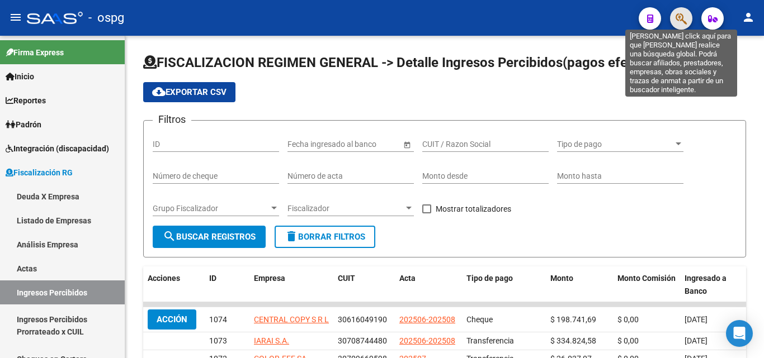
click at [680, 21] on icon "button" at bounding box center [680, 18] width 11 height 13
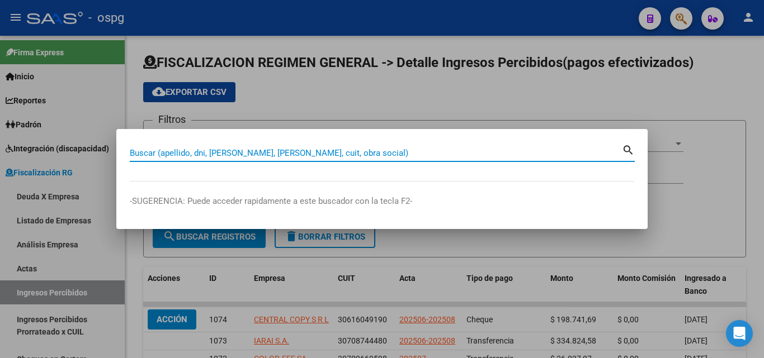
click at [301, 152] on input "Buscar (apellido, dni, [PERSON_NAME], [PERSON_NAME], cuit, obra social)" at bounding box center [376, 153] width 492 height 10
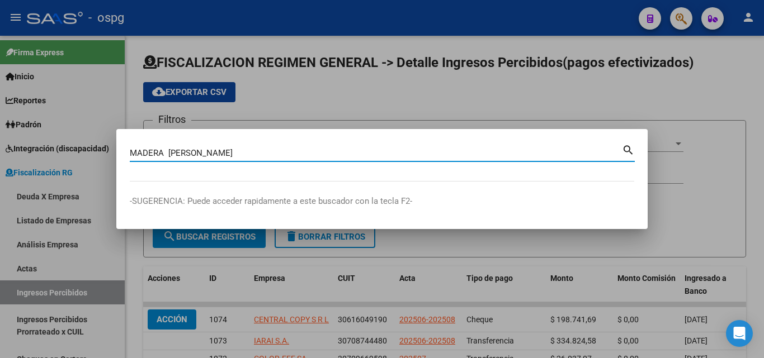
type input "MADERA [PERSON_NAME]"
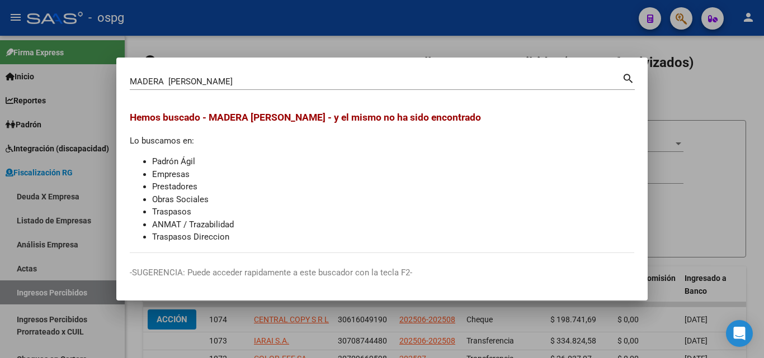
click at [715, 93] on div at bounding box center [382, 179] width 764 height 358
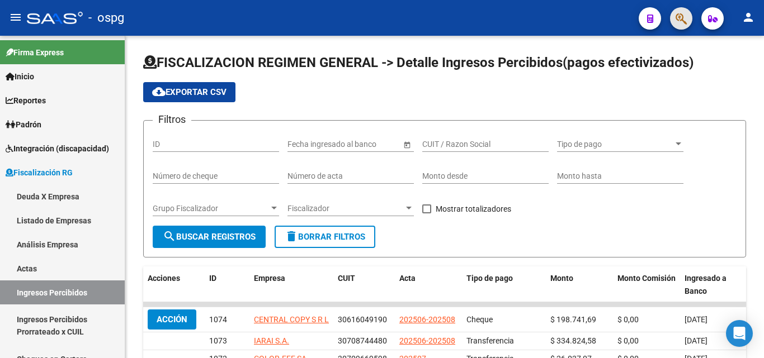
click at [688, 13] on button "button" at bounding box center [681, 18] width 22 height 22
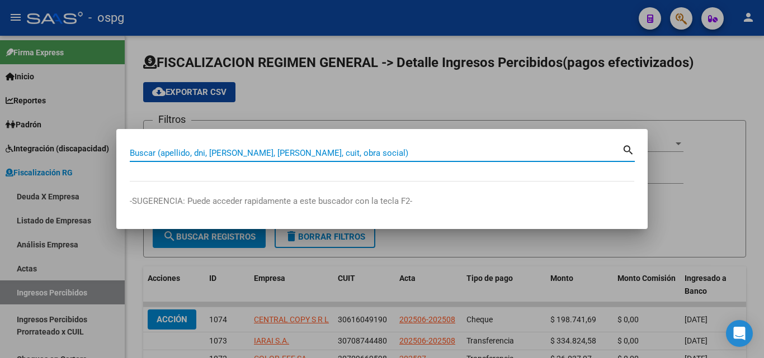
click at [296, 155] on input "Buscar (apellido, dni, [PERSON_NAME], [PERSON_NAME], cuit, obra social)" at bounding box center [376, 153] width 492 height 10
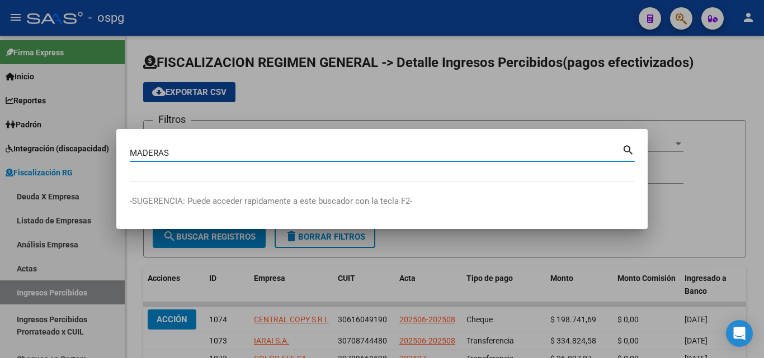
type input "MADERAS"
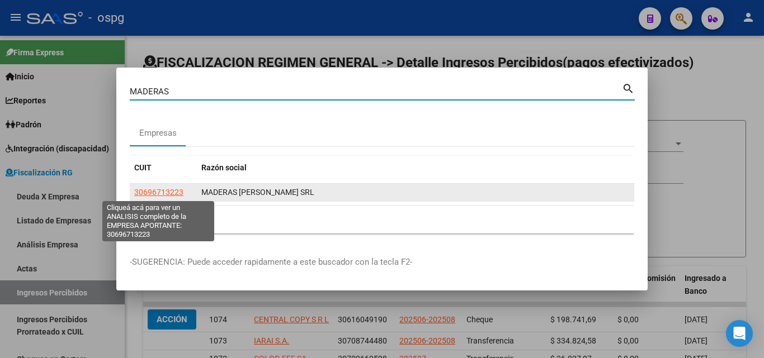
click at [182, 194] on span "30696713223" at bounding box center [158, 192] width 49 height 9
type textarea "30696713223"
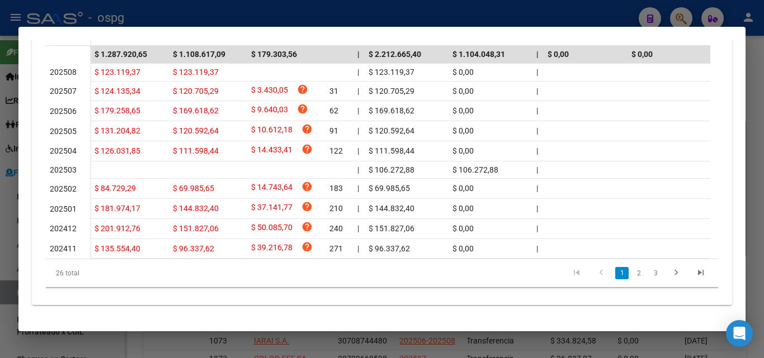
scroll to position [403, 0]
click at [632, 271] on link "2" at bounding box center [638, 273] width 13 height 12
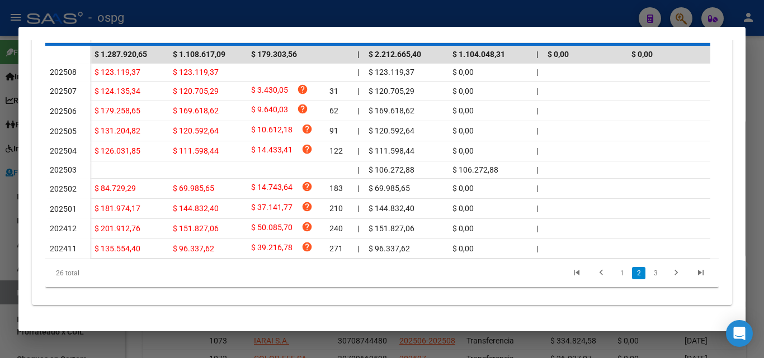
scroll to position [381, 0]
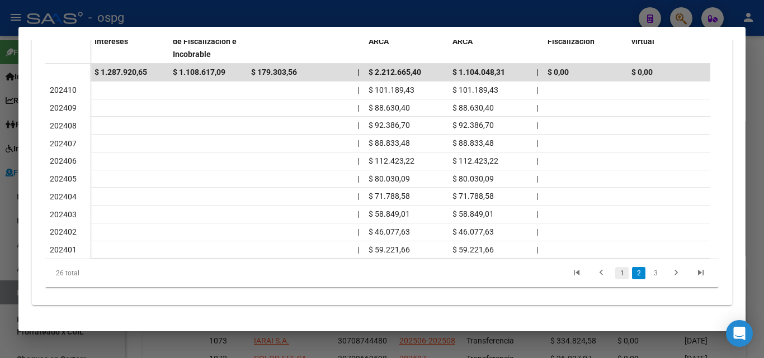
click at [615, 275] on link "1" at bounding box center [621, 273] width 13 height 12
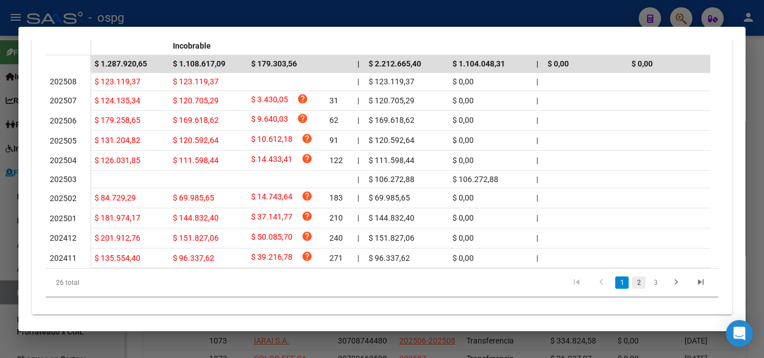
click at [632, 289] on link "2" at bounding box center [638, 283] width 13 height 12
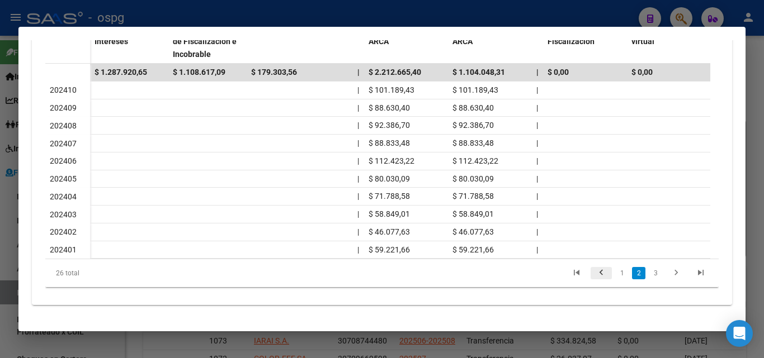
click at [594, 273] on icon "go to previous page" at bounding box center [601, 274] width 15 height 13
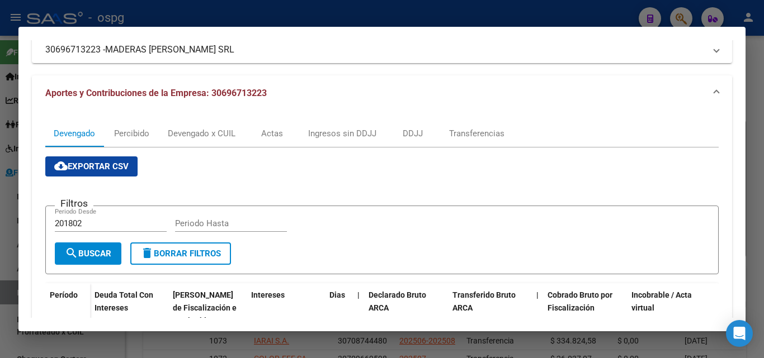
scroll to position [101, 0]
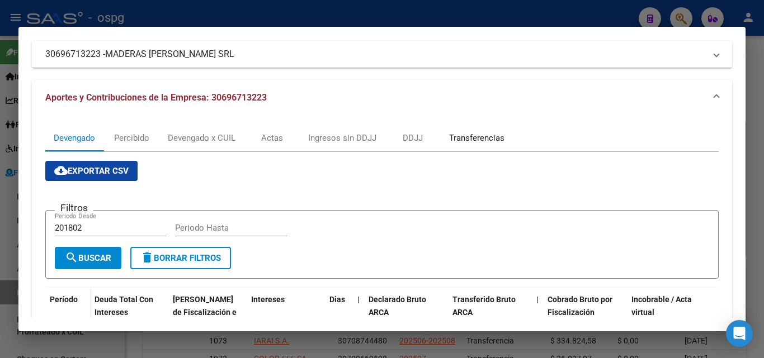
click at [463, 138] on div "Transferencias" at bounding box center [476, 138] width 55 height 12
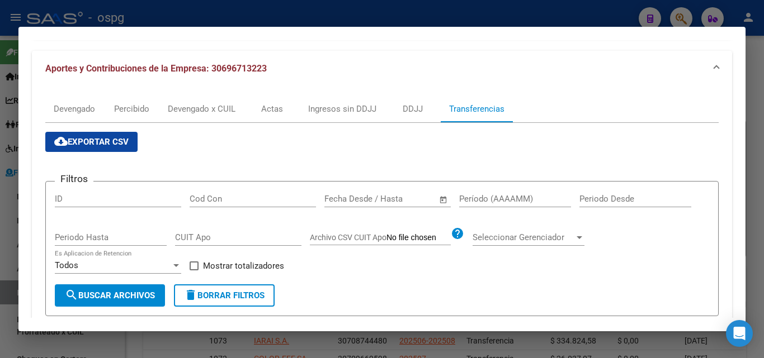
scroll to position [168, 0]
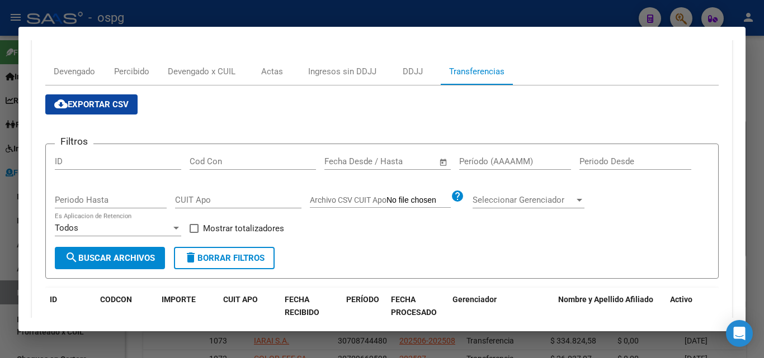
click at [504, 164] on input "Período (AAAAMM)" at bounding box center [515, 162] width 112 height 10
type input "202503"
click at [195, 229] on span at bounding box center [193, 228] width 9 height 9
click at [194, 233] on input "Mostrar totalizadores" at bounding box center [193, 233] width 1 height 1
checkbox input "true"
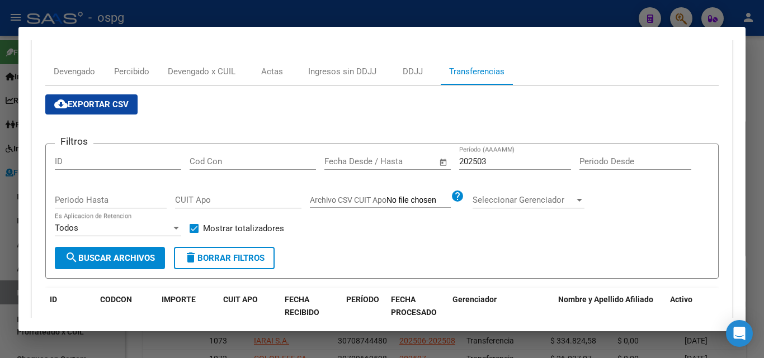
click at [147, 249] on button "search Buscar Archivos" at bounding box center [110, 258] width 110 height 22
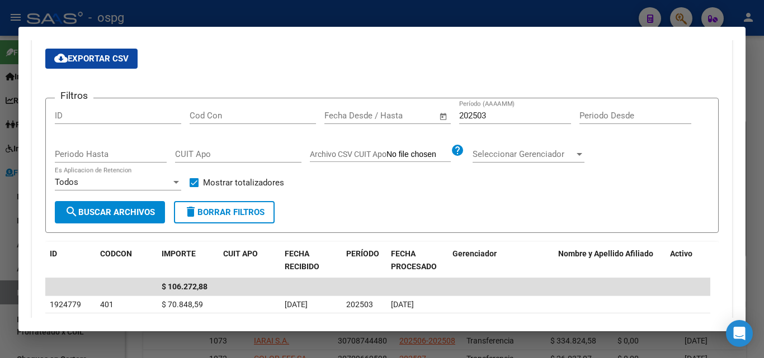
scroll to position [300, 0]
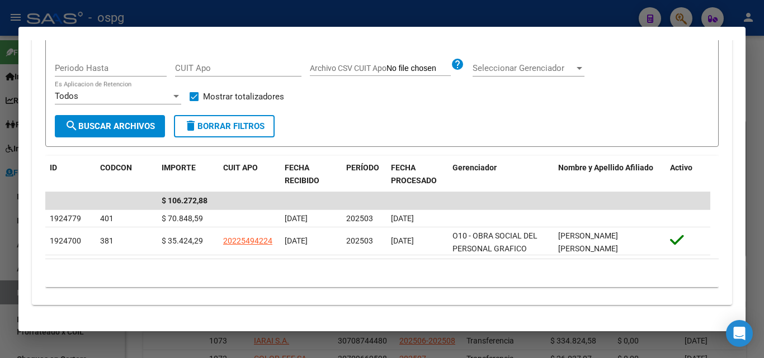
click at [756, 102] on div at bounding box center [382, 179] width 764 height 358
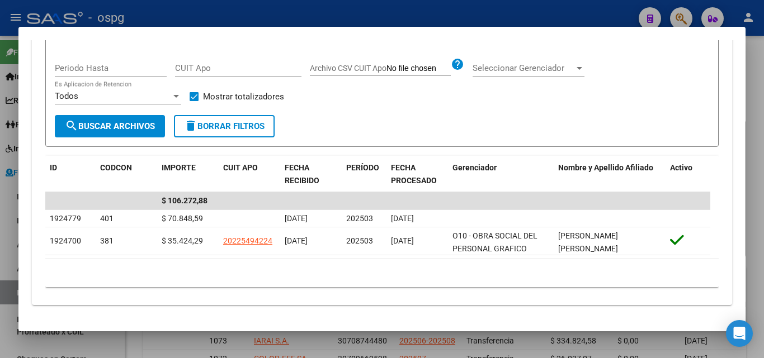
click at [756, 102] on div at bounding box center [382, 179] width 764 height 358
click at [755, 102] on div "FISCALIZACION REGIMEN GENERAL -> Detalle Ingresos Percibidos(pagos efectivizado…" at bounding box center [444, 329] width 638 height 586
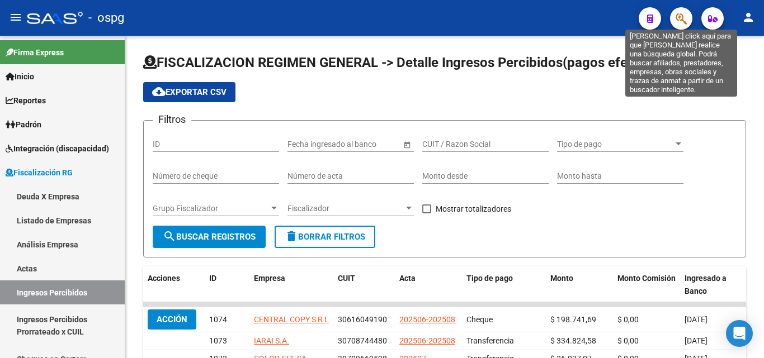
click at [681, 20] on icon "button" at bounding box center [680, 18] width 11 height 13
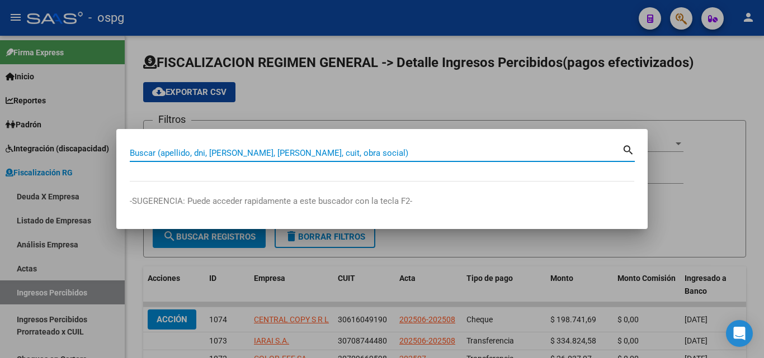
click at [411, 154] on input "Buscar (apellido, dni, [PERSON_NAME], [PERSON_NAME], cuit, obra social)" at bounding box center [376, 153] width 492 height 10
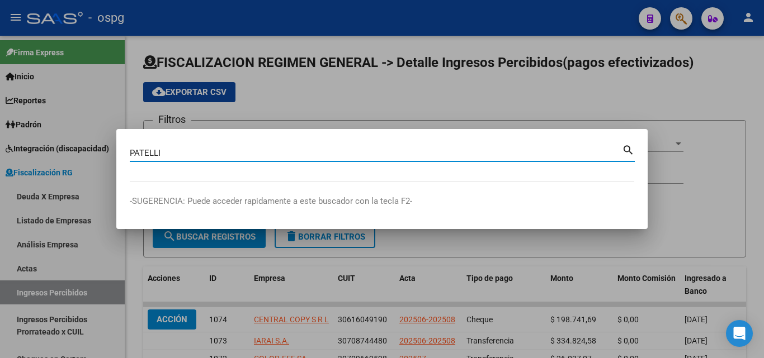
type input "PATELLI"
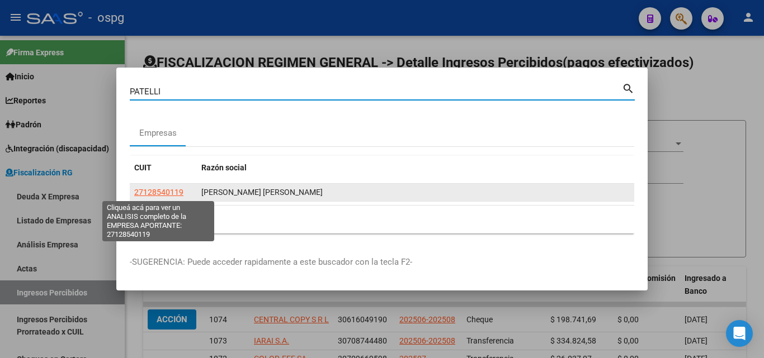
click at [143, 194] on span "27128540119" at bounding box center [158, 192] width 49 height 9
type textarea "27128540119"
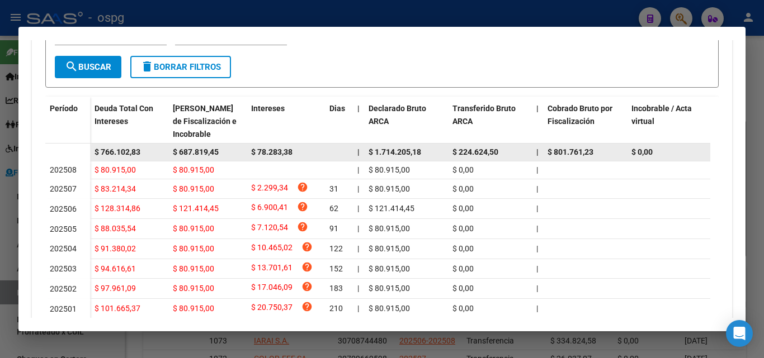
scroll to position [288, 0]
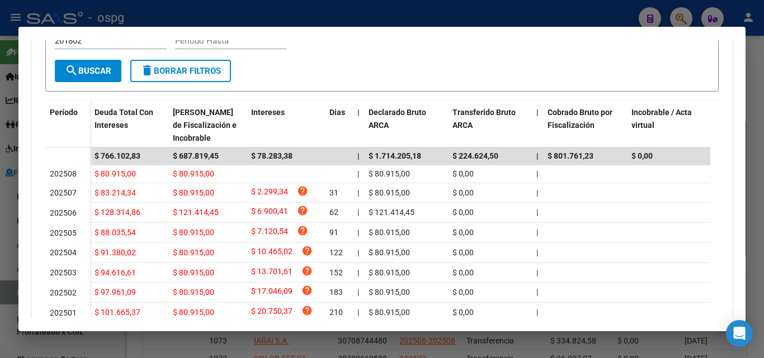
click at [0, 275] on div at bounding box center [382, 179] width 764 height 358
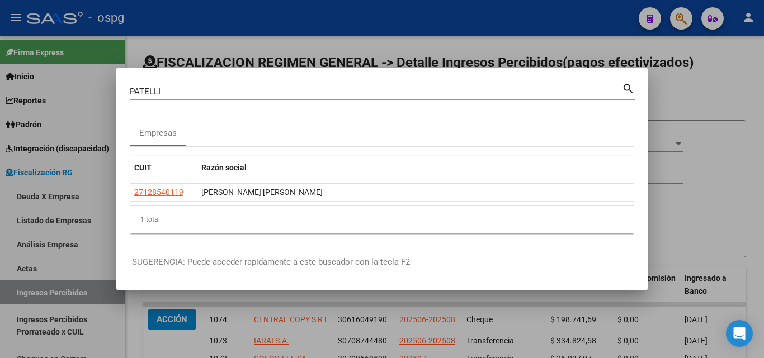
click at [0, 249] on div at bounding box center [382, 179] width 764 height 358
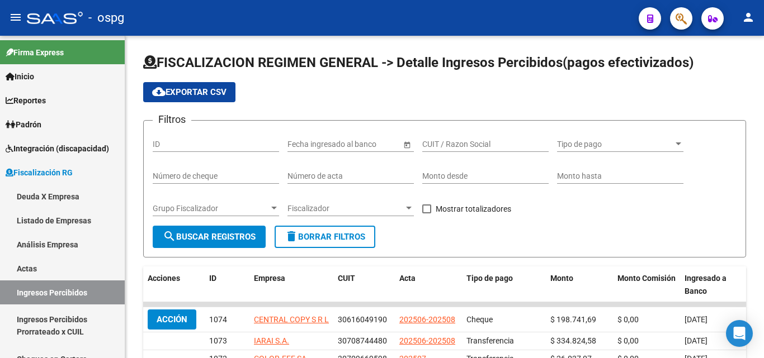
click at [674, 19] on button "button" at bounding box center [681, 18] width 22 height 22
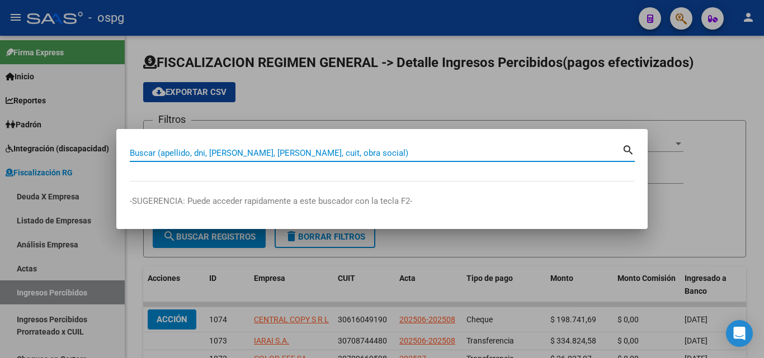
click at [321, 150] on input "Buscar (apellido, dni, [PERSON_NAME], [PERSON_NAME], cuit, obra social)" at bounding box center [376, 153] width 492 height 10
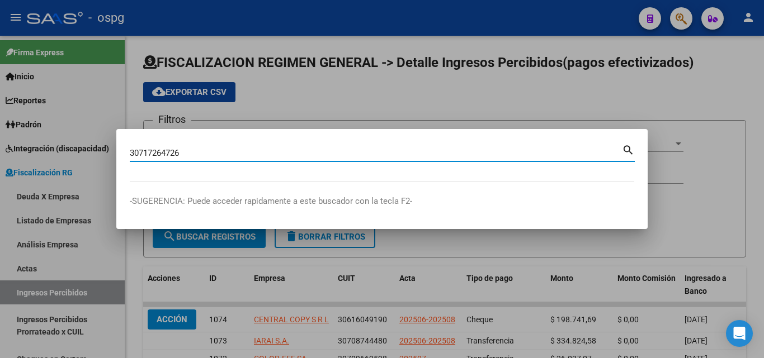
type input "30717264726"
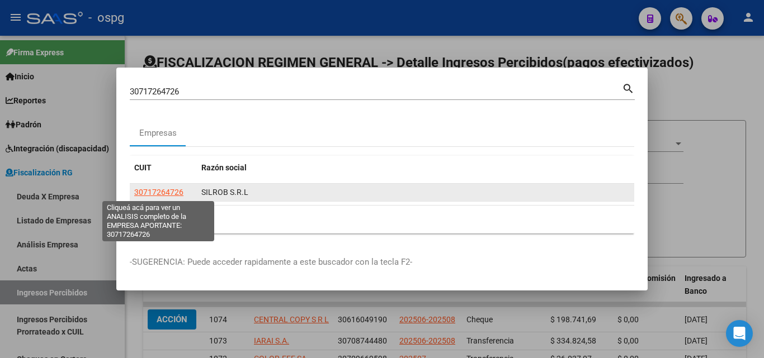
click at [166, 193] on span "30717264726" at bounding box center [158, 192] width 49 height 9
type textarea "30717264726"
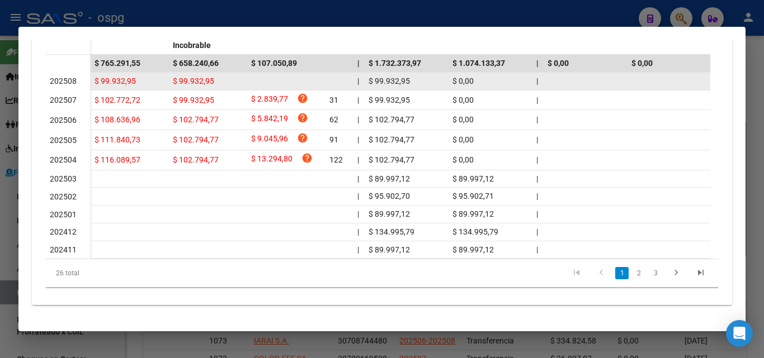
scroll to position [391, 0]
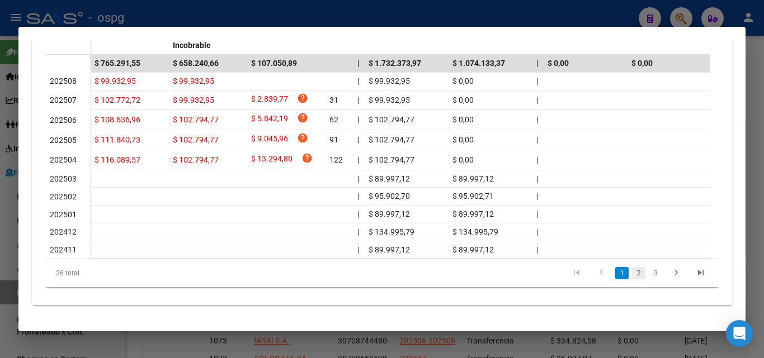
click at [632, 273] on link "2" at bounding box center [638, 273] width 13 height 12
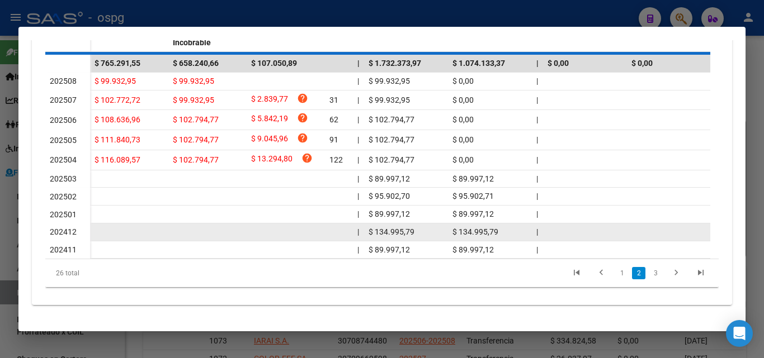
scroll to position [386, 0]
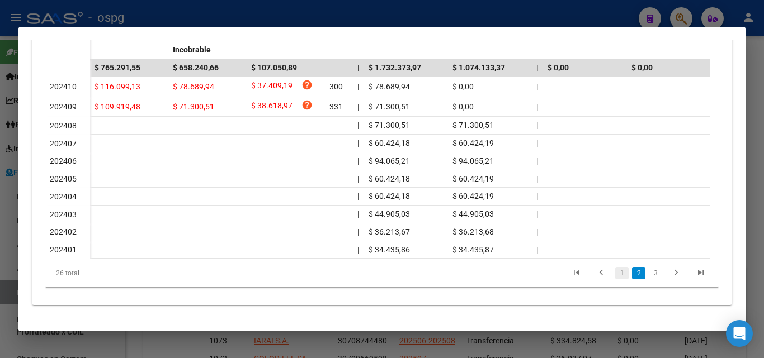
click at [617, 272] on link "1" at bounding box center [621, 273] width 13 height 12
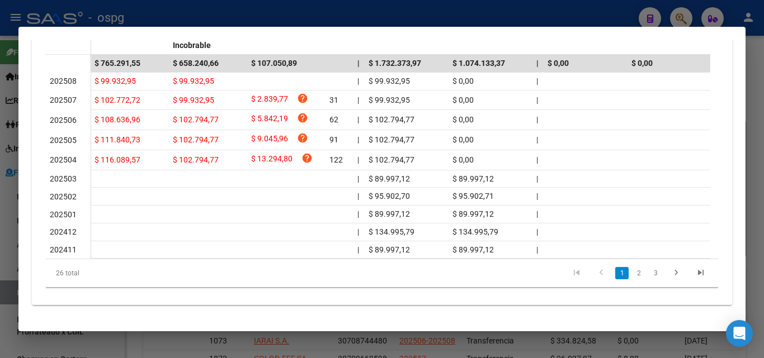
click at [4, 203] on div at bounding box center [382, 179] width 764 height 358
